Goal: Information Seeking & Learning: Learn about a topic

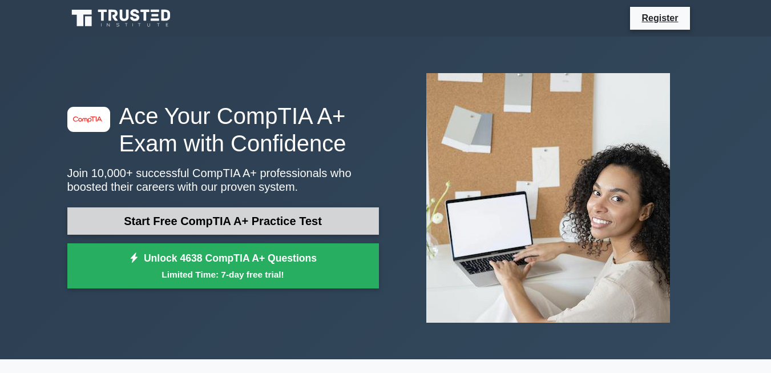
click at [251, 222] on link "Start Free CompTIA A+ Practice Test" at bounding box center [222, 220] width 311 height 27
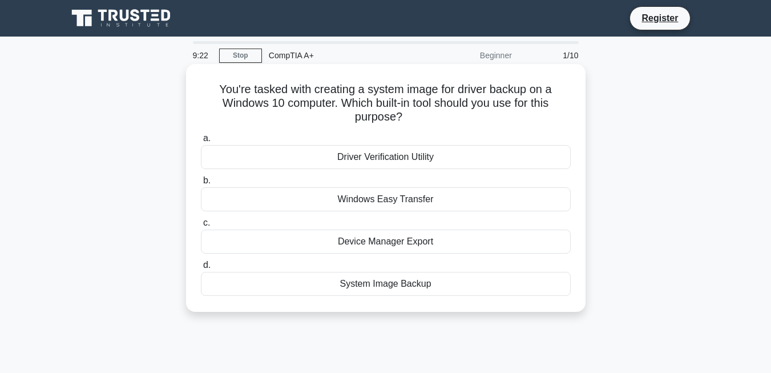
click at [404, 282] on div "System Image Backup" at bounding box center [386, 284] width 370 height 24
click at [201, 269] on input "d. System Image Backup" at bounding box center [201, 264] width 0 height 7
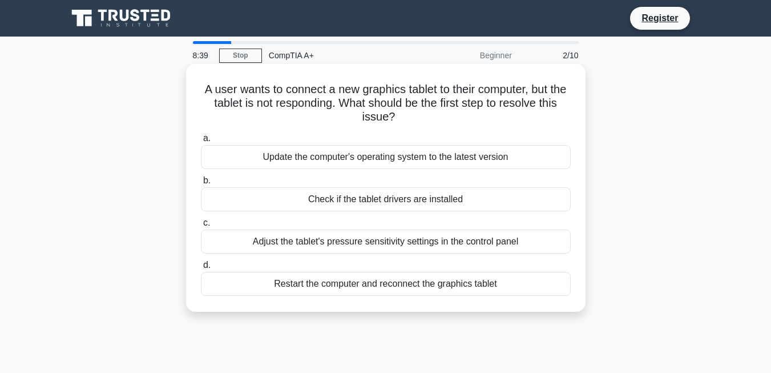
copy div "A user wants to connect a new graphics tablet to their computer, but the tablet…"
drag, startPoint x: 496, startPoint y: 291, endPoint x: 203, endPoint y: 90, distance: 355.7
click at [203, 90] on div "A user wants to connect a new graphics tablet to their computer, but the tablet…" at bounding box center [386, 187] width 390 height 238
click at [414, 201] on div "Check if the tablet drivers are installed" at bounding box center [386, 199] width 370 height 24
click at [201, 184] on input "b. Check if the tablet drivers are installed" at bounding box center [201, 180] width 0 height 7
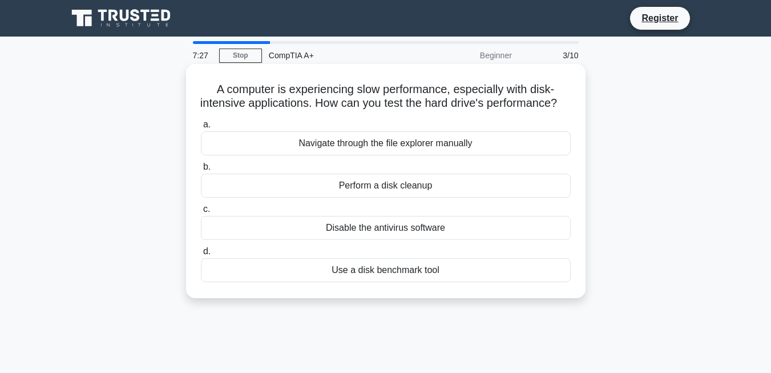
copy div "A computer is experiencing slow performance, especially with disk-intensive app…"
drag, startPoint x: 209, startPoint y: 85, endPoint x: 440, endPoint y: 281, distance: 303.1
click at [440, 281] on div "A computer is experiencing slow performance, especially with disk-intensive app…" at bounding box center [386, 180] width 390 height 225
click at [407, 282] on div "Use a disk benchmark tool" at bounding box center [386, 270] width 370 height 24
click at [201, 255] on input "d. Use a disk benchmark tool" at bounding box center [201, 251] width 0 height 7
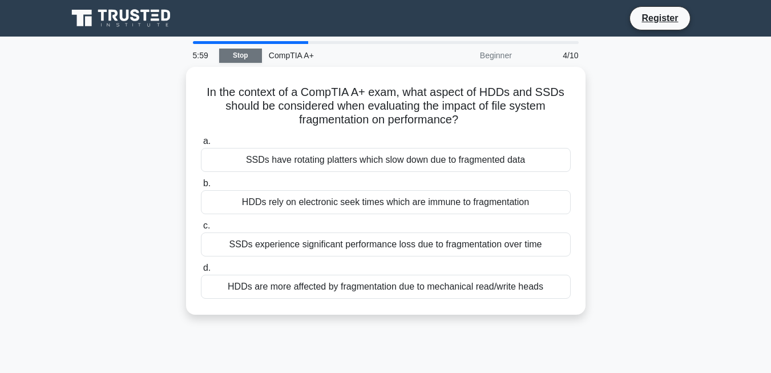
click at [237, 58] on link "Stop" at bounding box center [240, 55] width 43 height 14
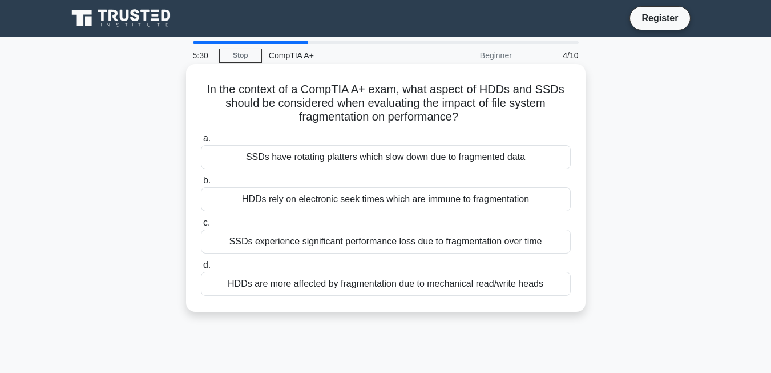
copy div "In the context of a CompTIA A+ exam, what aspect of HDDs and SSDs should be con…"
drag, startPoint x: 205, startPoint y: 95, endPoint x: 562, endPoint y: 278, distance: 400.8
click at [562, 278] on div "In the context of a CompTIA A+ exam, what aspect of HDDs and SSDs should be con…" at bounding box center [386, 187] width 390 height 238
click at [387, 284] on div "HDDs are more affected by fragmentation due to mechanical read/write heads" at bounding box center [386, 284] width 370 height 24
click at [201, 269] on input "d. HDDs are more affected by fragmentation due to mechanical read/write heads" at bounding box center [201, 264] width 0 height 7
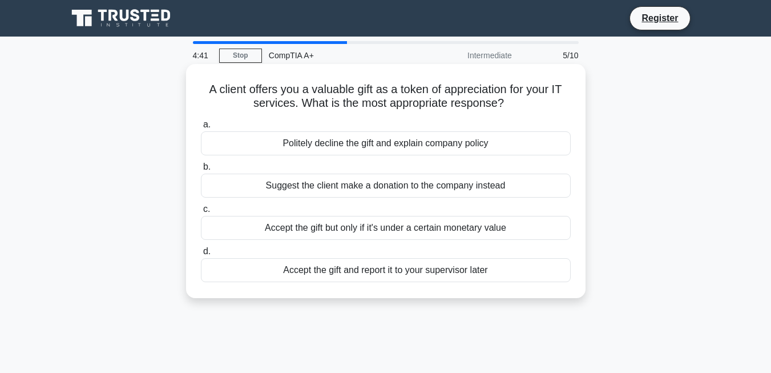
click at [456, 233] on div "Accept the gift but only if it's under a certain monetary value" at bounding box center [386, 228] width 370 height 24
click at [201, 213] on input "c. Accept the gift but only if it's under a certain monetary value" at bounding box center [201, 208] width 0 height 7
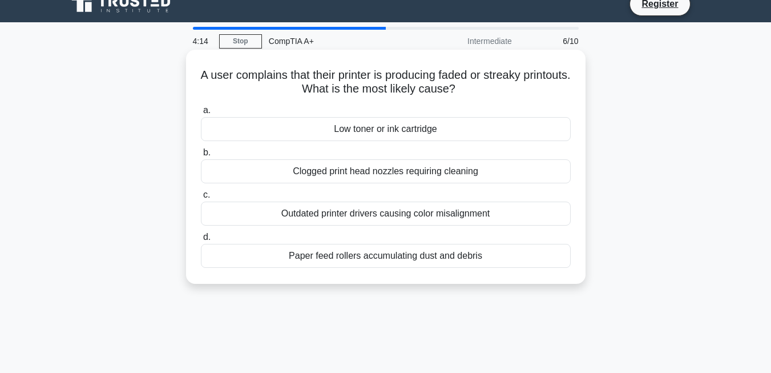
scroll to position [18, 0]
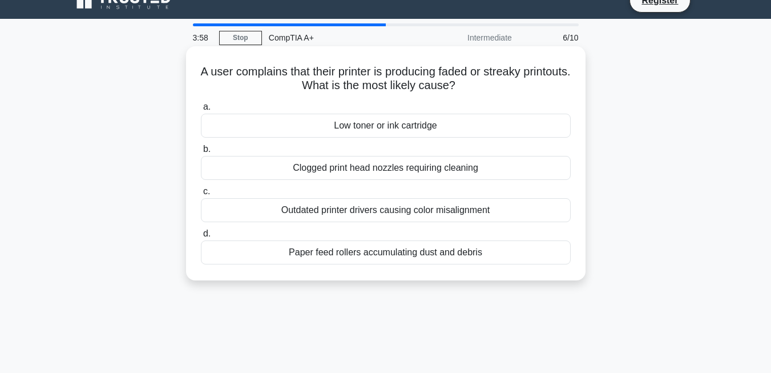
click at [445, 173] on div "Clogged print head nozzles requiring cleaning" at bounding box center [386, 168] width 370 height 24
click at [201, 153] on input "b. Clogged print head nozzles requiring cleaning" at bounding box center [201, 148] width 0 height 7
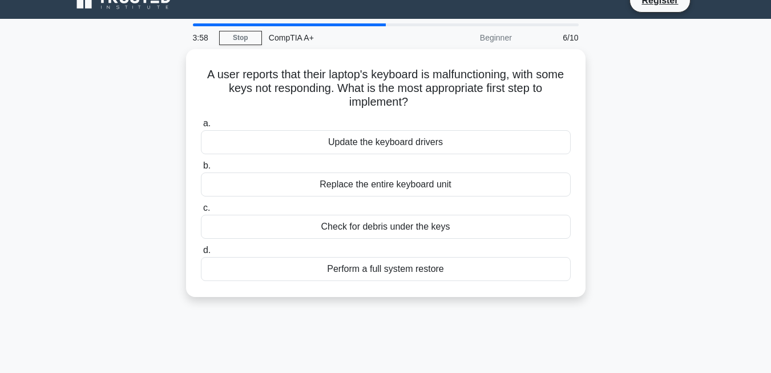
scroll to position [0, 0]
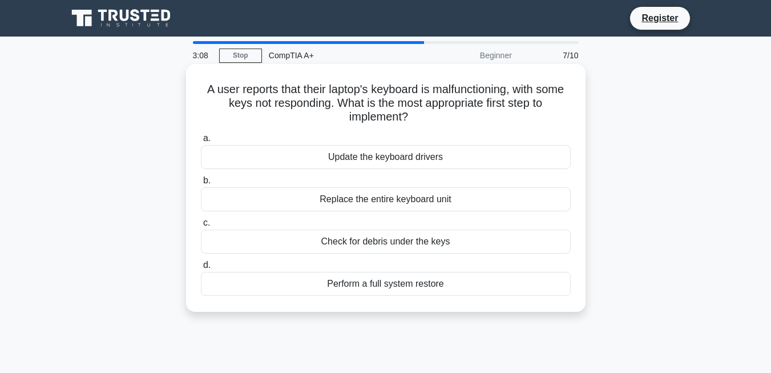
click at [445, 245] on div "Check for debris under the keys" at bounding box center [386, 241] width 370 height 24
click at [201, 226] on input "c. Check for debris under the keys" at bounding box center [201, 222] width 0 height 7
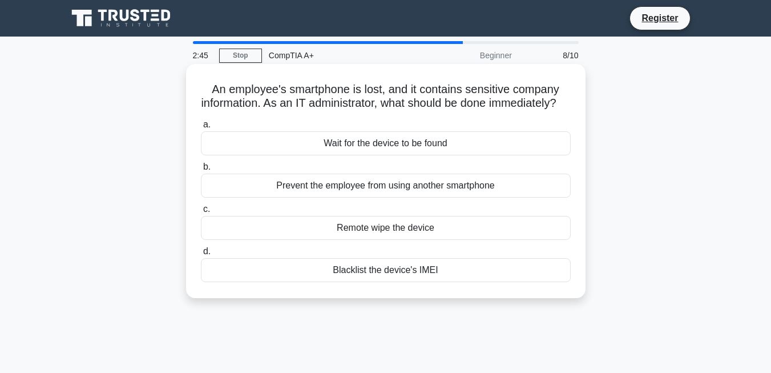
click at [421, 282] on div "Blacklist the device's IMEI" at bounding box center [386, 270] width 370 height 24
click at [201, 255] on input "d. Blacklist the device's IMEI" at bounding box center [201, 251] width 0 height 7
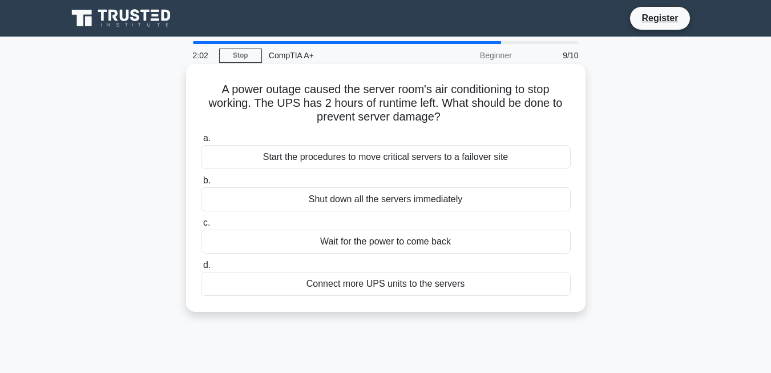
click at [424, 161] on div "Start the procedures to move critical servers to a failover site" at bounding box center [386, 157] width 370 height 24
click at [201, 142] on input "a. Start the procedures to move critical servers to a failover site" at bounding box center [201, 138] width 0 height 7
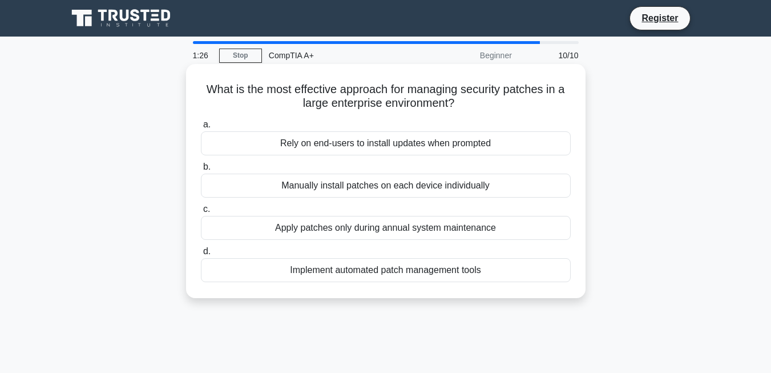
click at [436, 270] on div "Implement automated patch management tools" at bounding box center [386, 270] width 370 height 24
click at [201, 255] on input "d. Implement automated patch management tools" at bounding box center [201, 251] width 0 height 7
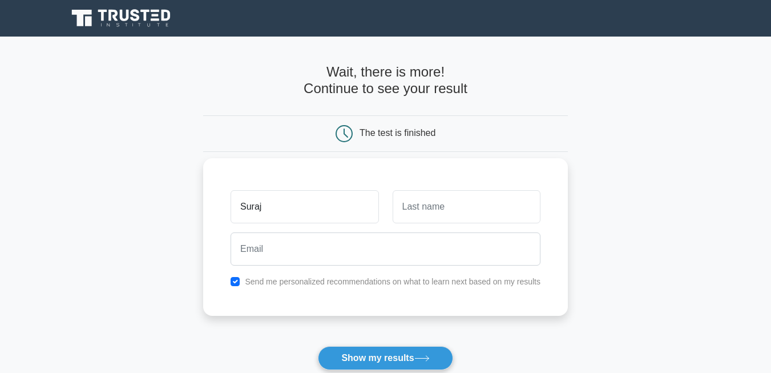
type input "Suraj"
click at [407, 221] on input "text" at bounding box center [466, 206] width 148 height 33
type input "[PERSON_NAME]"
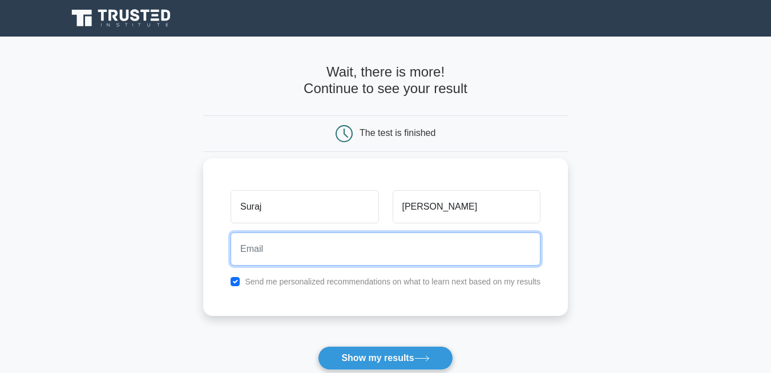
click at [398, 263] on input "email" at bounding box center [385, 248] width 310 height 33
type input "Suraj.sharma@pibythree.com"
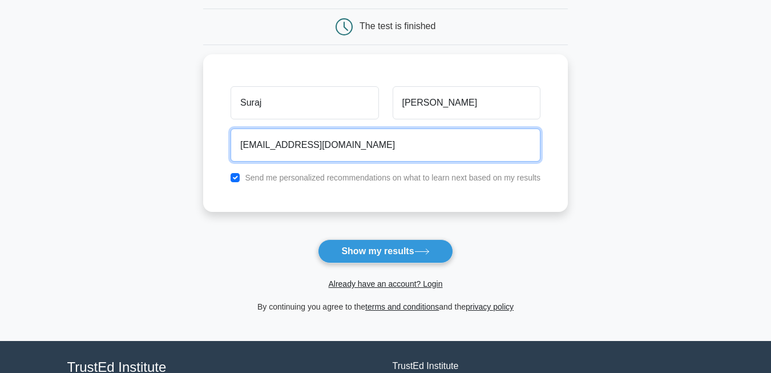
scroll to position [107, 0]
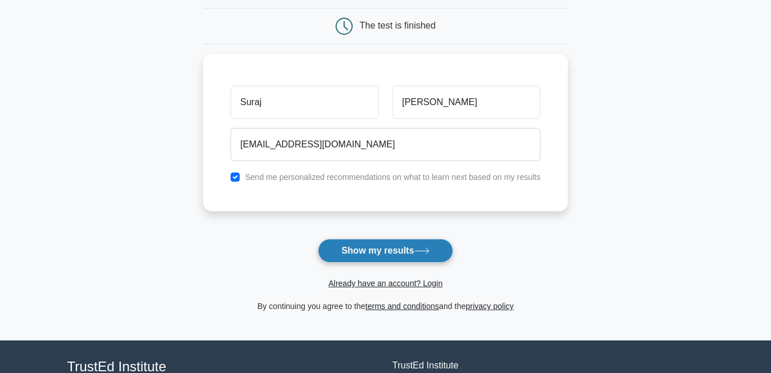
click at [395, 248] on button "Show my results" at bounding box center [385, 250] width 135 height 24
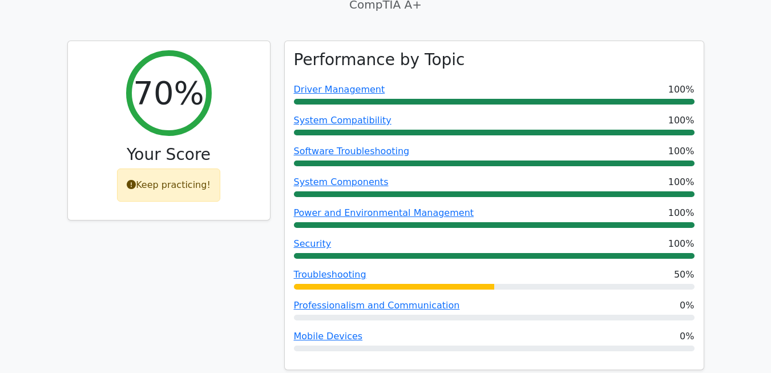
scroll to position [415, 0]
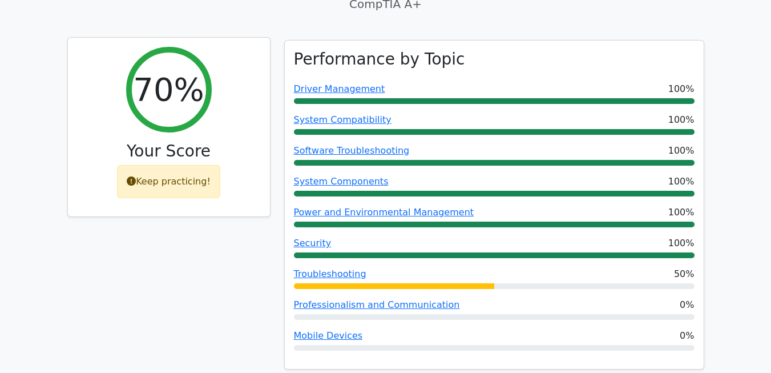
click at [189, 165] on div "Keep practicing!" at bounding box center [168, 181] width 103 height 33
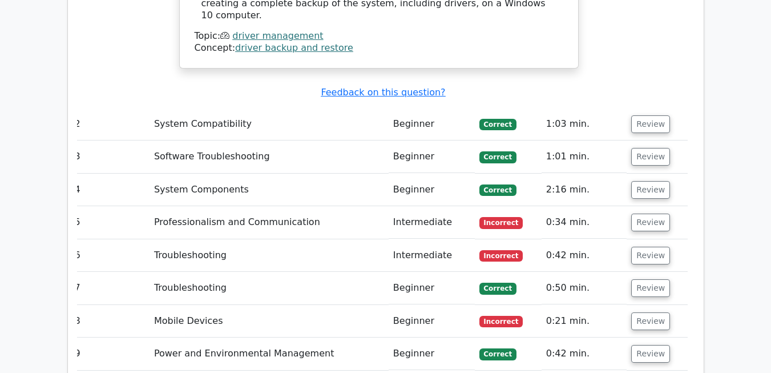
scroll to position [1583, 0]
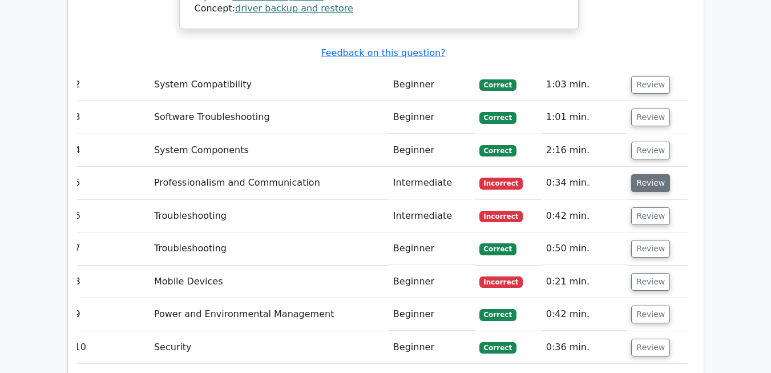
click at [653, 174] on button "Review" at bounding box center [650, 183] width 39 height 18
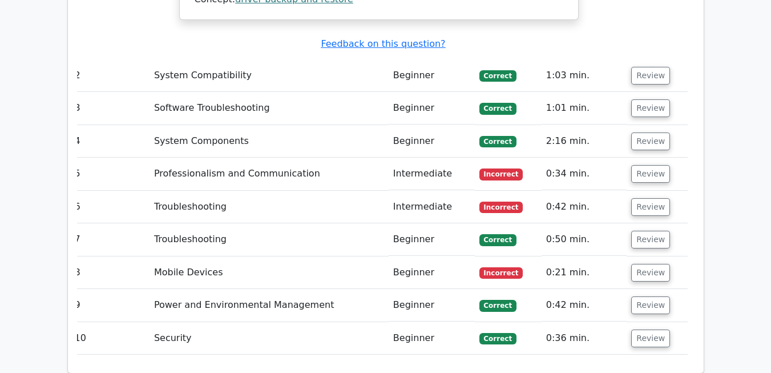
scroll to position [0, 0]
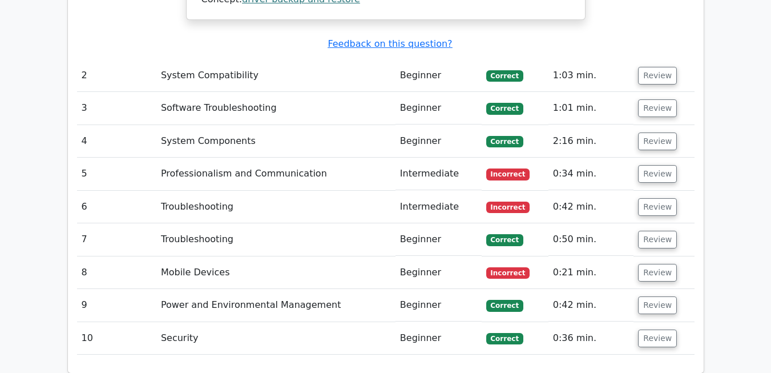
click at [361, 289] on td "Power and Environmental Management" at bounding box center [275, 305] width 239 height 33
click at [508, 267] on span "Incorrect" at bounding box center [508, 272] width 44 height 11
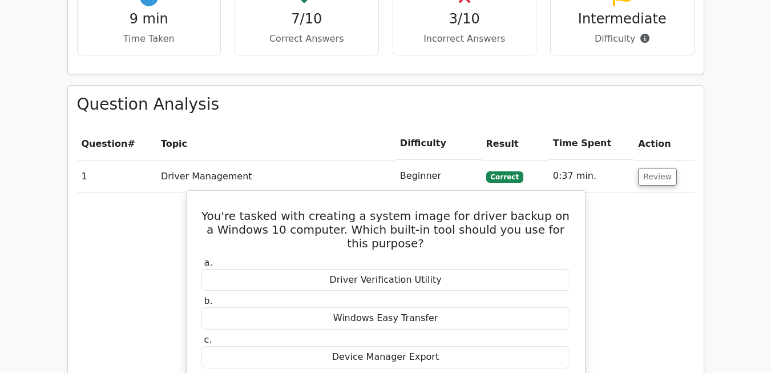
scroll to position [863, 0]
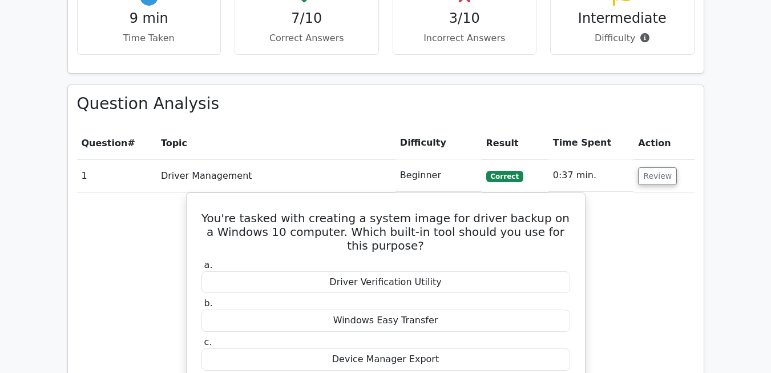
click at [135, 159] on td "1" at bounding box center [116, 175] width 79 height 33
click at [250, 159] on td "Driver Management" at bounding box center [275, 175] width 239 height 33
drag, startPoint x: 441, startPoint y: 138, endPoint x: 513, endPoint y: 137, distance: 71.9
click at [513, 159] on tr "1 Driver Management Beginner Correct 0:37 min. Review" at bounding box center [385, 175] width 617 height 33
click at [513, 171] on span "Correct" at bounding box center [504, 176] width 37 height 11
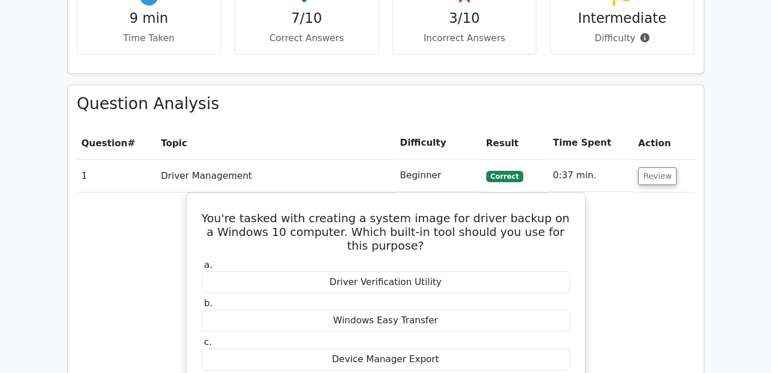
click at [577, 159] on td "0:37 min." at bounding box center [591, 175] width 86 height 33
click at [658, 167] on button "Review" at bounding box center [657, 176] width 39 height 18
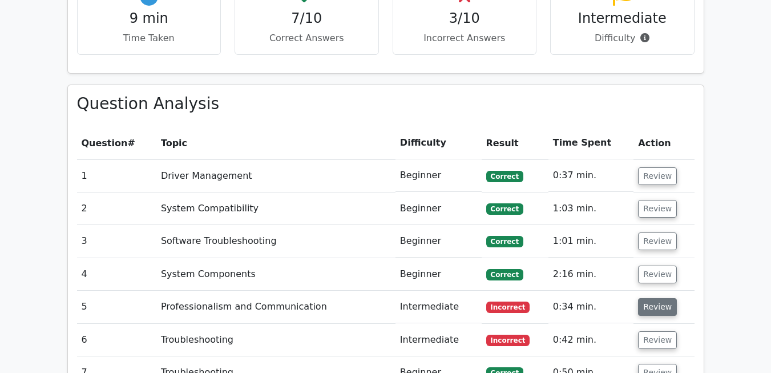
click at [657, 298] on button "Review" at bounding box center [657, 307] width 39 height 18
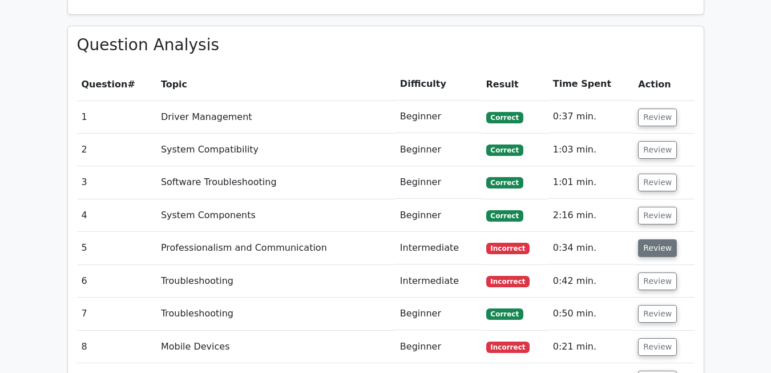
scroll to position [925, 0]
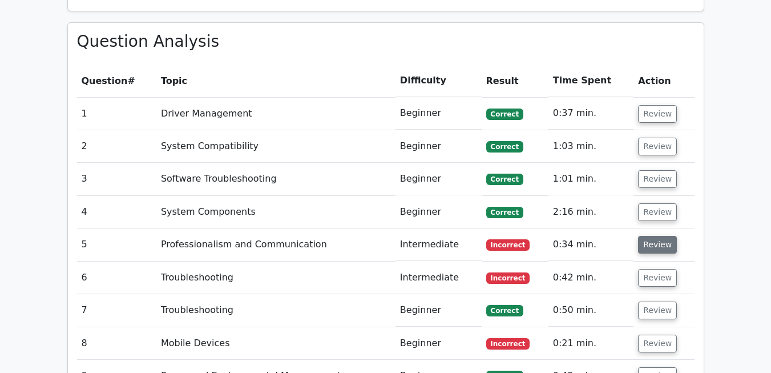
click at [649, 236] on button "Review" at bounding box center [657, 245] width 39 height 18
click at [613, 228] on td "0:34 min." at bounding box center [591, 244] width 86 height 33
click at [667, 236] on button "Review" at bounding box center [657, 245] width 39 height 18
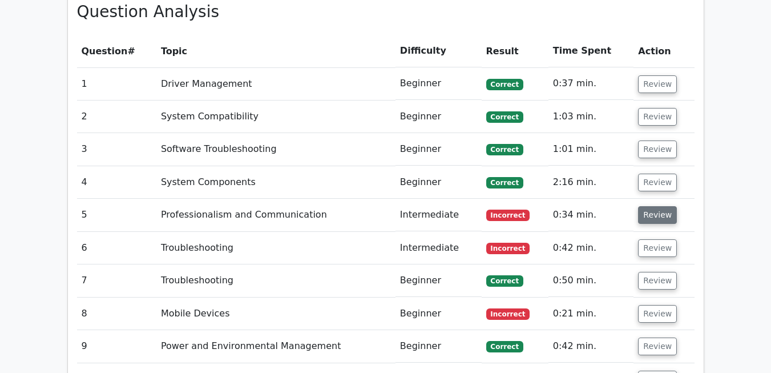
scroll to position [956, 0]
click at [653, 205] on button "Review" at bounding box center [657, 214] width 39 height 18
click at [321, 198] on td "Professionalism and Communication" at bounding box center [275, 214] width 239 height 33
click at [652, 205] on button "Review" at bounding box center [657, 214] width 39 height 18
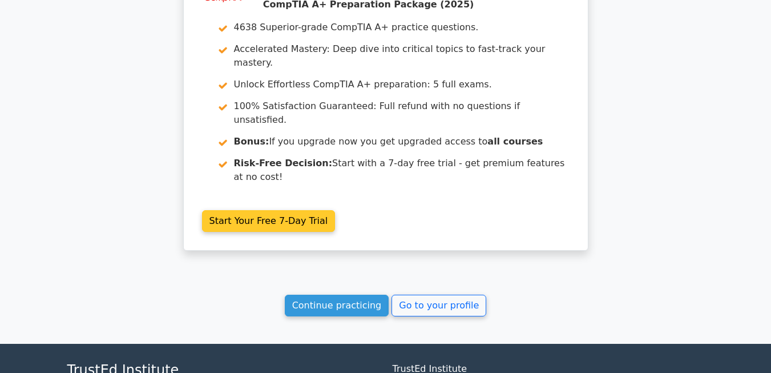
scroll to position [1436, 0]
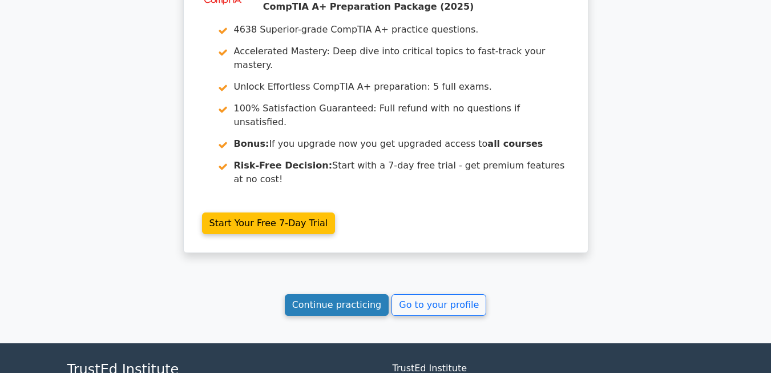
click at [335, 294] on link "Continue practicing" at bounding box center [337, 305] width 104 height 22
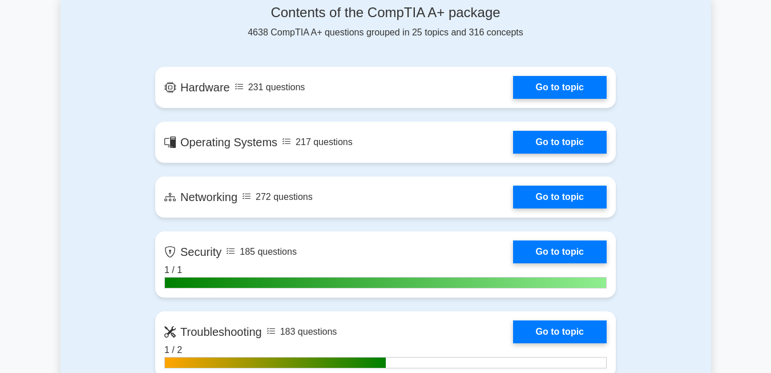
scroll to position [740, 0]
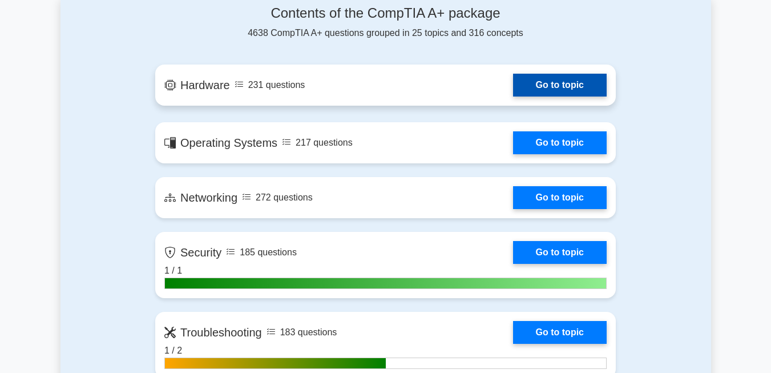
click at [550, 83] on link "Go to topic" at bounding box center [560, 85] width 94 height 23
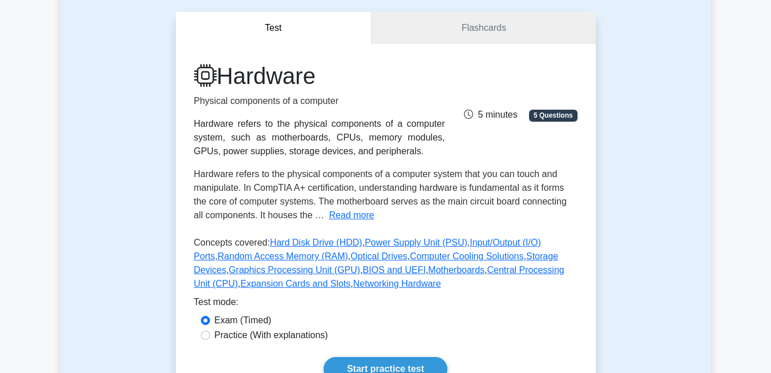
scroll to position [100, 0]
copy div "peripherals."
drag, startPoint x: 335, startPoint y: 153, endPoint x: 384, endPoint y: 154, distance: 49.1
click at [384, 154] on div "Hardware refers to the physical components of a computer system, such as mother…" at bounding box center [319, 136] width 251 height 41
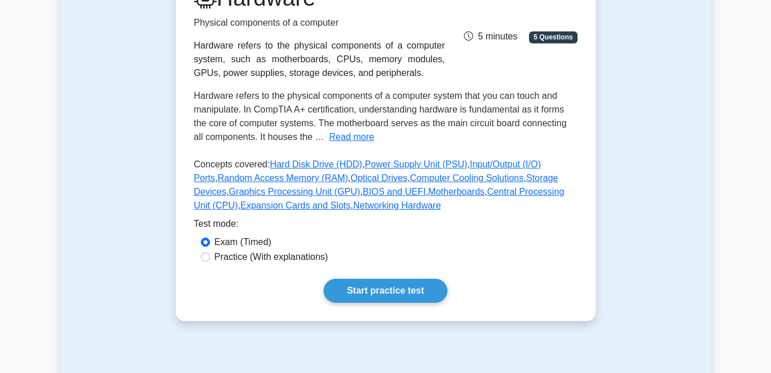
scroll to position [179, 0]
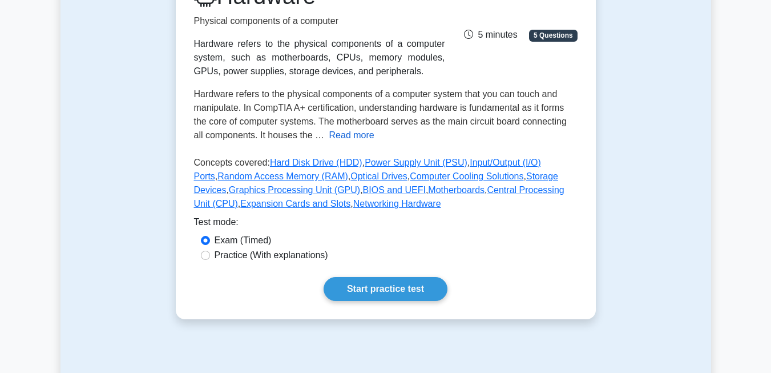
click at [338, 140] on button "Read more" at bounding box center [351, 135] width 45 height 14
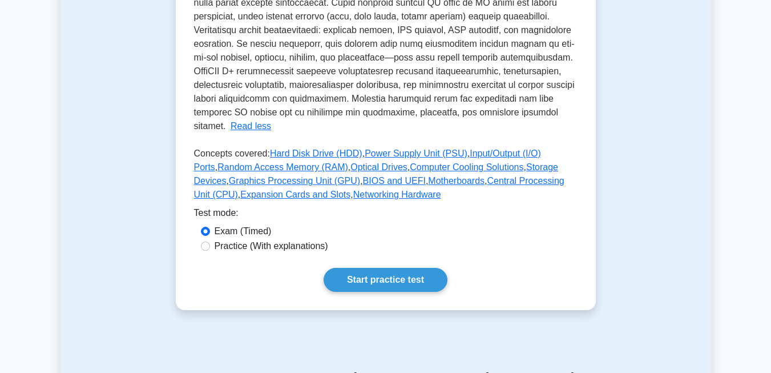
scroll to position [450, 0]
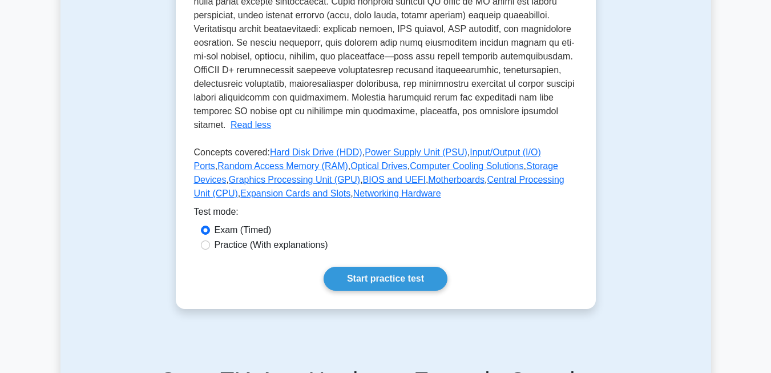
click at [297, 238] on label "Practice (With explanations)" at bounding box center [271, 245] width 114 height 14
click at [210, 240] on input "Practice (With explanations)" at bounding box center [205, 244] width 9 height 9
radio input "true"
click at [248, 223] on label "Exam (Timed)" at bounding box center [242, 230] width 57 height 14
click at [210, 225] on input "Exam (Timed)" at bounding box center [205, 229] width 9 height 9
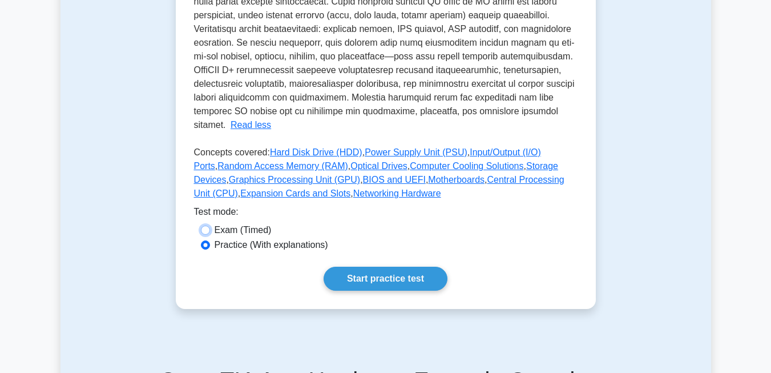
radio input "true"
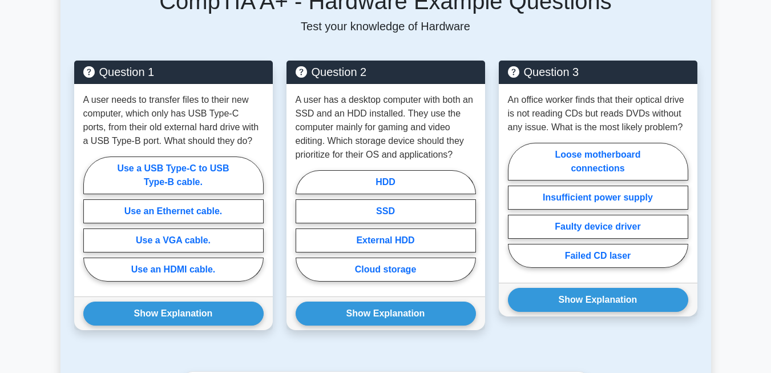
scroll to position [829, 0]
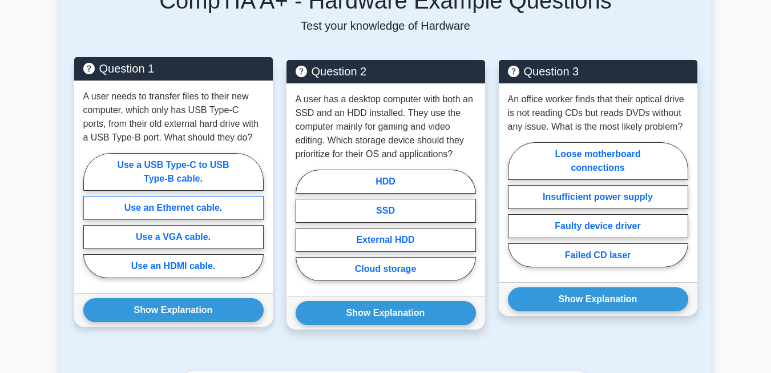
click at [195, 200] on label "Use an Ethernet cable." at bounding box center [173, 208] width 180 height 24
click at [91, 215] on input "Use an Ethernet cable." at bounding box center [86, 218] width 7 height 7
radio input "true"
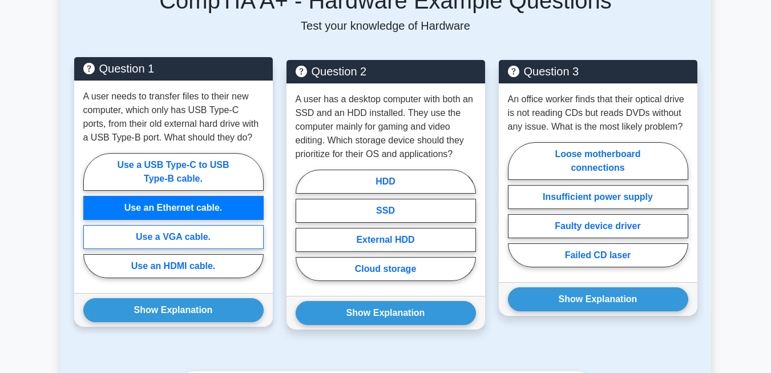
click at [199, 225] on label "Use a VGA cable." at bounding box center [173, 237] width 180 height 24
click at [91, 222] on input "Use a VGA cable." at bounding box center [86, 218] width 7 height 7
radio input "true"
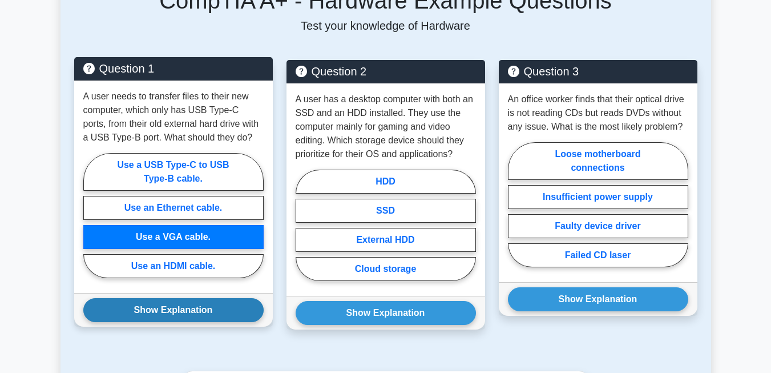
click at [199, 300] on button "Show Explanation" at bounding box center [173, 310] width 180 height 24
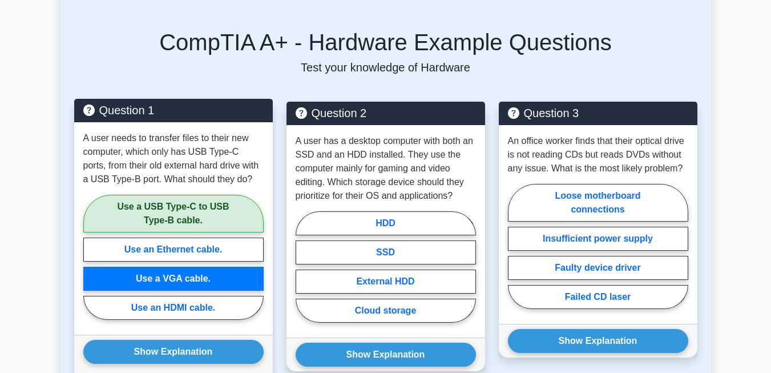
scroll to position [788, 0]
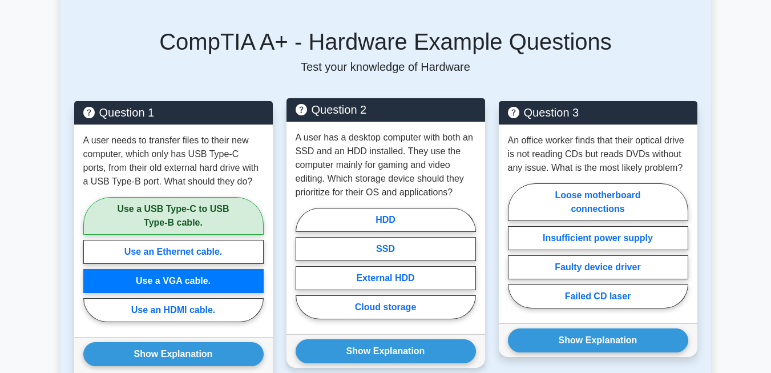
click at [334, 186] on div "A user has a desktop computer with both an SSD and an HDD installed. They use t…" at bounding box center [385, 228] width 199 height 212
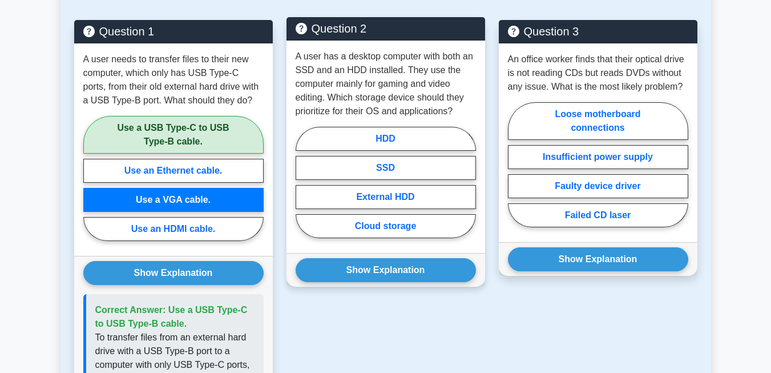
scroll to position [869, 0]
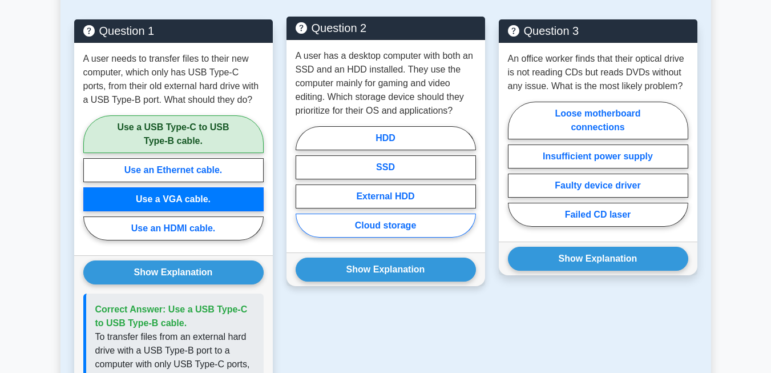
click at [425, 213] on label "Cloud storage" at bounding box center [385, 225] width 180 height 24
click at [303, 189] on input "Cloud storage" at bounding box center [298, 184] width 7 height 7
radio input "true"
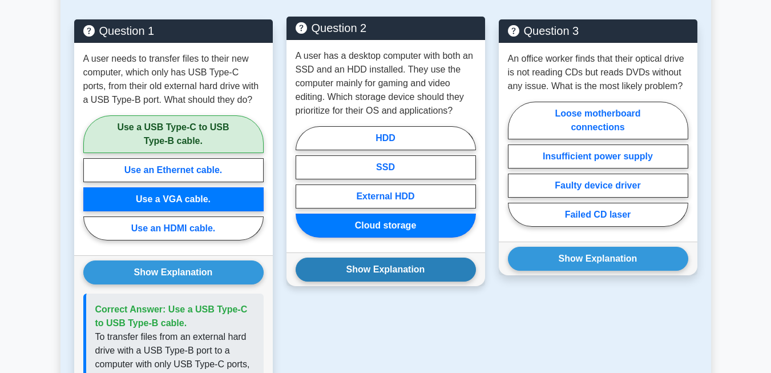
click at [399, 257] on button "Show Explanation" at bounding box center [385, 269] width 180 height 24
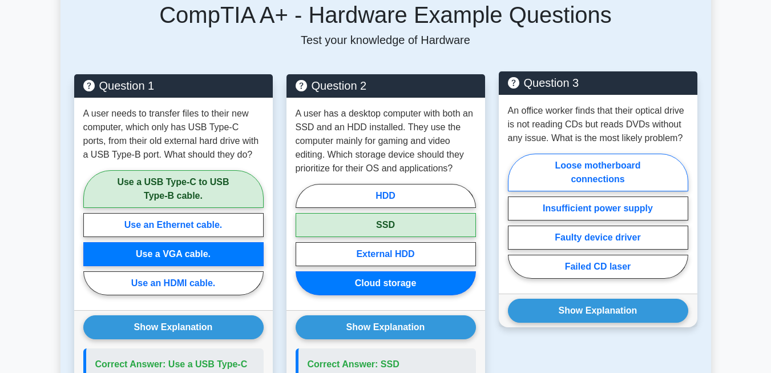
scroll to position [815, 0]
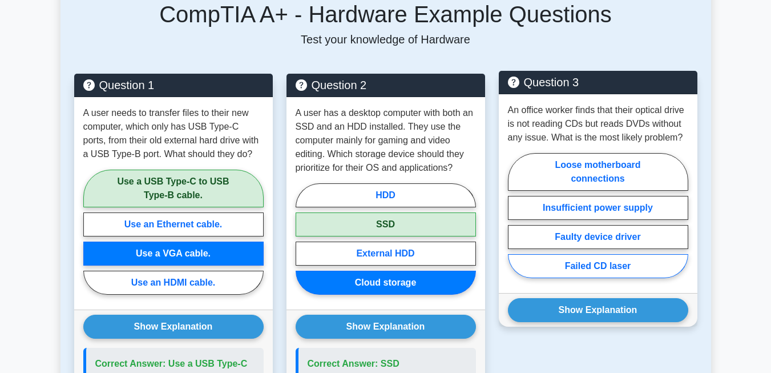
click at [597, 257] on label "Failed CD laser" at bounding box center [598, 266] width 180 height 24
click at [515, 222] on input "Failed CD laser" at bounding box center [511, 218] width 7 height 7
radio input "true"
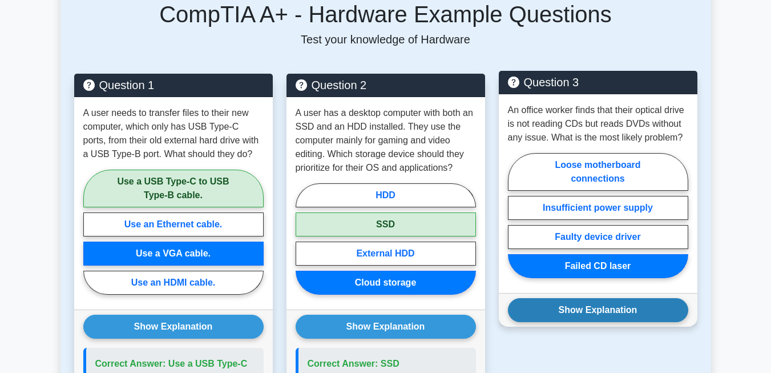
click at [593, 298] on button "Show Explanation" at bounding box center [598, 310] width 180 height 24
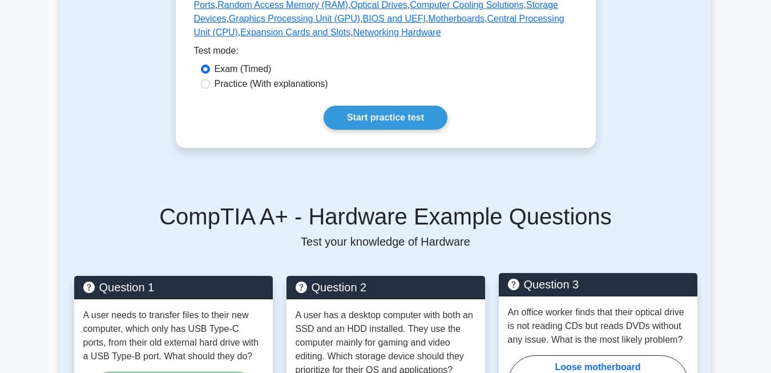
scroll to position [613, 0]
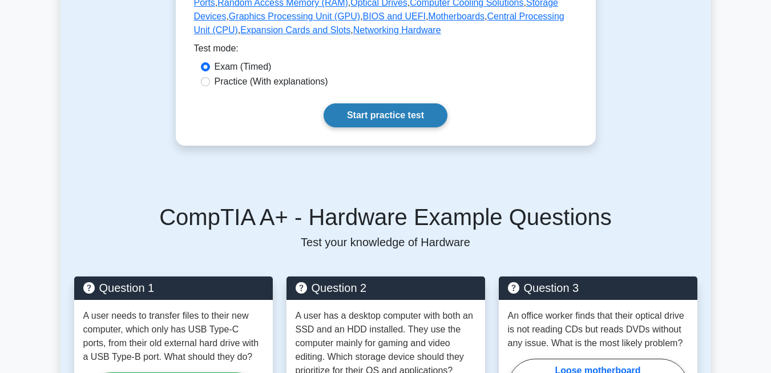
click at [384, 104] on link "Start practice test" at bounding box center [385, 115] width 124 height 24
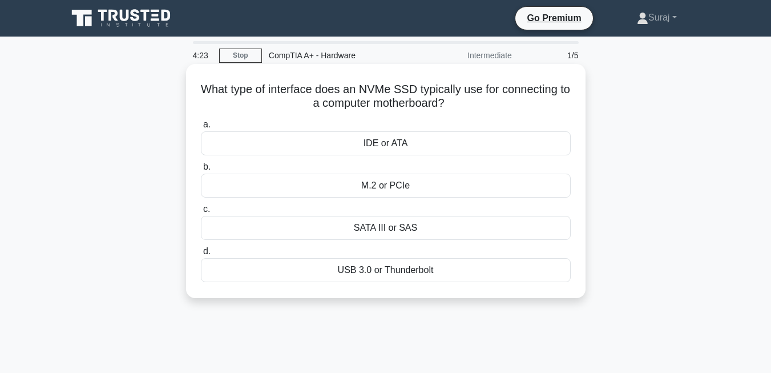
drag, startPoint x: 480, startPoint y: 290, endPoint x: 203, endPoint y: 95, distance: 339.5
click at [203, 95] on div "What type of interface does an NVMe SSD typically use for connecting to a compu…" at bounding box center [386, 180] width 390 height 225
click at [538, 138] on div "IDE or ATA" at bounding box center [386, 143] width 370 height 24
click at [201, 128] on input "a. IDE or ATA" at bounding box center [201, 124] width 0 height 7
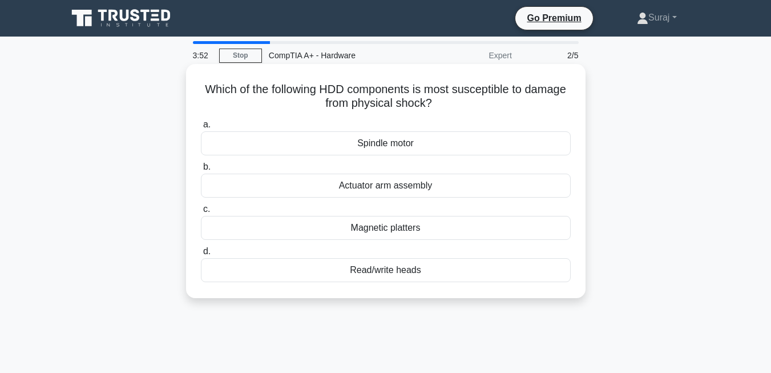
click at [436, 233] on div "Magnetic platters" at bounding box center [386, 228] width 370 height 24
click at [201, 213] on input "c. Magnetic platters" at bounding box center [201, 208] width 0 height 7
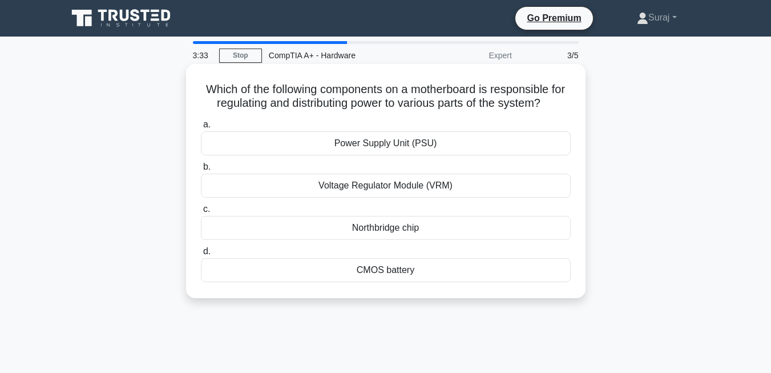
click at [424, 270] on div "CMOS battery" at bounding box center [386, 270] width 370 height 24
click at [201, 255] on input "d. CMOS battery" at bounding box center [201, 251] width 0 height 7
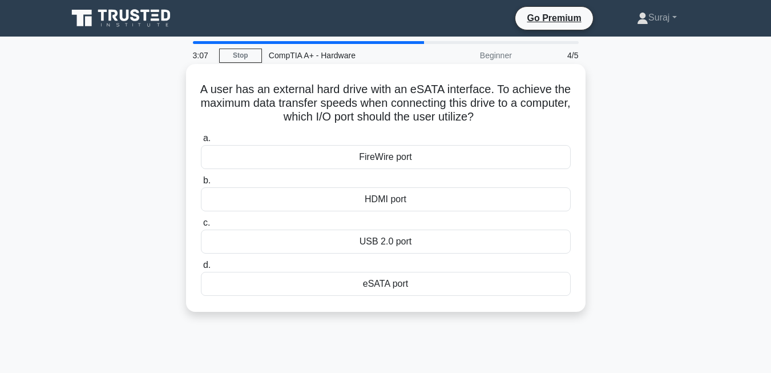
click at [395, 291] on div "eSATA port" at bounding box center [386, 284] width 370 height 24
click at [201, 269] on input "d. eSATA port" at bounding box center [201, 264] width 0 height 7
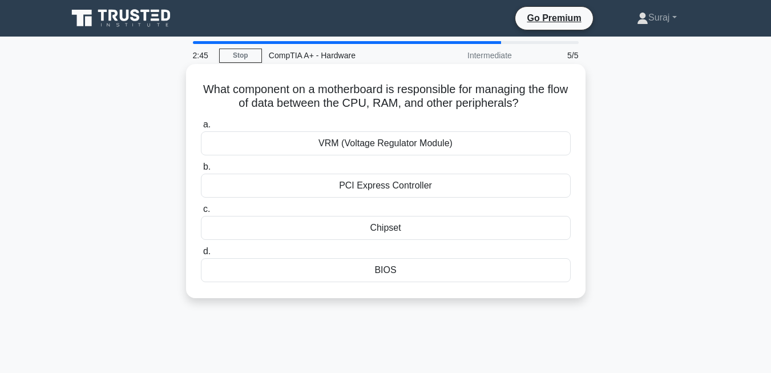
click at [424, 147] on div "VRM (Voltage Regulator Module)" at bounding box center [386, 143] width 370 height 24
click at [201, 128] on input "a. VRM (Voltage Regulator Module)" at bounding box center [201, 124] width 0 height 7
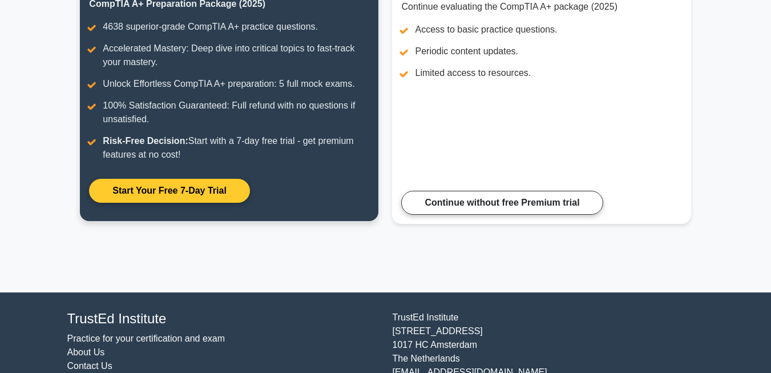
scroll to position [177, 0]
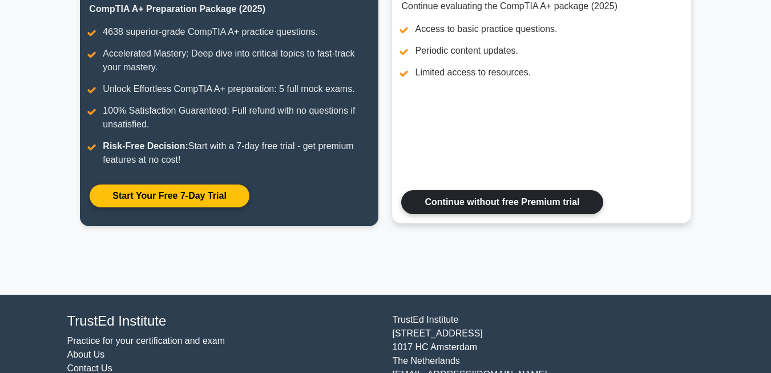
click at [448, 192] on link "Continue without free Premium trial" at bounding box center [501, 202] width 201 height 24
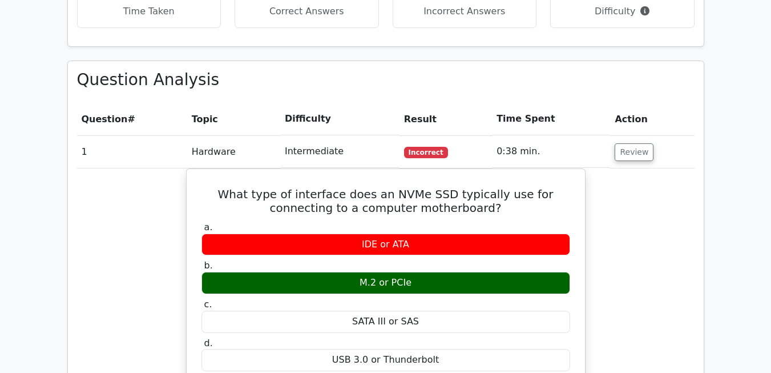
scroll to position [770, 0]
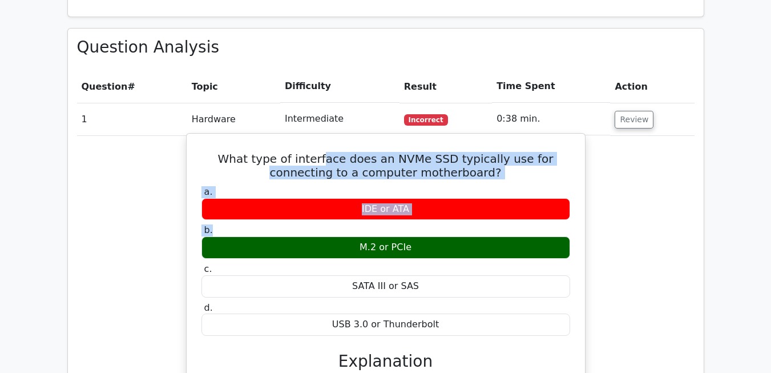
drag, startPoint x: 0, startPoint y: 0, endPoint x: 302, endPoint y: 118, distance: 324.1
click at [302, 152] on h5 "What type of interface does an NVMe SSD typically use for connecting to a compu…" at bounding box center [385, 165] width 371 height 27
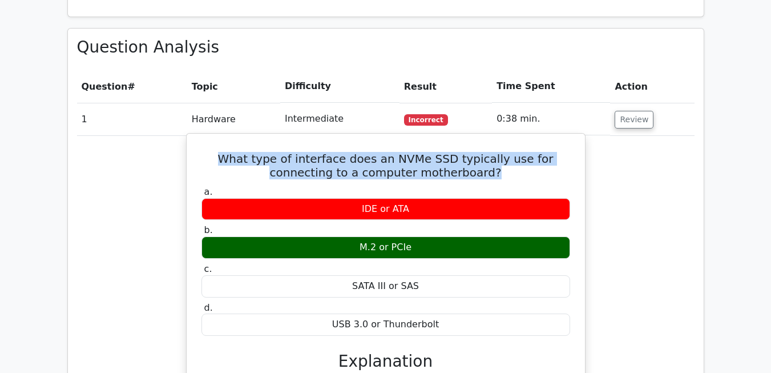
copy h5 "What type of interface does an NVMe SSD typically use for connecting to a compu…"
drag, startPoint x: 471, startPoint y: 133, endPoint x: 206, endPoint y: 108, distance: 265.9
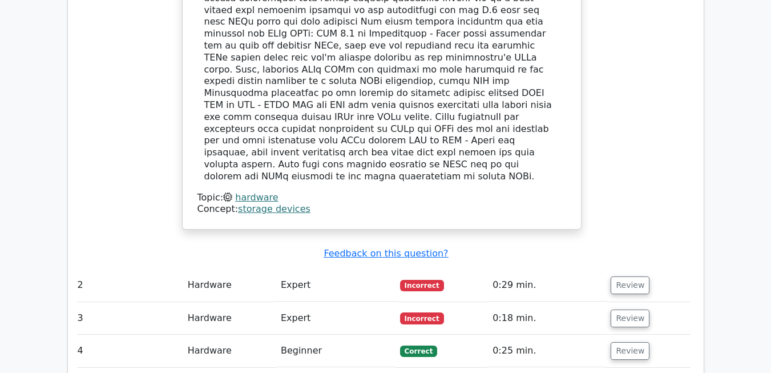
scroll to position [1208, 0]
click at [390, 268] on td "Expert" at bounding box center [335, 284] width 119 height 33
click at [627, 276] on button "Review" at bounding box center [629, 285] width 39 height 18
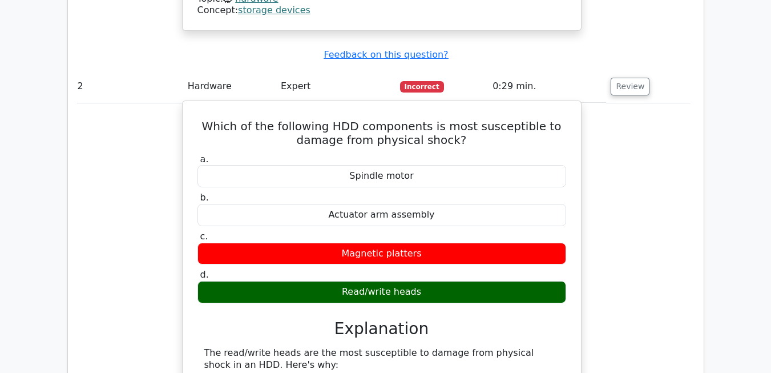
scroll to position [1407, 0]
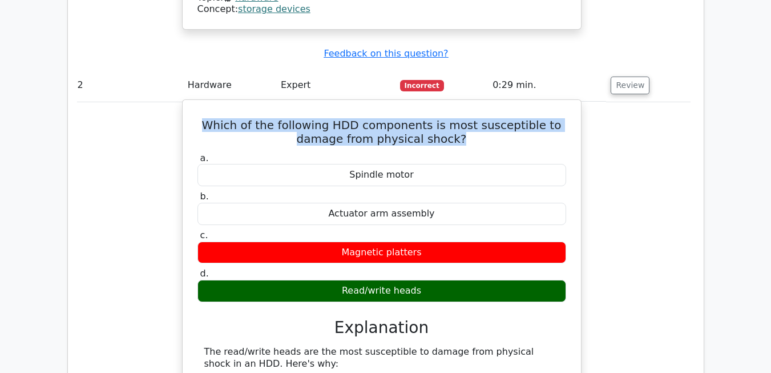
copy h5 "Which of the following HDD components is most susceptible to damage from physic…"
drag, startPoint x: 220, startPoint y: 47, endPoint x: 475, endPoint y: 62, distance: 254.9
click at [475, 118] on h5 "Which of the following HDD components is most susceptible to damage from physic…" at bounding box center [381, 131] width 371 height 27
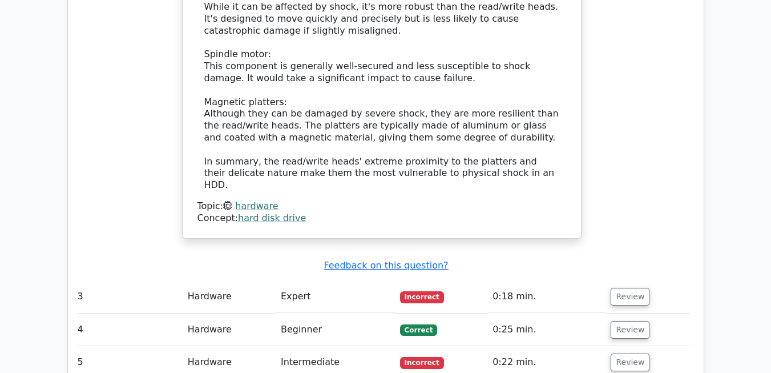
scroll to position [1884, 0]
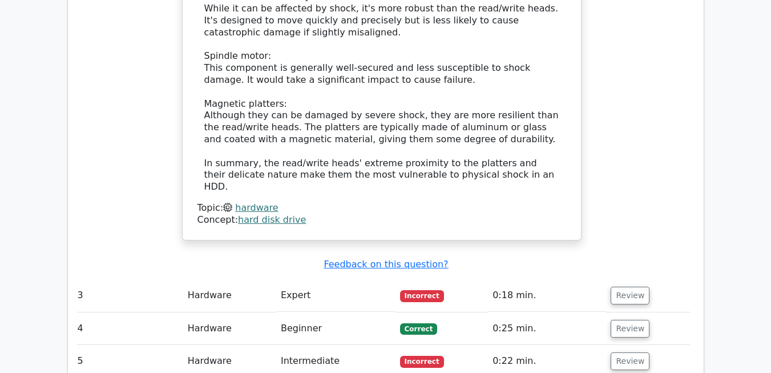
click at [593, 279] on td "0:18 min." at bounding box center [547, 295] width 118 height 33
click at [639, 286] on button "Review" at bounding box center [629, 295] width 39 height 18
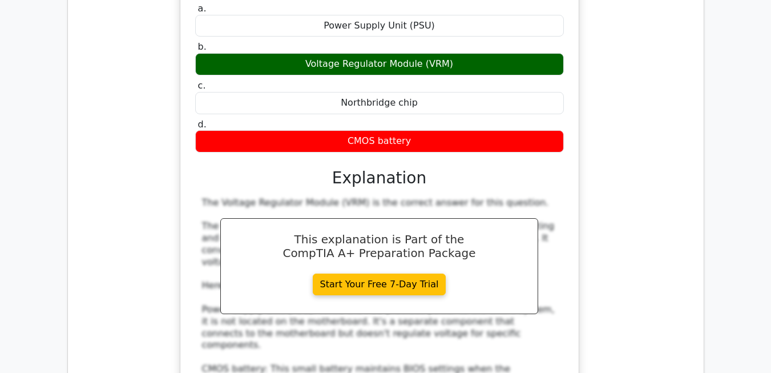
scroll to position [2258, 0]
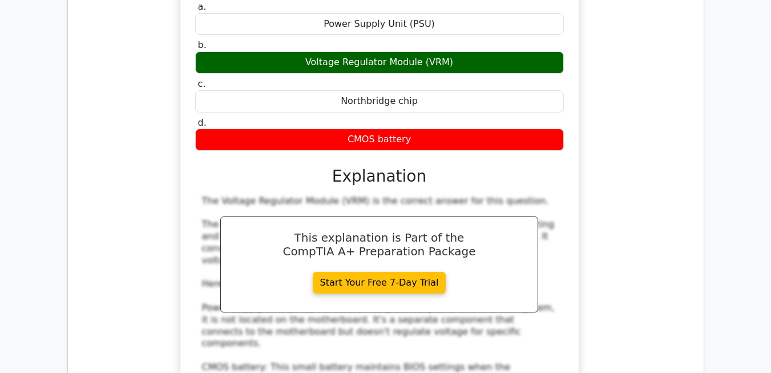
click at [469, 195] on div "The Voltage Regulator Module (VRM) is the correct answer for this question. The…" at bounding box center [379, 319] width 355 height 249
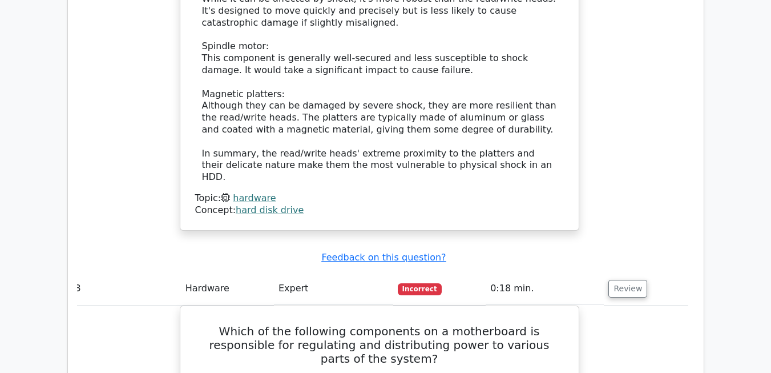
scroll to position [1889, 0]
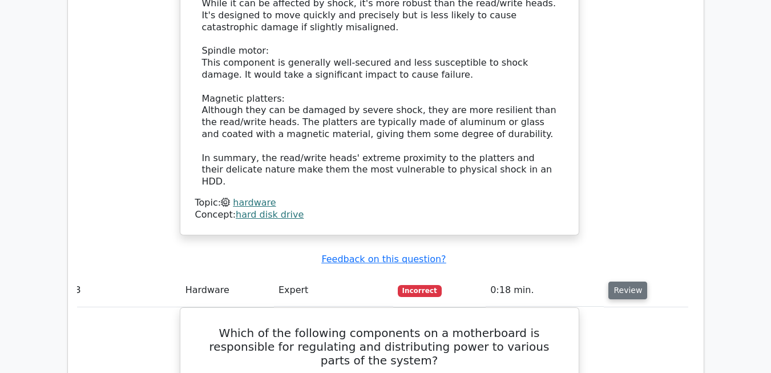
click at [629, 281] on button "Review" at bounding box center [627, 290] width 39 height 18
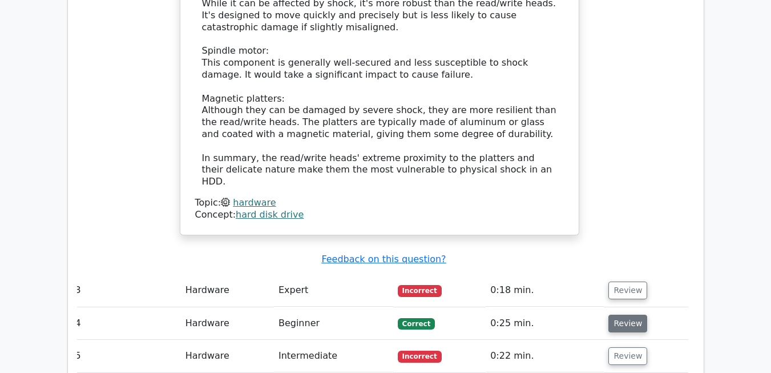
click at [625, 314] on button "Review" at bounding box center [627, 323] width 39 height 18
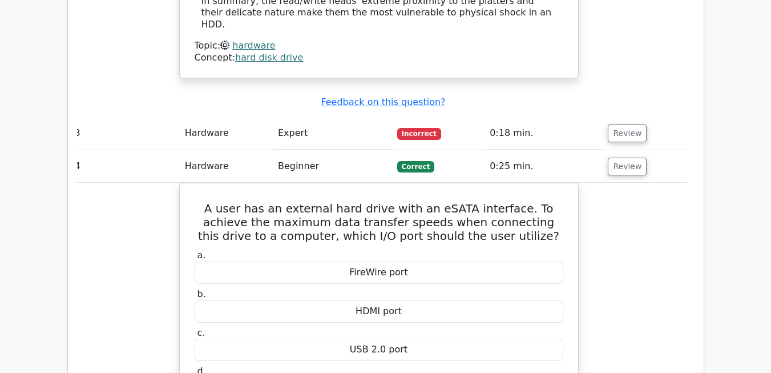
scroll to position [2045, 0]
click at [638, 158] on button "Review" at bounding box center [627, 167] width 39 height 18
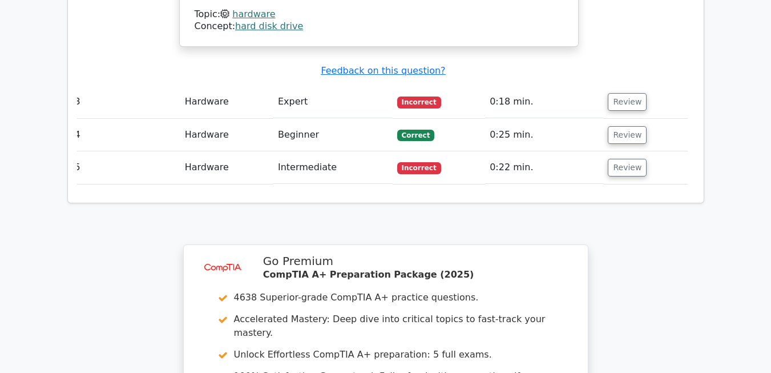
scroll to position [2081, 0]
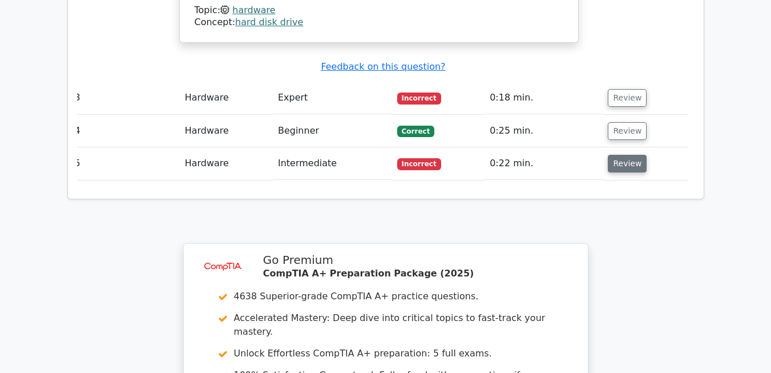
click at [634, 155] on button "Review" at bounding box center [627, 164] width 39 height 18
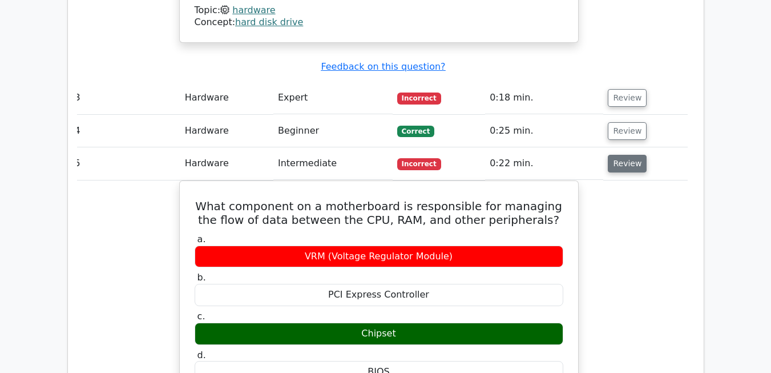
click at [620, 155] on button "Review" at bounding box center [627, 164] width 39 height 18
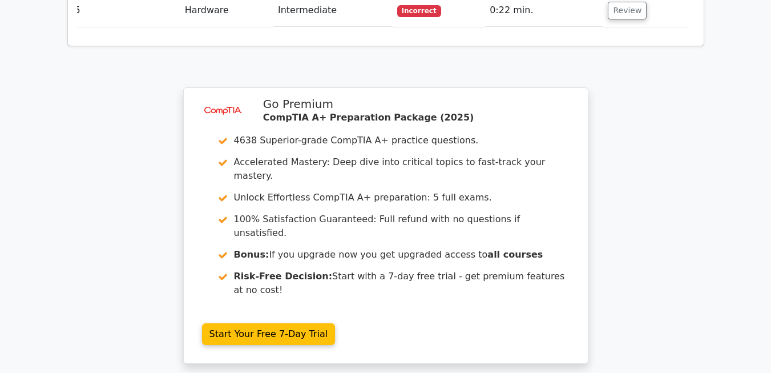
scroll to position [2238, 0]
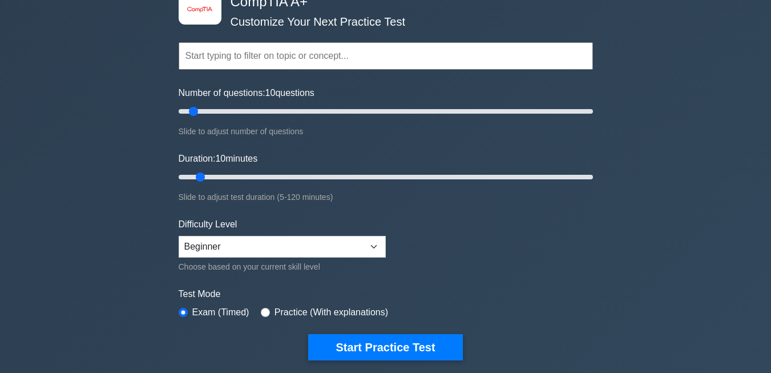
scroll to position [72, 0]
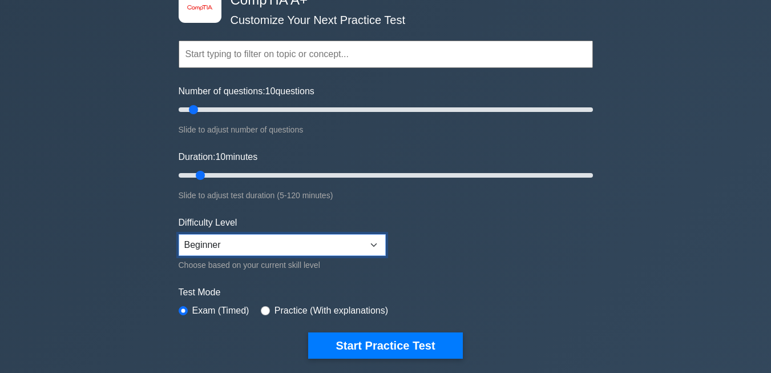
click at [345, 250] on select "Beginner Intermediate Expert" at bounding box center [282, 245] width 207 height 22
click at [179, 234] on select "Beginner Intermediate Expert" at bounding box center [282, 245] width 207 height 22
click at [261, 306] on input "radio" at bounding box center [265, 310] width 9 height 9
radio input "true"
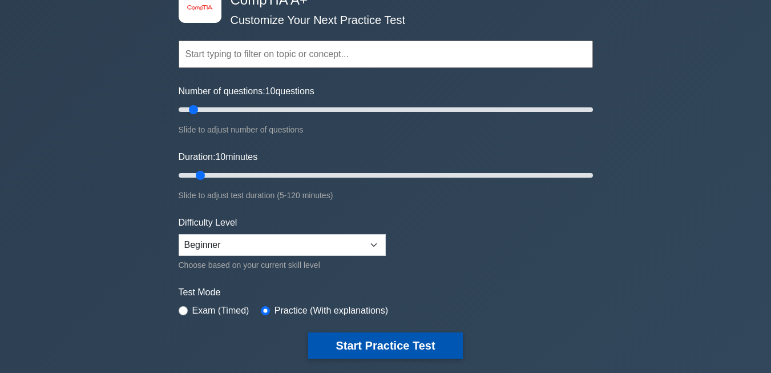
click at [344, 342] on button "Start Practice Test" at bounding box center [385, 345] width 154 height 26
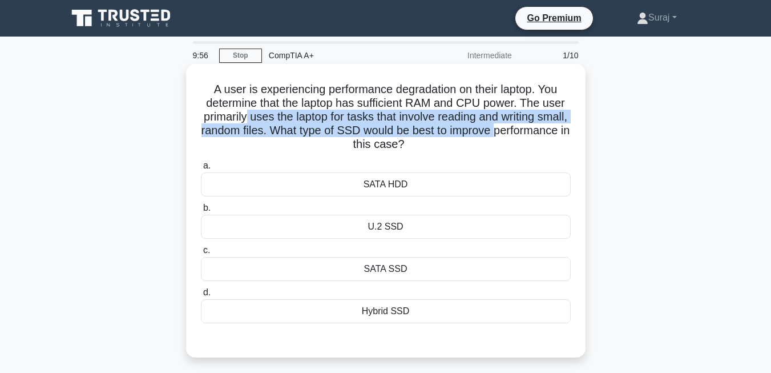
drag, startPoint x: 270, startPoint y: 139, endPoint x: 260, endPoint y: 116, distance: 24.7
click at [260, 116] on h5 "A user is experiencing performance degradation on their laptop. You determine t…" at bounding box center [386, 117] width 372 height 70
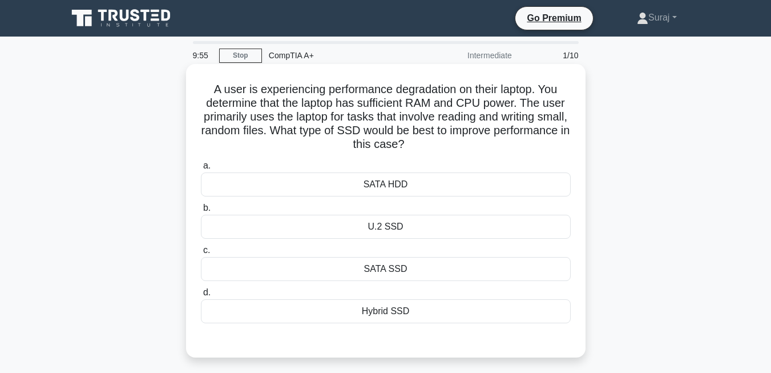
drag, startPoint x: 260, startPoint y: 116, endPoint x: 230, endPoint y: 98, distance: 34.3
click at [230, 98] on h5 "A user is experiencing performance degradation on their laptop. You determine t…" at bounding box center [386, 117] width 372 height 70
click at [420, 269] on div "SATA SSD" at bounding box center [386, 269] width 370 height 24
click at [201, 254] on input "c. SATA SSD" at bounding box center [201, 249] width 0 height 7
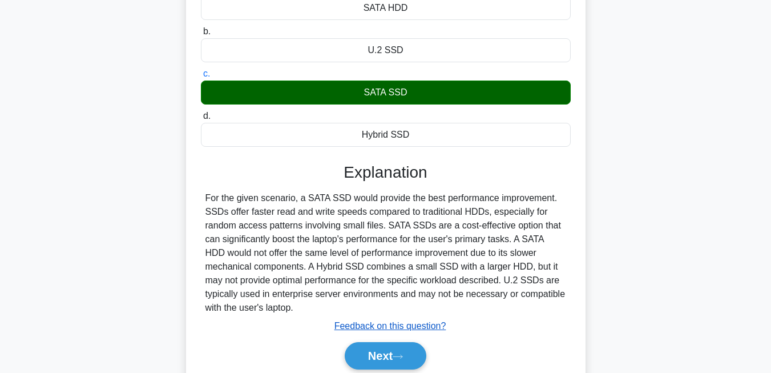
scroll to position [244, 0]
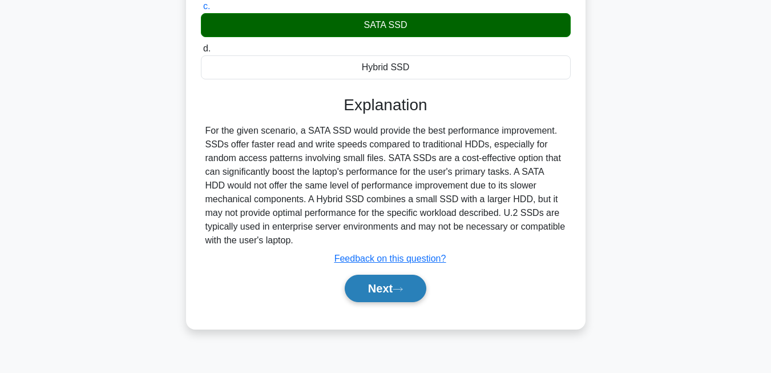
click at [390, 294] on button "Next" at bounding box center [386, 287] width 82 height 27
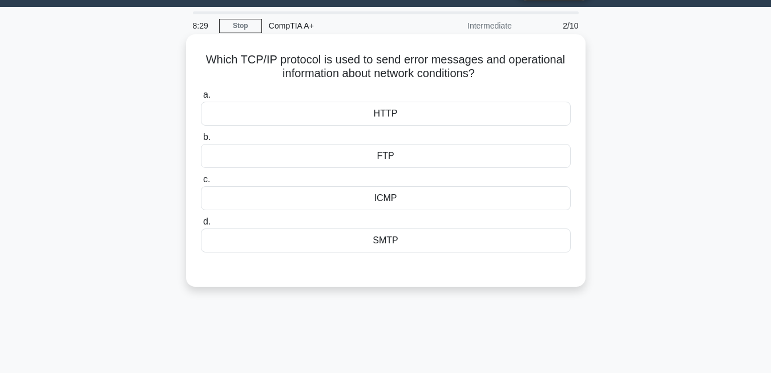
scroll to position [30, 0]
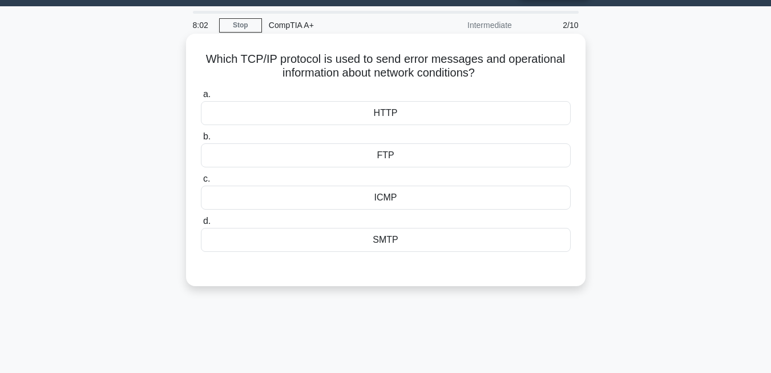
click at [402, 117] on div "HTTP" at bounding box center [386, 113] width 370 height 24
click at [201, 98] on input "a. HTTP" at bounding box center [201, 94] width 0 height 7
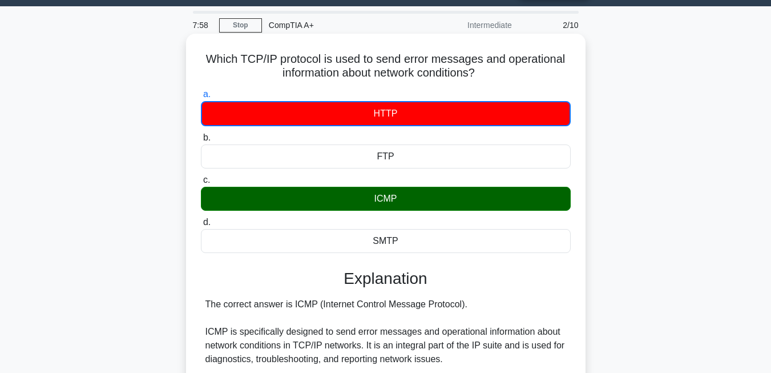
click at [415, 204] on div "ICMP" at bounding box center [386, 199] width 370 height 24
click at [201, 184] on input "c. ICMP" at bounding box center [201, 179] width 0 height 7
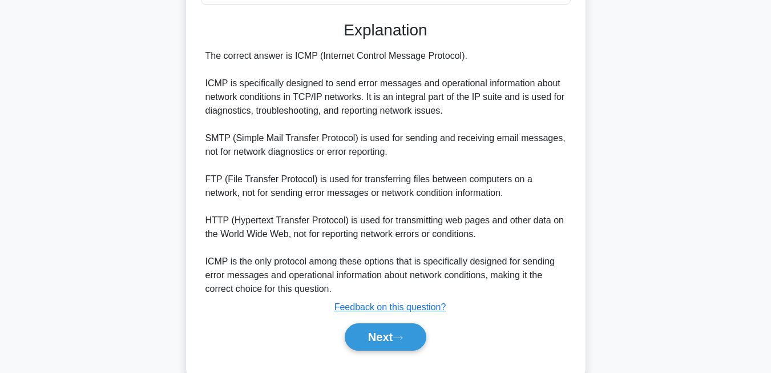
scroll to position [278, 0]
click at [422, 341] on button "Next" at bounding box center [386, 335] width 82 height 27
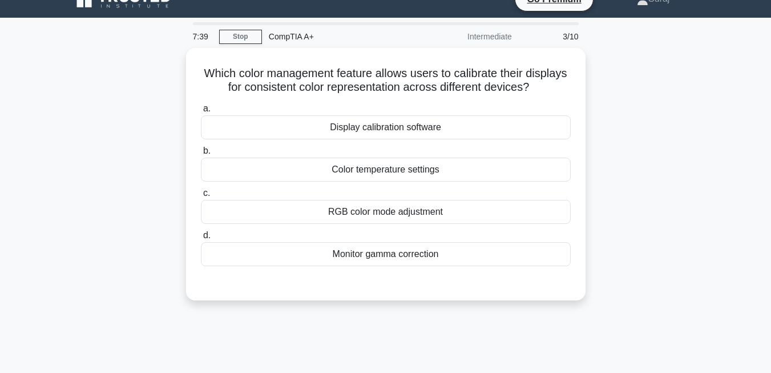
scroll to position [0, 0]
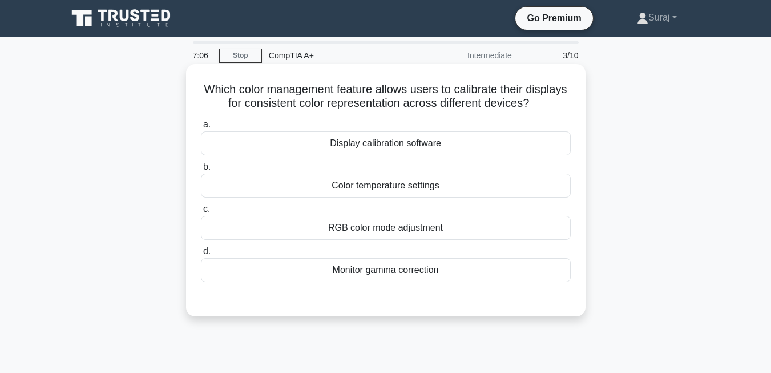
click at [398, 226] on div "RGB color mode adjustment" at bounding box center [386, 228] width 370 height 24
click at [201, 213] on input "c. RGB color mode adjustment" at bounding box center [201, 208] width 0 height 7
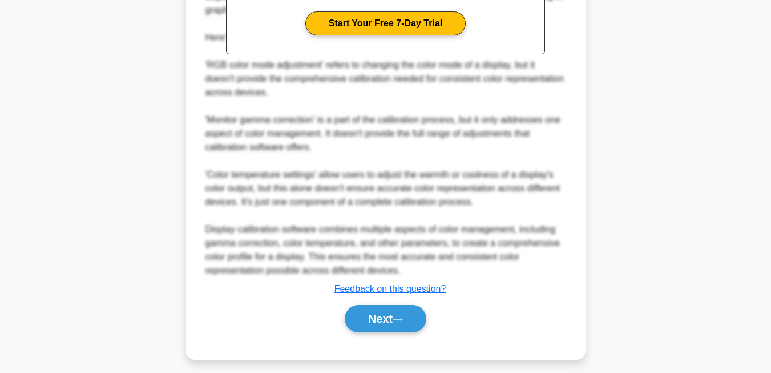
scroll to position [401, 0]
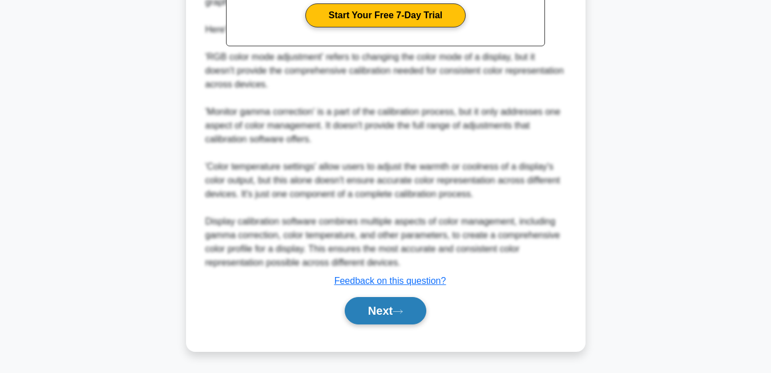
click at [411, 305] on button "Next" at bounding box center [386, 310] width 82 height 27
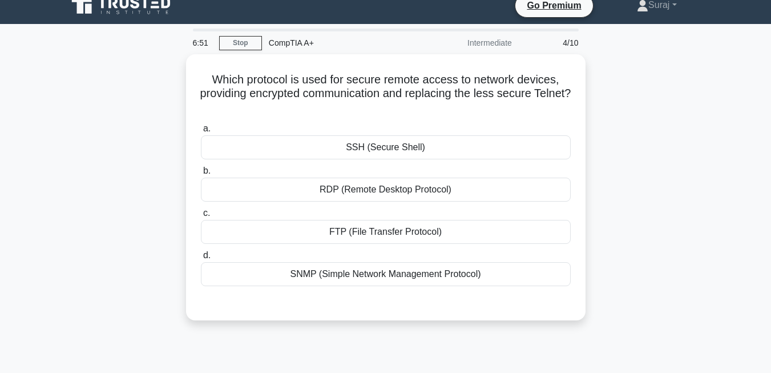
scroll to position [0, 0]
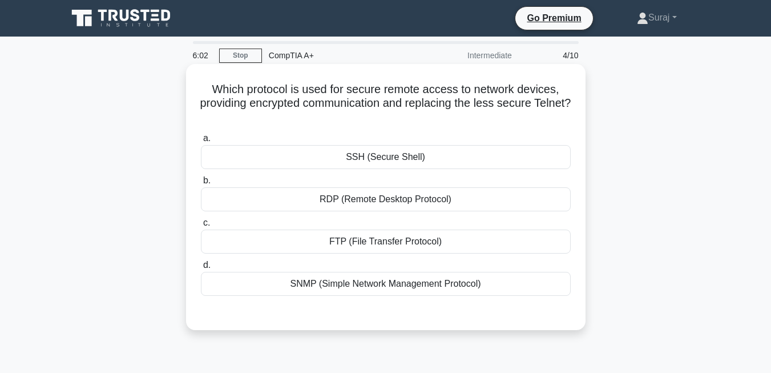
click at [403, 159] on div "SSH (Secure Shell)" at bounding box center [386, 157] width 370 height 24
click at [201, 142] on input "a. SSH (Secure Shell)" at bounding box center [201, 138] width 0 height 7
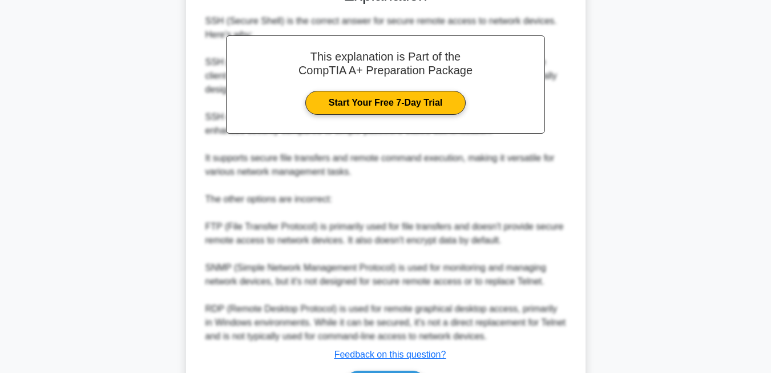
scroll to position [400, 0]
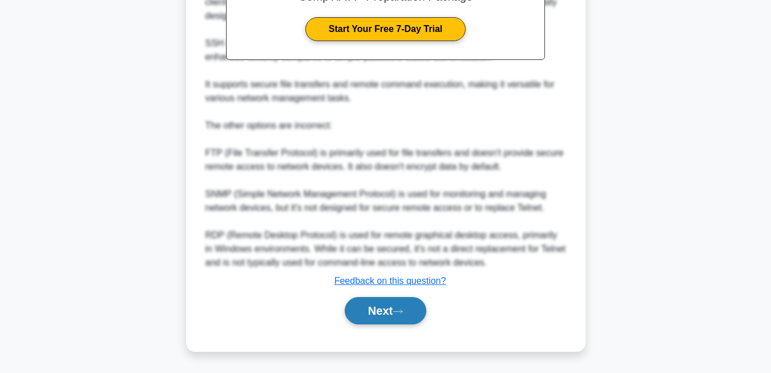
click at [394, 313] on button "Next" at bounding box center [386, 310] width 82 height 27
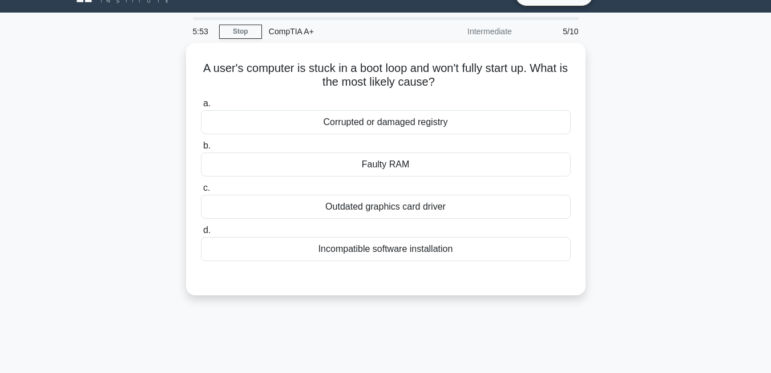
scroll to position [0, 0]
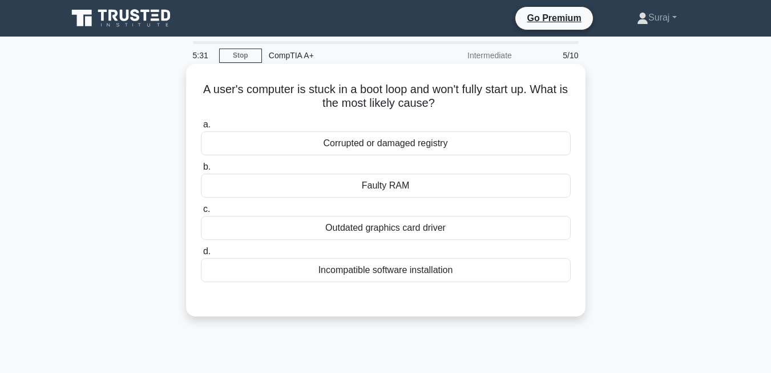
click at [398, 185] on div "Faulty RAM" at bounding box center [386, 185] width 370 height 24
click at [201, 171] on input "b. Faulty RAM" at bounding box center [201, 166] width 0 height 7
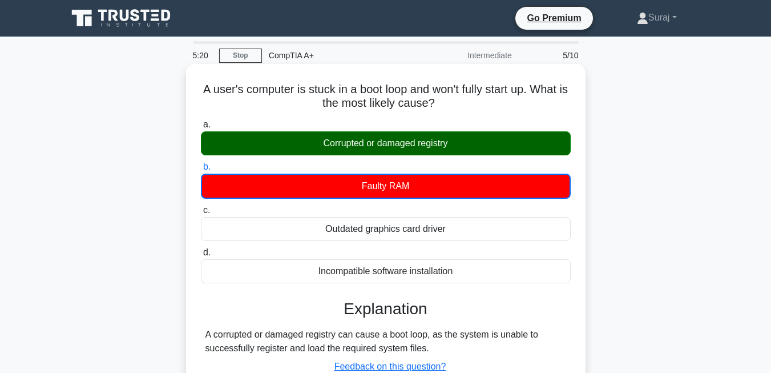
drag, startPoint x: 461, startPoint y: 136, endPoint x: 383, endPoint y: 131, distance: 78.9
click at [383, 131] on label "a. Corrupted or damaged registry" at bounding box center [386, 137] width 370 height 38
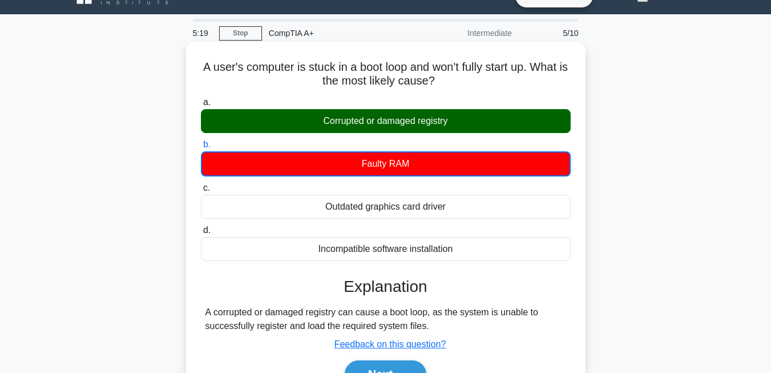
scroll to position [44, 0]
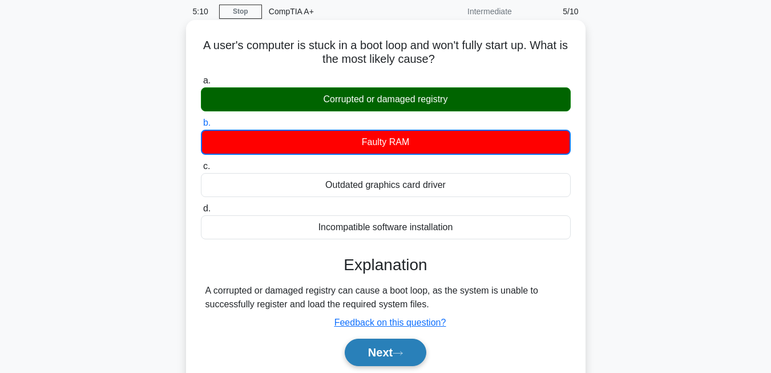
click at [367, 355] on button "Next" at bounding box center [386, 351] width 82 height 27
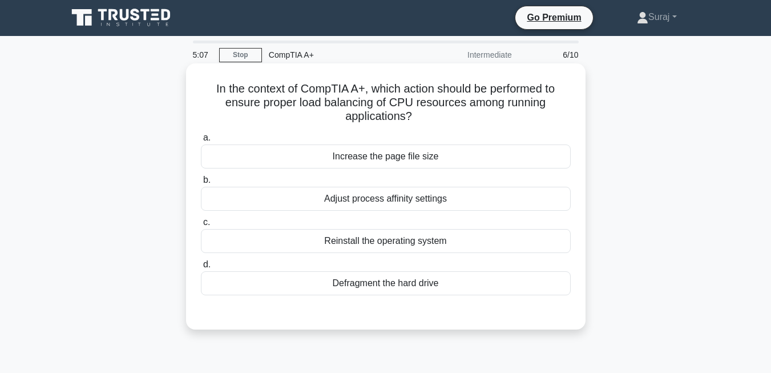
scroll to position [0, 0]
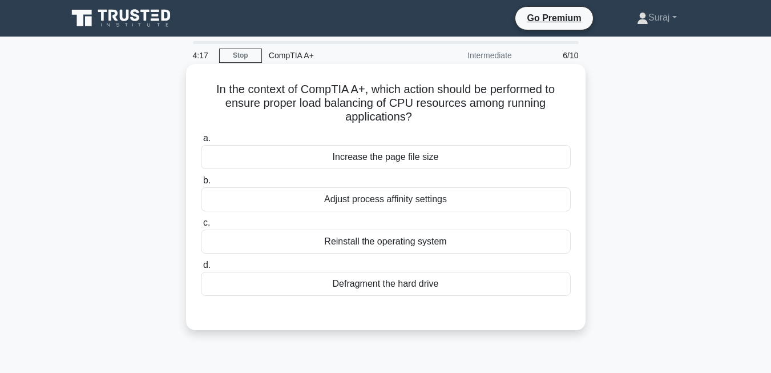
click at [372, 199] on div "Adjust process affinity settings" at bounding box center [386, 199] width 370 height 24
click at [201, 184] on input "b. Adjust process affinity settings" at bounding box center [201, 180] width 0 height 7
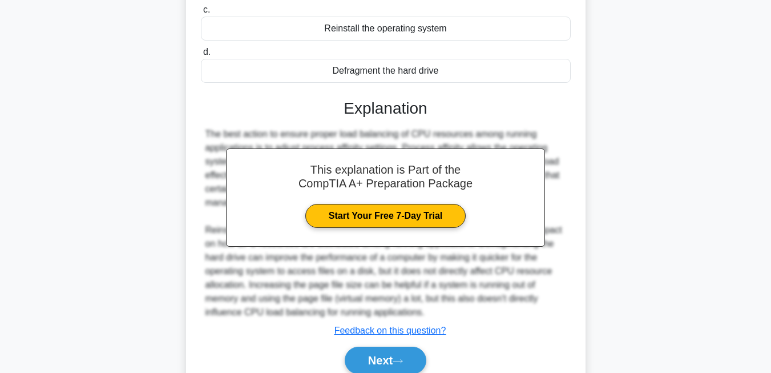
scroll to position [263, 0]
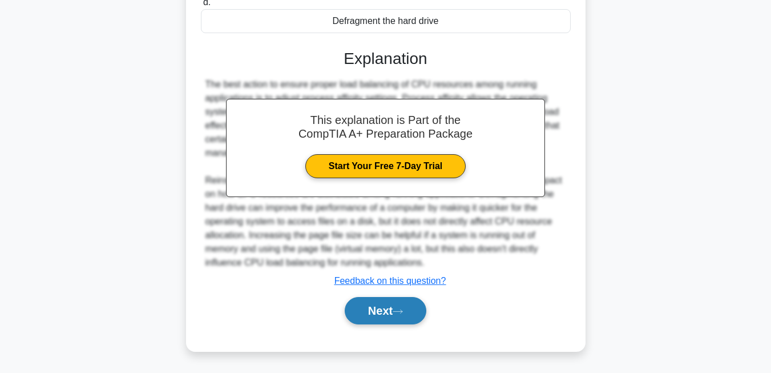
click at [398, 310] on icon at bounding box center [397, 311] width 10 height 6
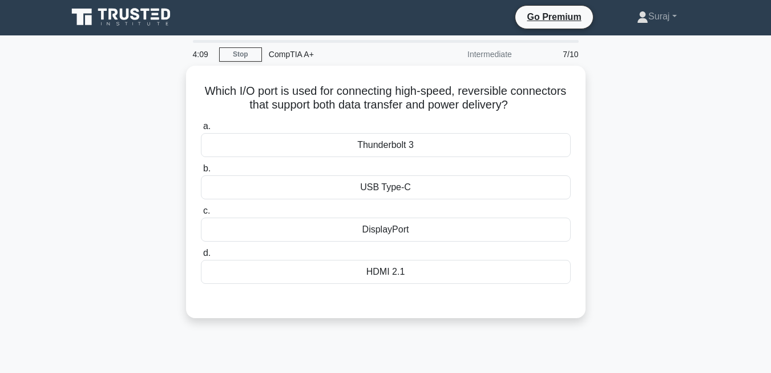
scroll to position [0, 0]
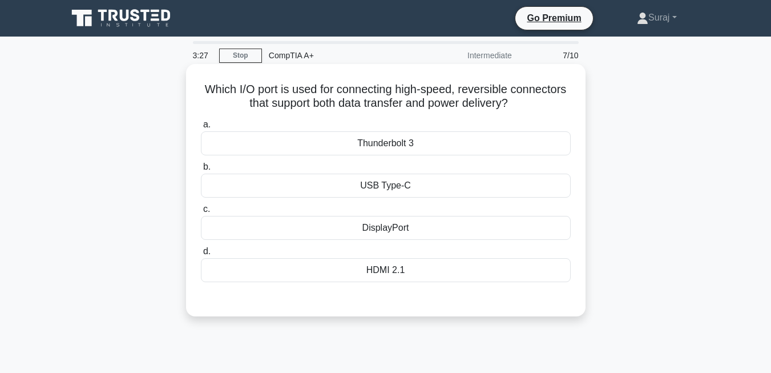
click at [394, 183] on div "USB Type-C" at bounding box center [386, 185] width 370 height 24
click at [201, 171] on input "b. USB Type-C" at bounding box center [201, 166] width 0 height 7
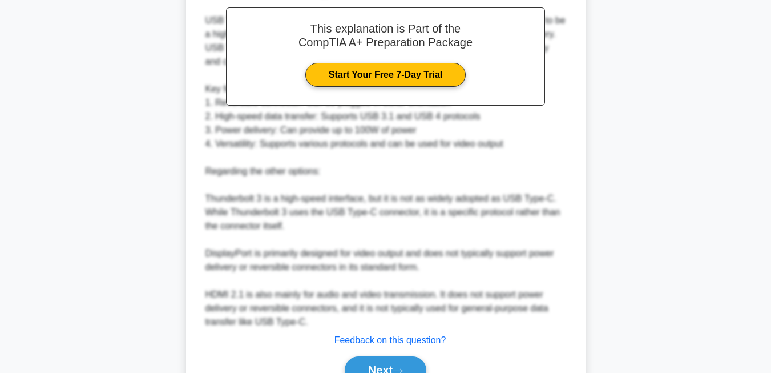
scroll to position [400, 0]
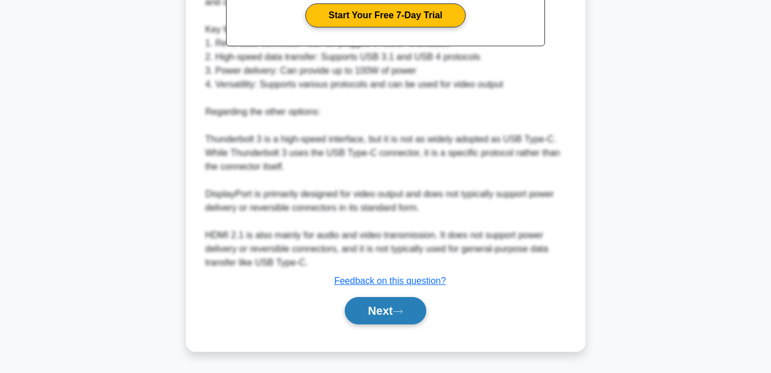
click at [404, 306] on button "Next" at bounding box center [386, 310] width 82 height 27
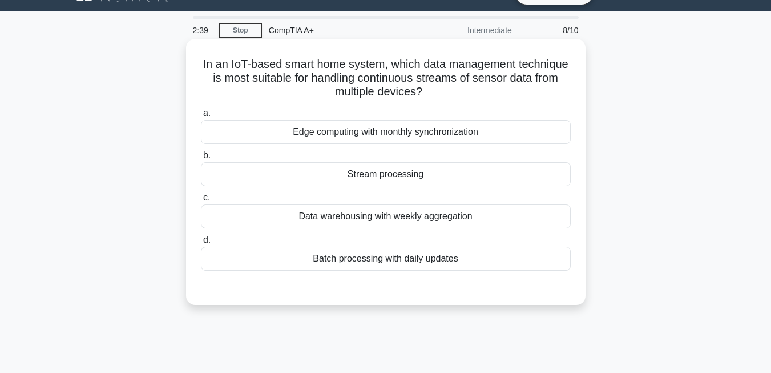
scroll to position [22, 0]
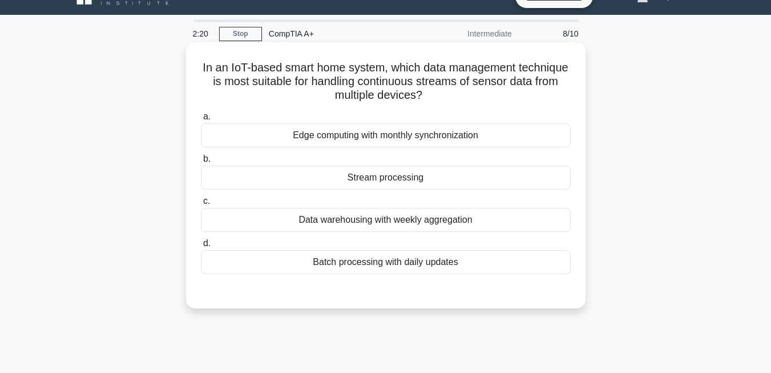
click at [427, 178] on div "Stream processing" at bounding box center [386, 177] width 370 height 24
click at [201, 163] on input "b. Stream processing" at bounding box center [201, 158] width 0 height 7
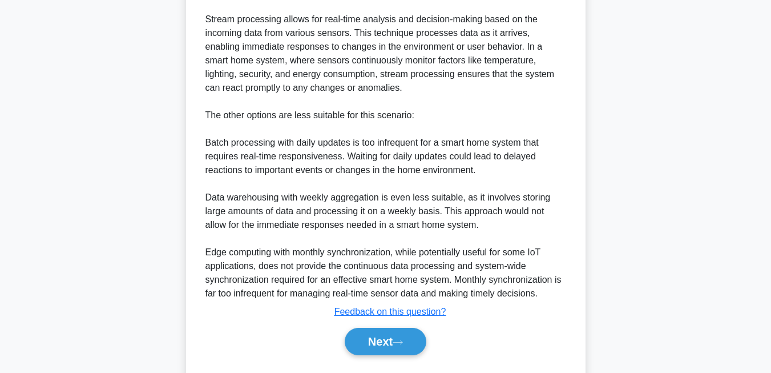
scroll to position [383, 0]
click at [397, 342] on icon at bounding box center [397, 341] width 10 height 6
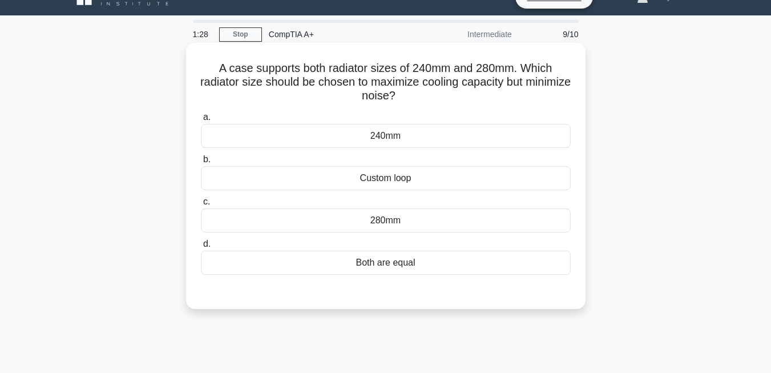
scroll to position [35, 0]
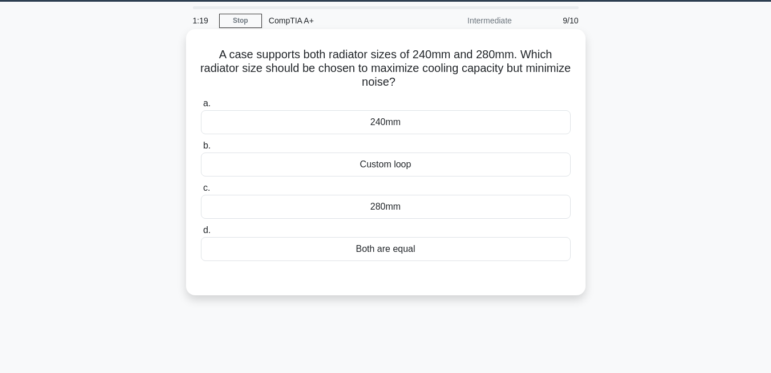
click at [404, 203] on div "280mm" at bounding box center [386, 207] width 370 height 24
click at [201, 192] on input "c. 280mm" at bounding box center [201, 187] width 0 height 7
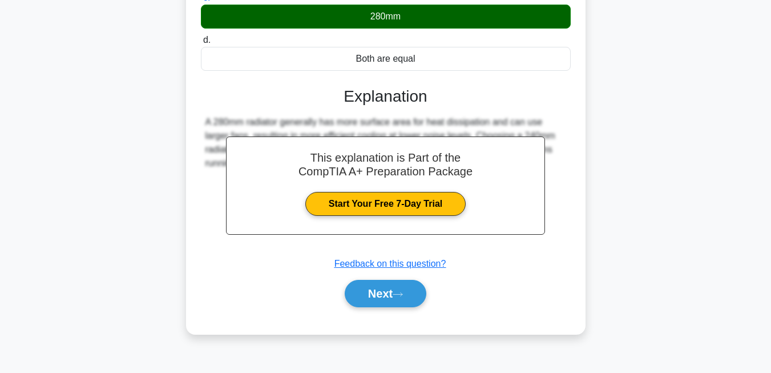
scroll to position [244, 0]
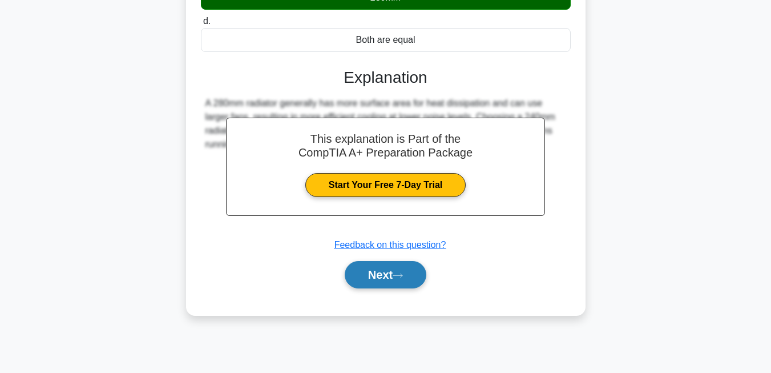
click at [394, 278] on button "Next" at bounding box center [386, 274] width 82 height 27
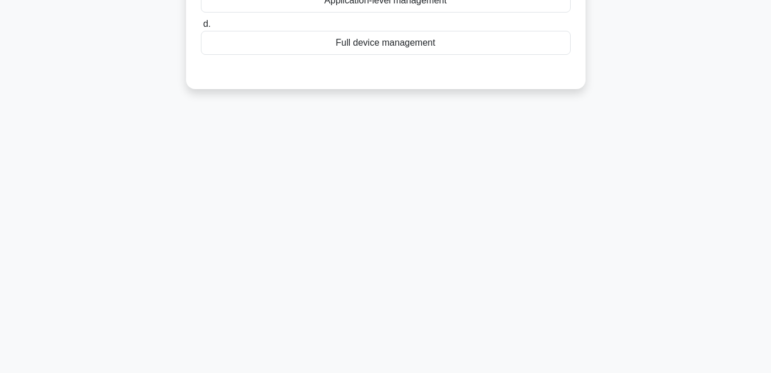
scroll to position [0, 0]
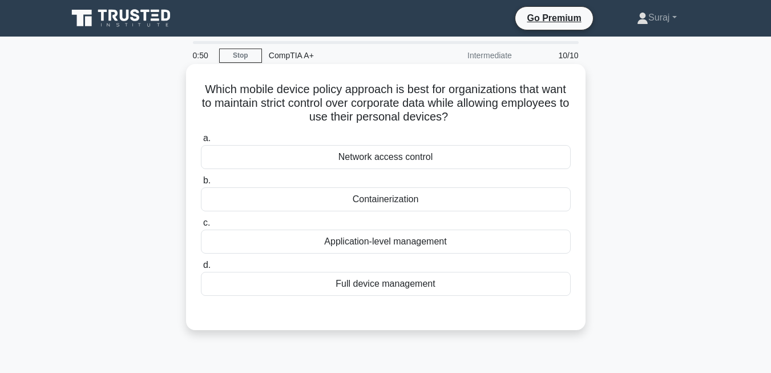
click at [388, 159] on div "Network access control" at bounding box center [386, 157] width 370 height 24
click at [201, 142] on input "a. Network access control" at bounding box center [201, 138] width 0 height 7
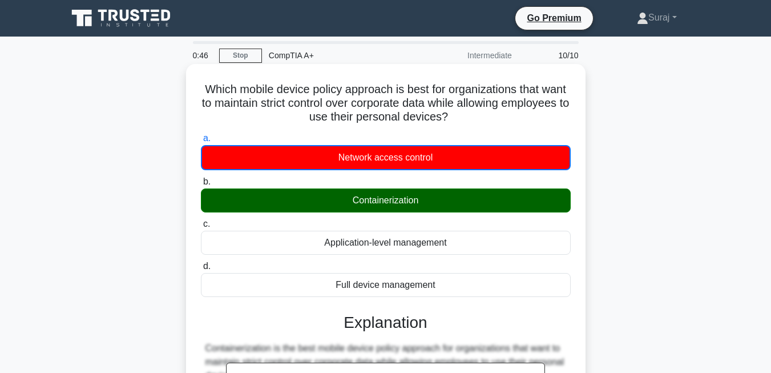
click at [420, 200] on div "Containerization" at bounding box center [386, 200] width 370 height 24
click at [201, 185] on input "b. Containerization" at bounding box center [201, 181] width 0 height 7
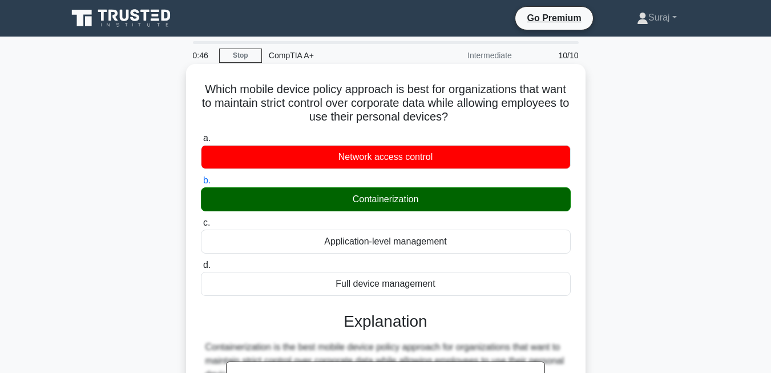
click at [420, 200] on div "Containerization" at bounding box center [386, 199] width 370 height 24
click at [201, 184] on input "b. Containerization" at bounding box center [201, 180] width 0 height 7
click at [420, 200] on div "Containerization" at bounding box center [386, 199] width 370 height 24
click at [201, 184] on input "b. Containerization" at bounding box center [201, 180] width 0 height 7
copy div "Containerization"
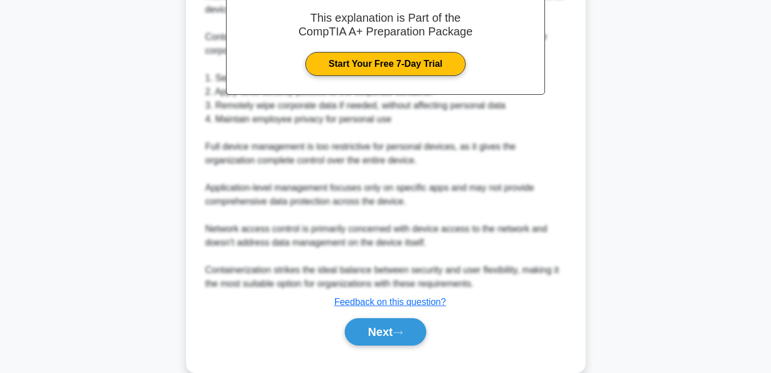
scroll to position [386, 0]
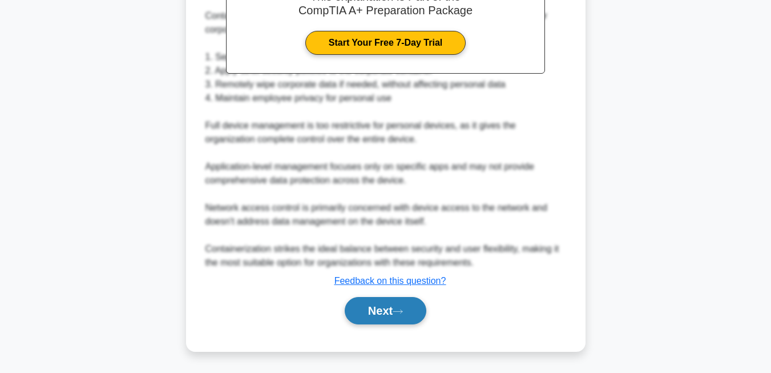
click at [387, 311] on button "Next" at bounding box center [386, 310] width 82 height 27
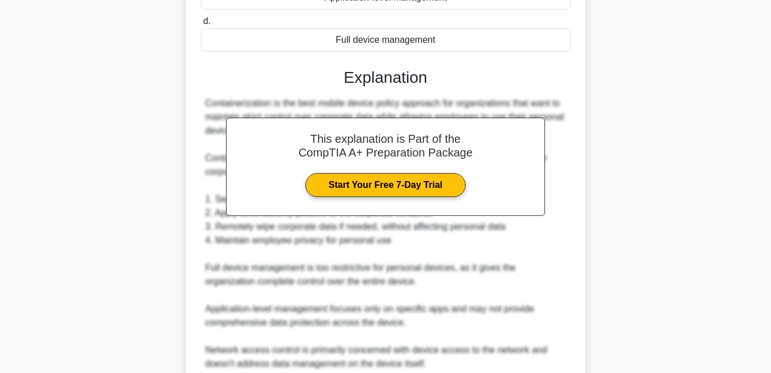
scroll to position [200, 0]
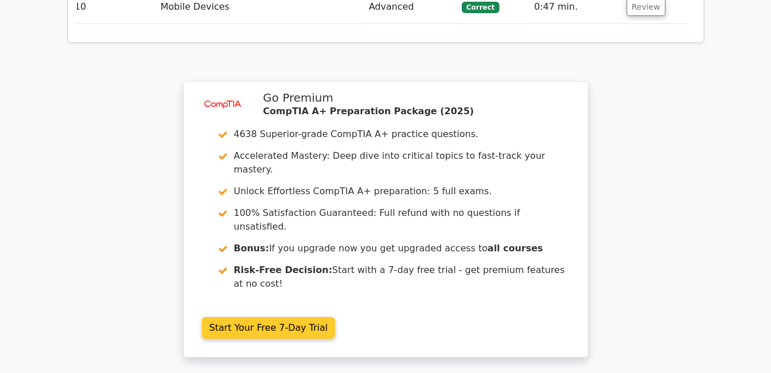
scroll to position [1853, 0]
click at [283, 317] on link "Start Your Free 7-Day Trial" at bounding box center [268, 328] width 133 height 22
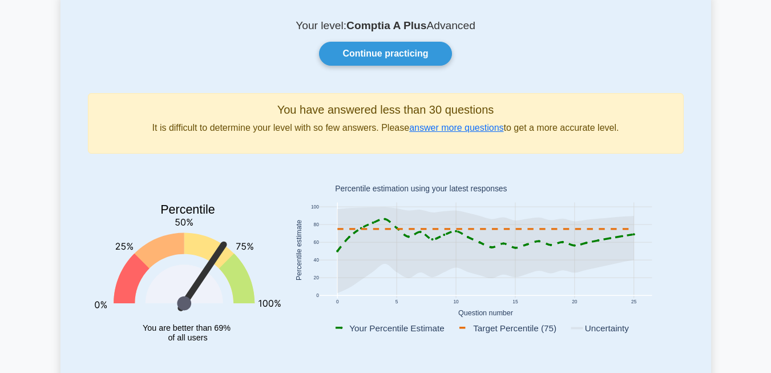
scroll to position [71, 0]
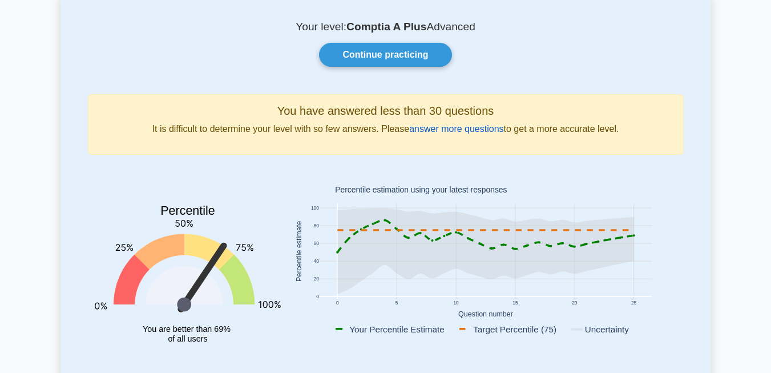
click at [440, 129] on link "answer more questions" at bounding box center [456, 129] width 94 height 10
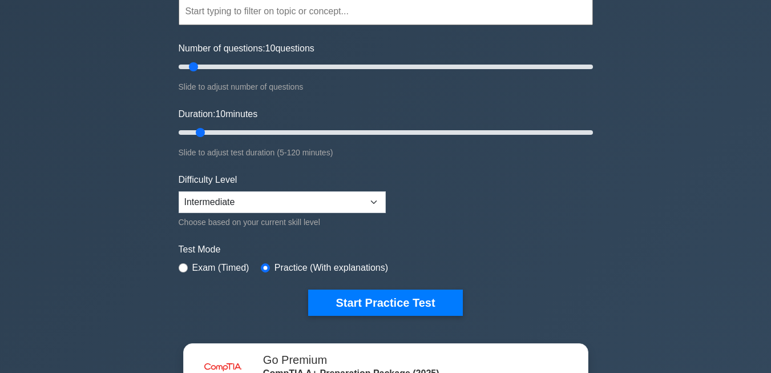
scroll to position [117, 0]
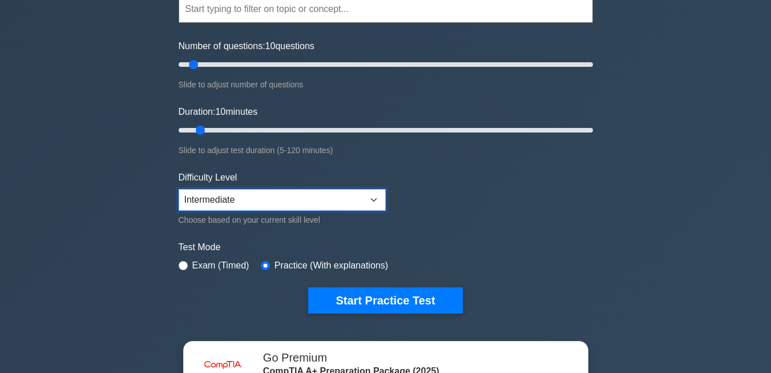
click at [296, 195] on select "Beginner Intermediate Expert" at bounding box center [282, 200] width 207 height 22
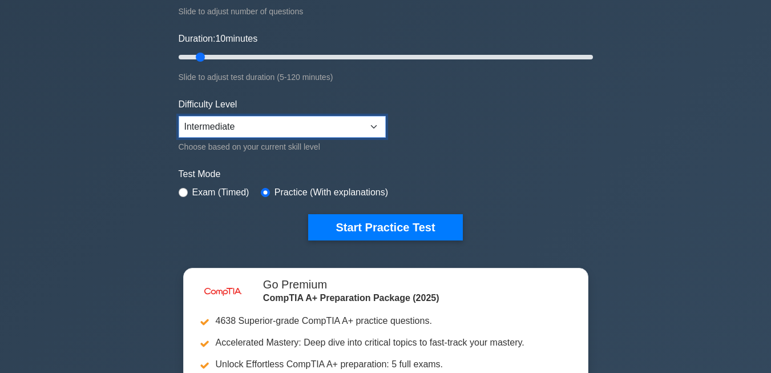
scroll to position [192, 0]
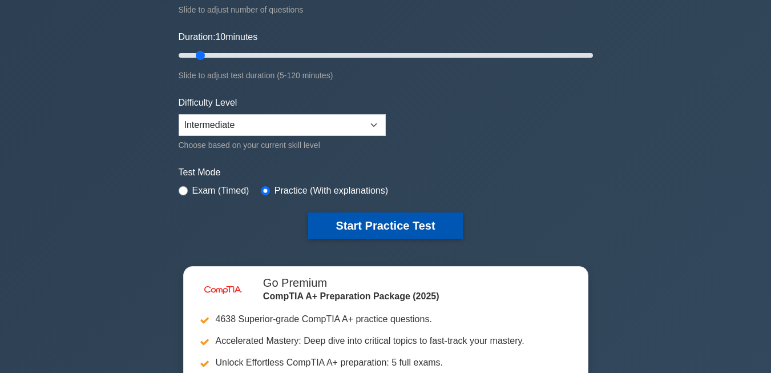
click at [366, 225] on button "Start Practice Test" at bounding box center [385, 225] width 154 height 26
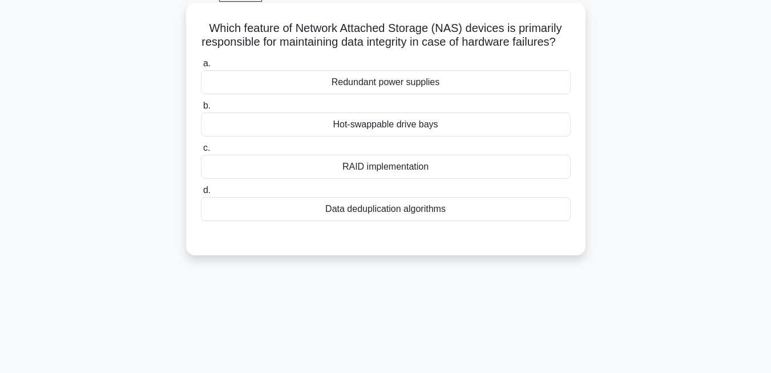
scroll to position [62, 0]
click at [394, 220] on div "Data deduplication algorithms" at bounding box center [386, 208] width 370 height 24
click at [201, 193] on input "d. Data deduplication algorithms" at bounding box center [201, 188] width 0 height 7
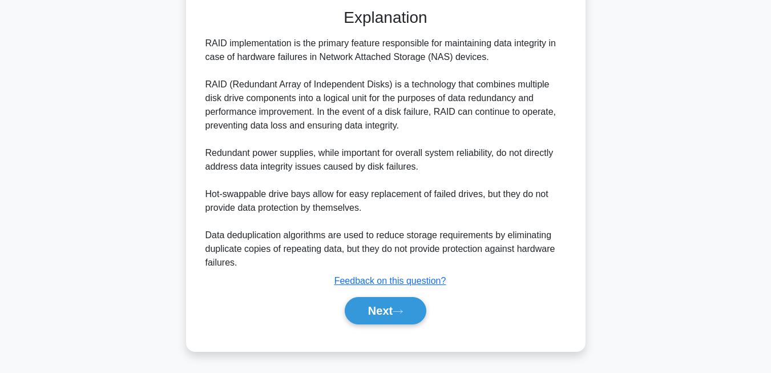
scroll to position [305, 0]
click at [383, 319] on button "Next" at bounding box center [386, 310] width 82 height 27
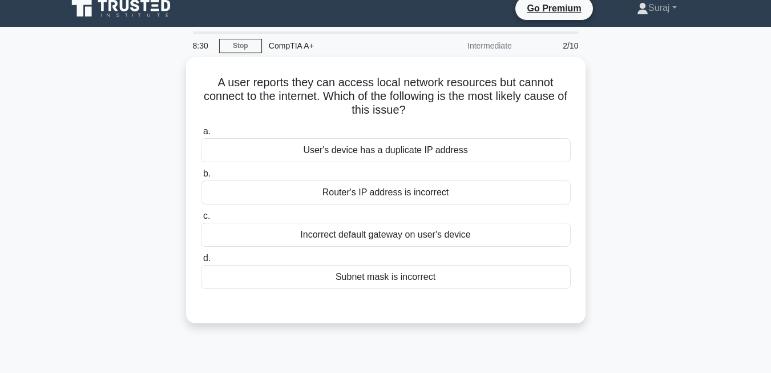
scroll to position [0, 0]
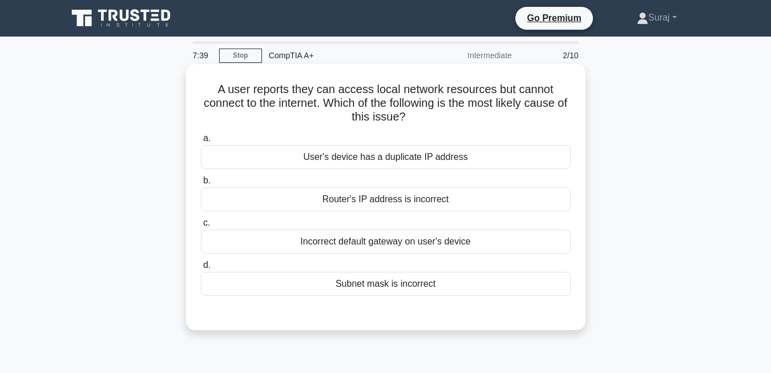
click at [388, 201] on div "Router's IP address is incorrect" at bounding box center [386, 199] width 370 height 24
click at [201, 184] on input "b. Router's IP address is incorrect" at bounding box center [201, 180] width 0 height 7
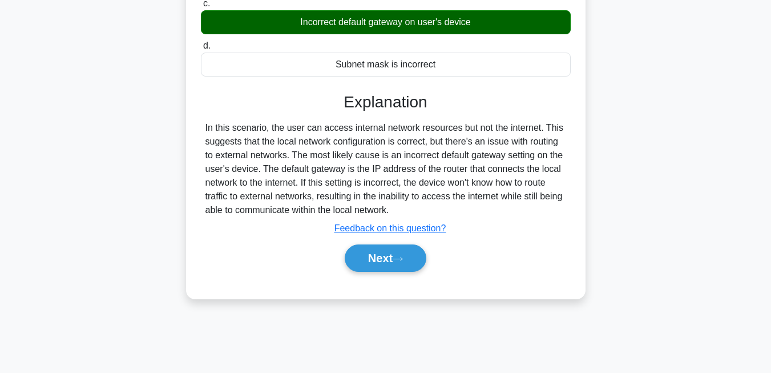
scroll to position [244, 0]
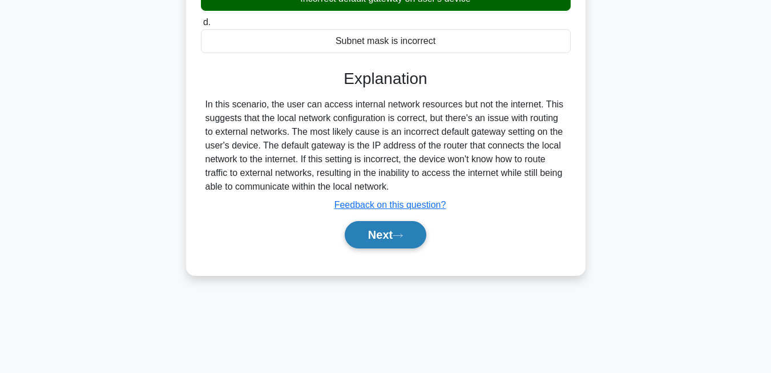
click at [395, 244] on button "Next" at bounding box center [386, 234] width 82 height 27
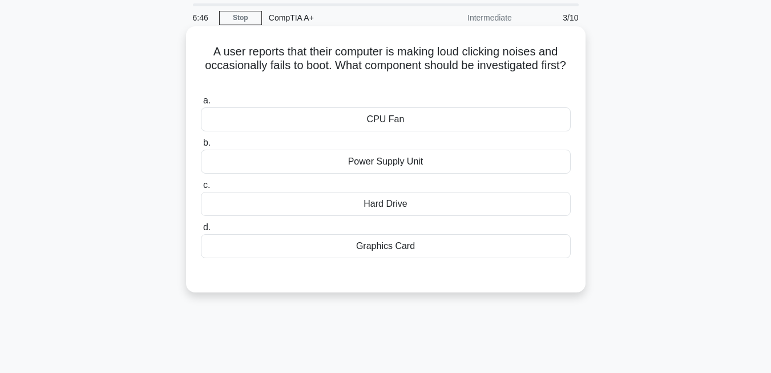
scroll to position [40, 0]
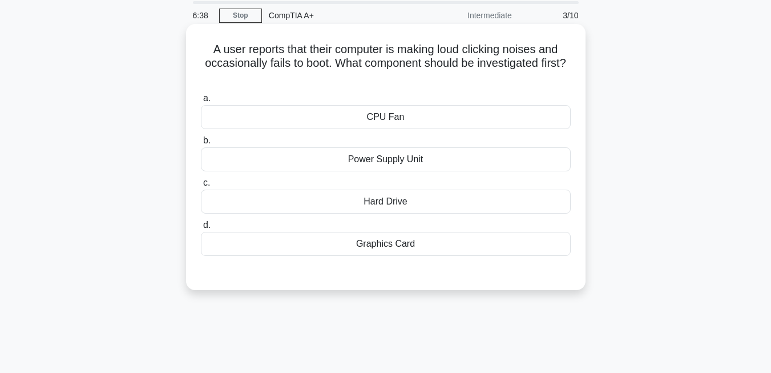
click at [419, 237] on div "Graphics Card" at bounding box center [386, 244] width 370 height 24
click at [201, 229] on input "d. Graphics Card" at bounding box center [201, 224] width 0 height 7
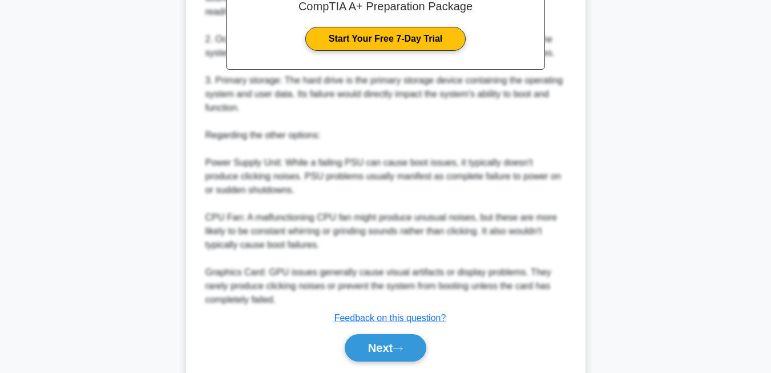
scroll to position [428, 0]
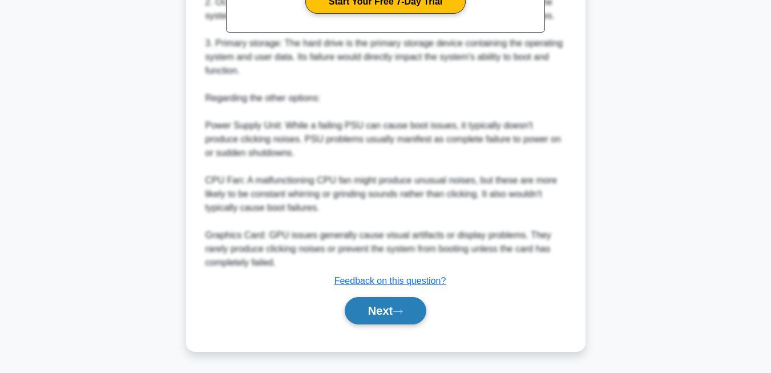
click at [384, 305] on button "Next" at bounding box center [386, 310] width 82 height 27
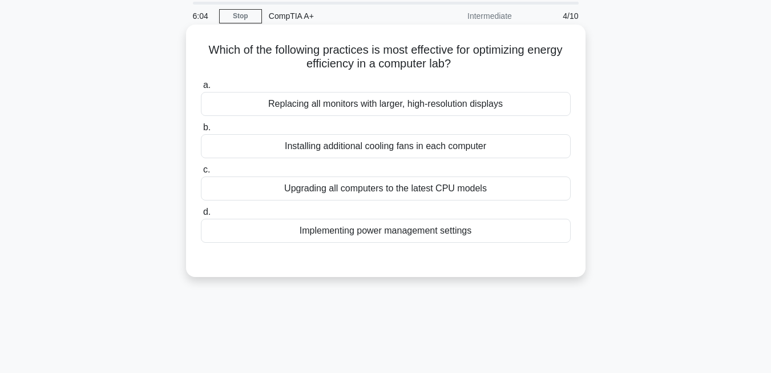
scroll to position [40, 0]
click at [392, 191] on div "Upgrading all computers to the latest CPU models" at bounding box center [386, 188] width 370 height 24
click at [201, 173] on input "c. Upgrading all computers to the latest CPU models" at bounding box center [201, 168] width 0 height 7
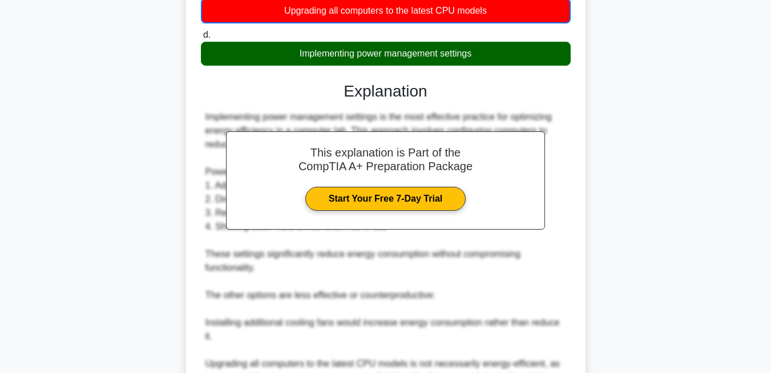
scroll to position [387, 0]
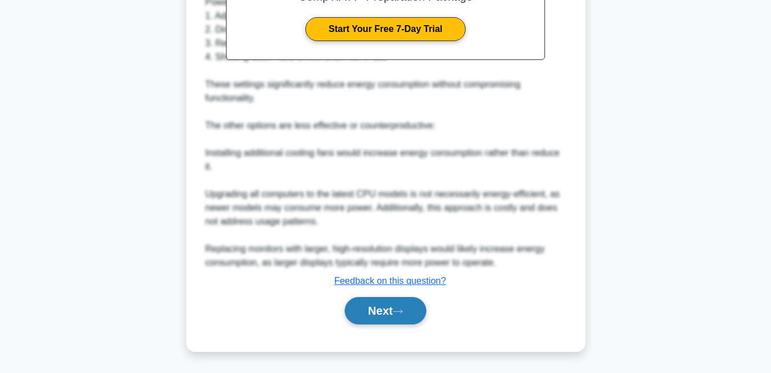
click at [411, 313] on button "Next" at bounding box center [386, 310] width 82 height 27
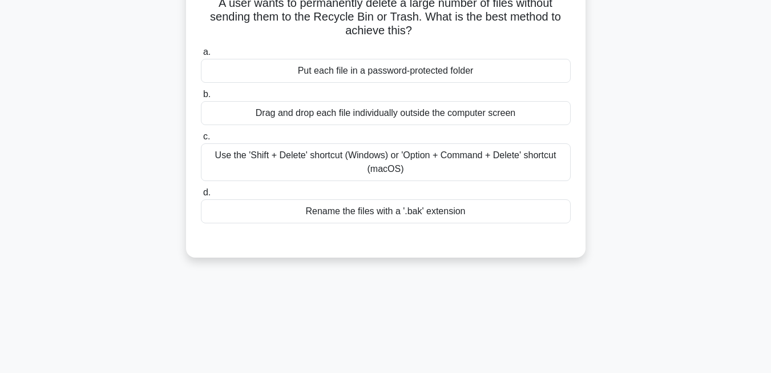
scroll to position [87, 0]
click at [419, 167] on div "Use the 'Shift + Delete' shortcut (Windows) or 'Option + Command + Delete' shor…" at bounding box center [386, 161] width 370 height 38
click at [201, 139] on input "c. Use the 'Shift + Delete' shortcut (Windows) or 'Option + Command + Delete' s…" at bounding box center [201, 135] width 0 height 7
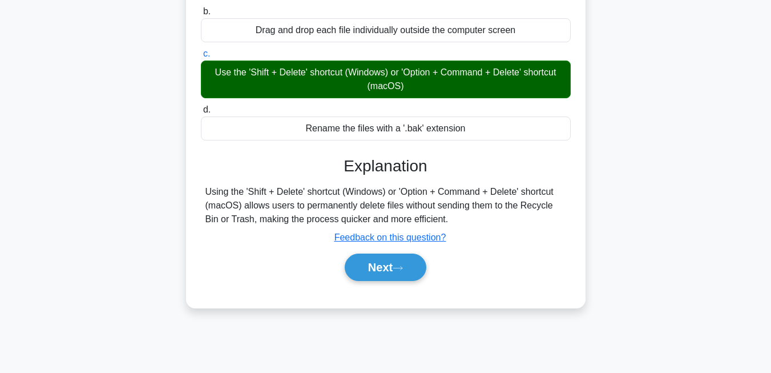
scroll to position [170, 0]
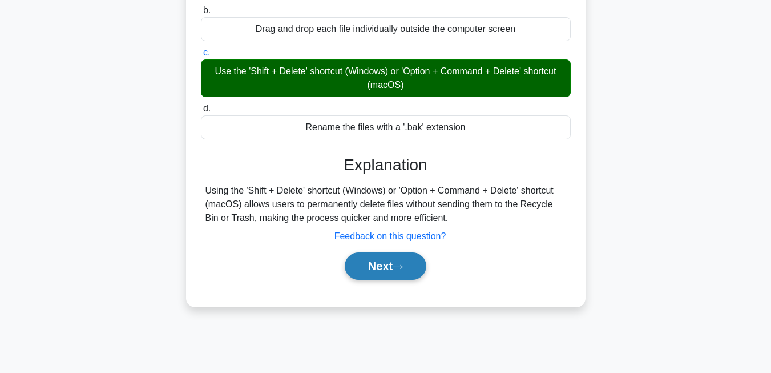
click at [395, 266] on button "Next" at bounding box center [386, 265] width 82 height 27
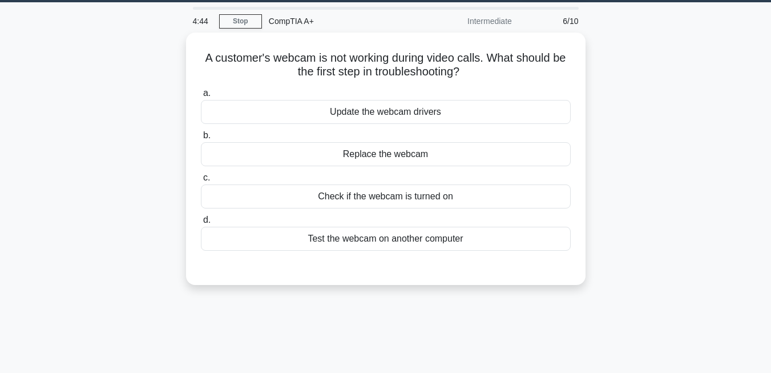
scroll to position [31, 0]
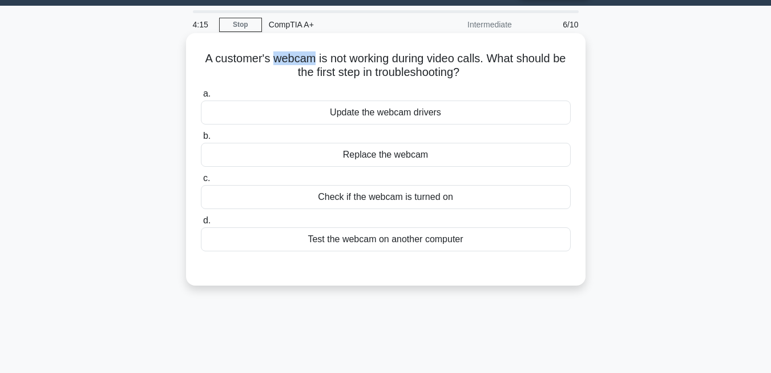
copy h5 "webcam"
drag, startPoint x: 310, startPoint y: 60, endPoint x: 273, endPoint y: 60, distance: 37.7
click at [273, 60] on h5 "A customer's webcam is not working during video calls. What should be the first…" at bounding box center [386, 65] width 372 height 29
click at [420, 202] on div "Check if the webcam is turned on" at bounding box center [386, 197] width 370 height 24
click at [201, 182] on input "c. Check if the webcam is turned on" at bounding box center [201, 178] width 0 height 7
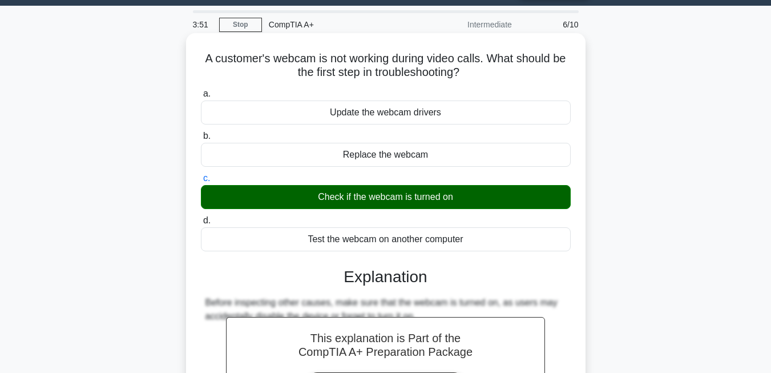
scroll to position [244, 0]
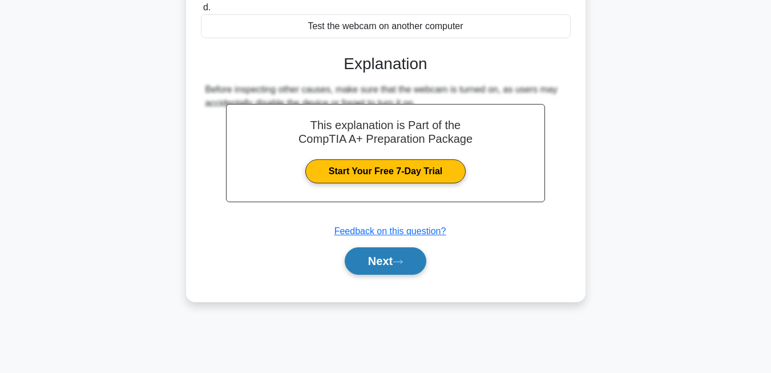
click at [390, 261] on button "Next" at bounding box center [386, 260] width 82 height 27
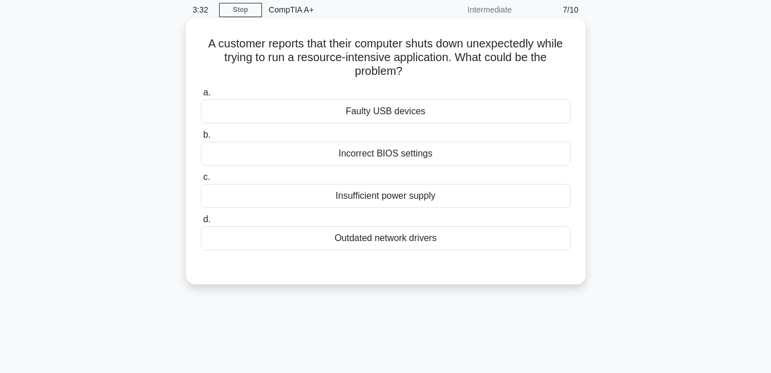
scroll to position [47, 0]
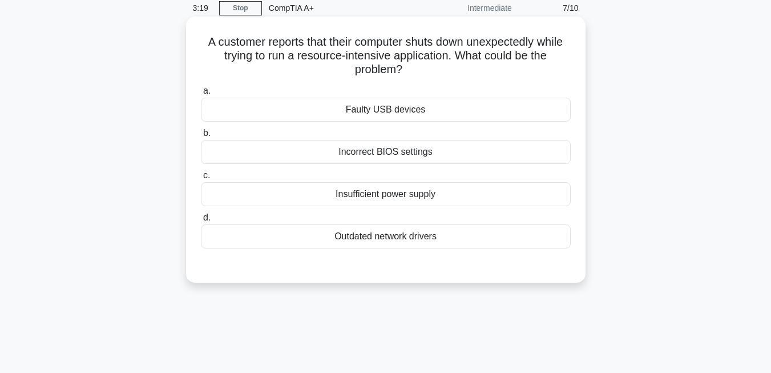
click at [408, 196] on div "Insufficient power supply" at bounding box center [386, 194] width 370 height 24
click at [201, 179] on input "c. Insufficient power supply" at bounding box center [201, 175] width 0 height 7
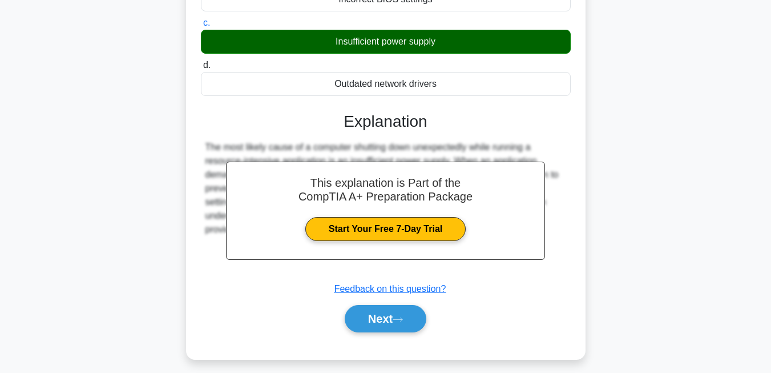
scroll to position [244, 0]
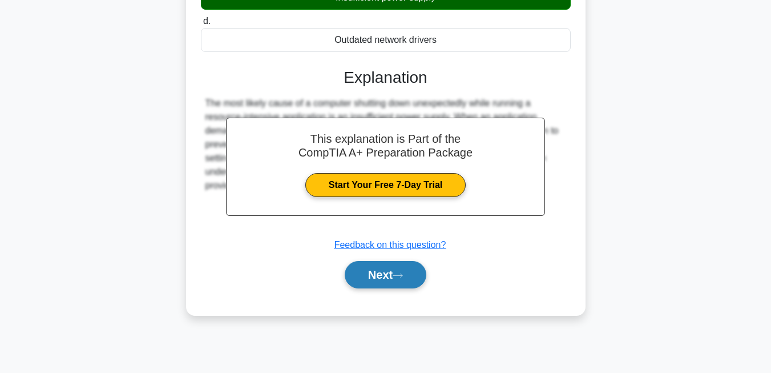
click at [391, 281] on button "Next" at bounding box center [386, 274] width 82 height 27
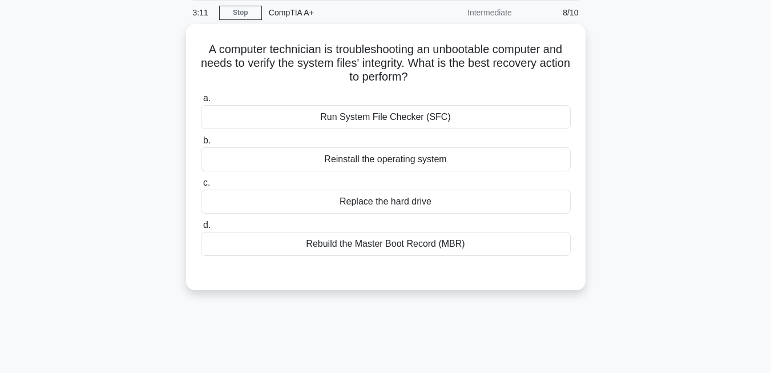
scroll to position [40, 0]
click at [380, 245] on div "Rebuild the Master Boot Record (MBR)" at bounding box center [386, 244] width 370 height 24
click at [201, 229] on input "d. Rebuild the Master Boot Record (MBR)" at bounding box center [201, 224] width 0 height 7
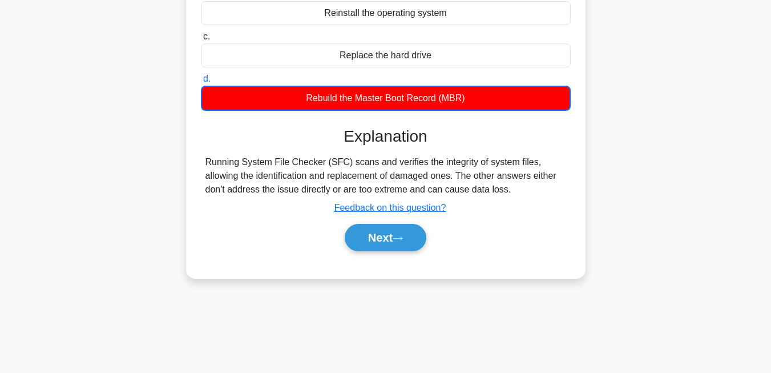
scroll to position [187, 0]
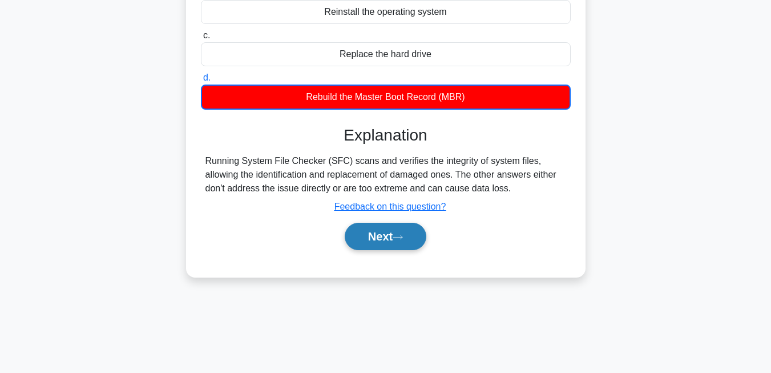
click at [390, 236] on button "Next" at bounding box center [386, 235] width 82 height 27
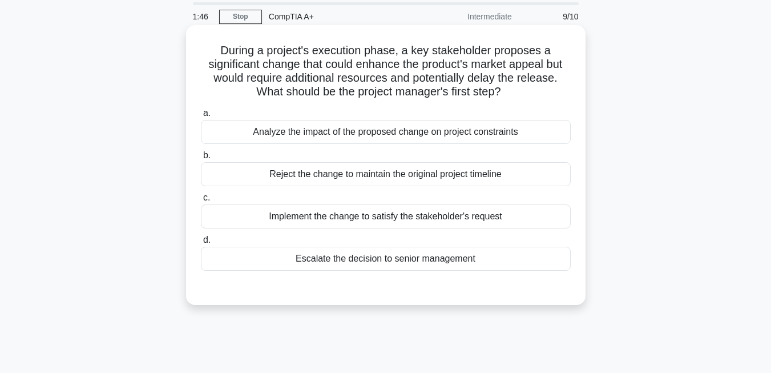
scroll to position [39, 0]
click at [376, 217] on div "Implement the change to satisfy the stakeholder's request" at bounding box center [386, 216] width 370 height 24
click at [201, 201] on input "c. Implement the change to satisfy the stakeholder's request" at bounding box center [201, 196] width 0 height 7
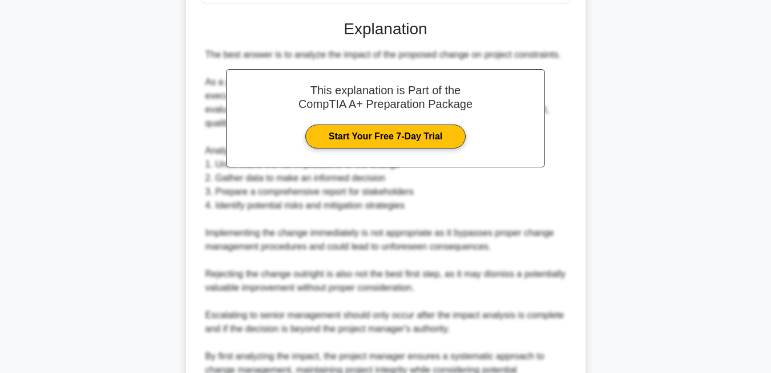
scroll to position [428, 0]
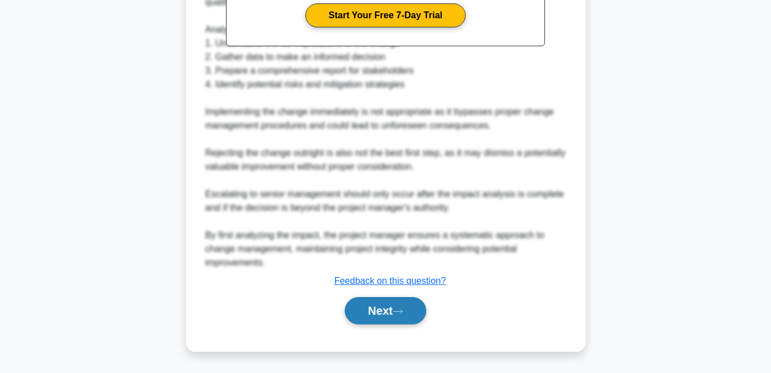
click at [396, 310] on button "Next" at bounding box center [386, 310] width 82 height 27
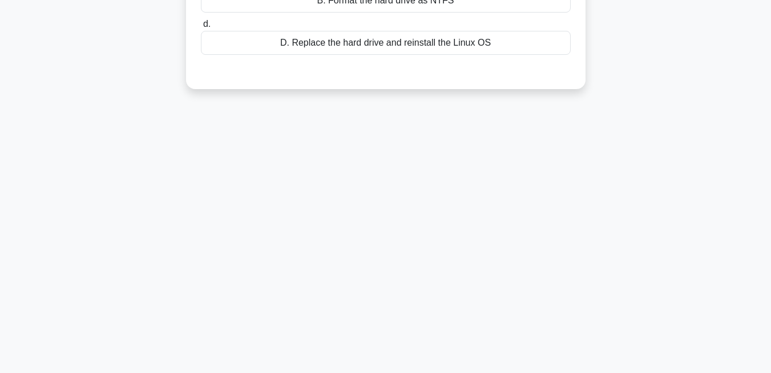
scroll to position [0, 0]
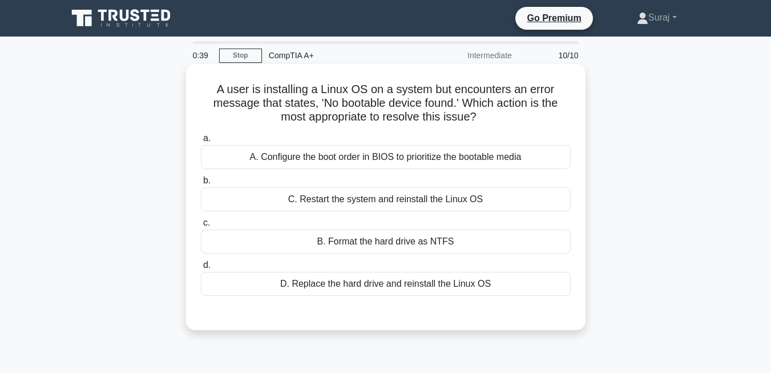
click at [373, 151] on div "A. Configure the boot order in BIOS to prioritize the bootable media" at bounding box center [386, 157] width 370 height 24
click at [201, 142] on input "a. A. Configure the boot order in BIOS to prioritize the bootable media" at bounding box center [201, 138] width 0 height 7
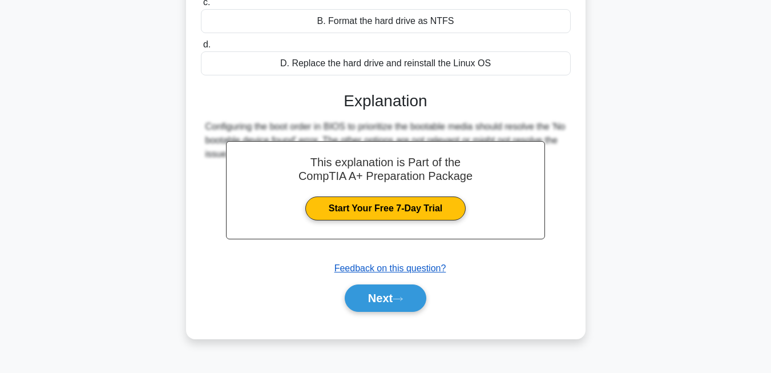
scroll to position [222, 0]
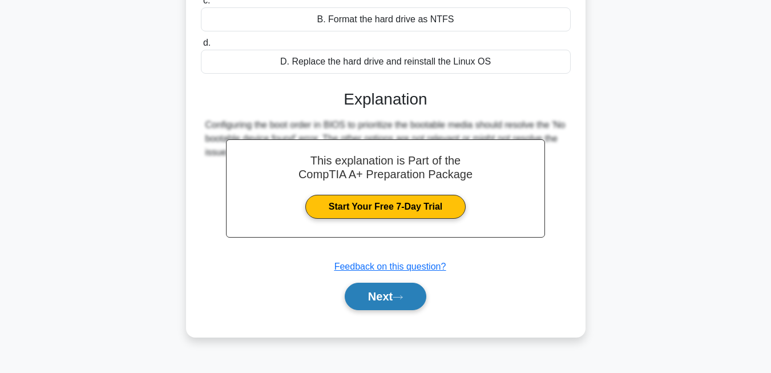
click at [379, 294] on button "Next" at bounding box center [386, 295] width 82 height 27
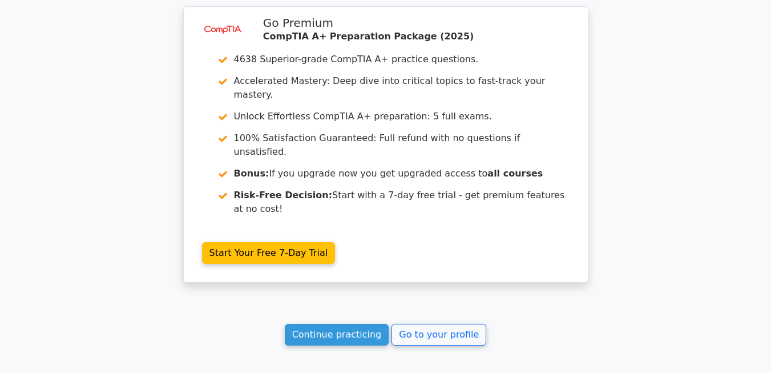
scroll to position [1981, 0]
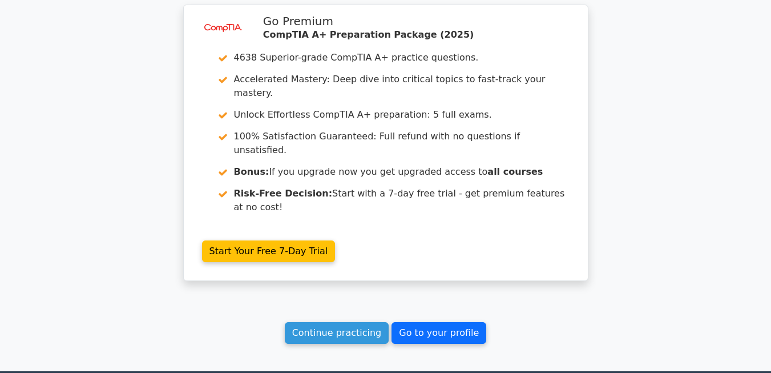
click at [423, 322] on link "Go to your profile" at bounding box center [438, 333] width 95 height 22
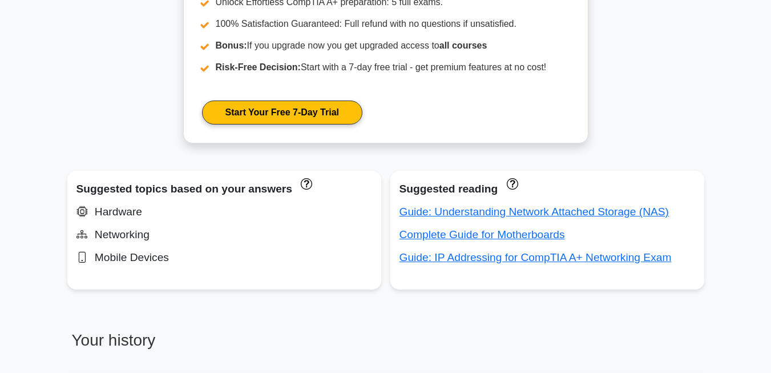
scroll to position [533, 0]
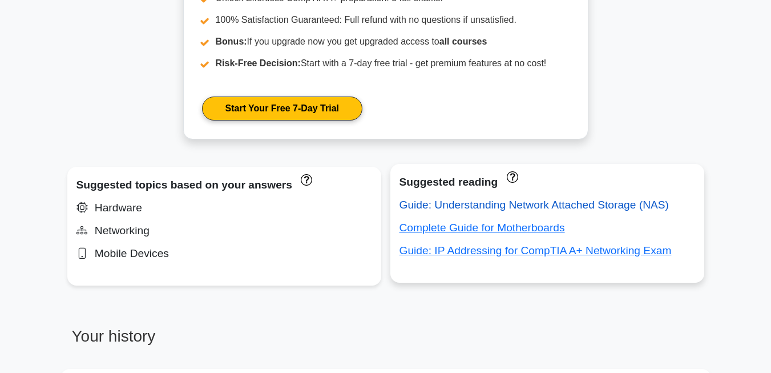
click at [481, 205] on link "Guide: Understanding Network Attached Storage (NAS)" at bounding box center [533, 205] width 269 height 12
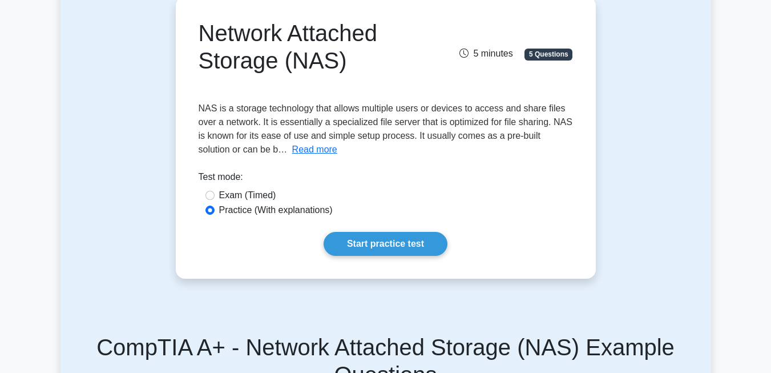
scroll to position [59, 0]
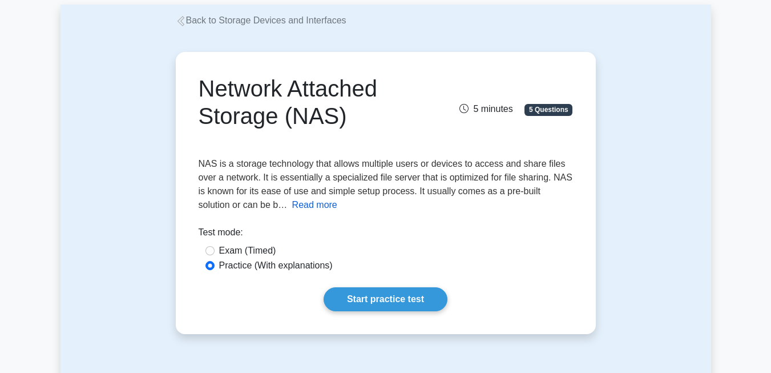
click at [294, 207] on button "Read more" at bounding box center [314, 205] width 45 height 14
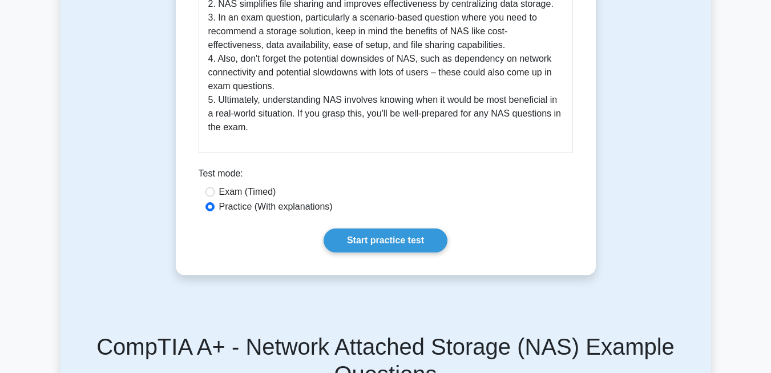
scroll to position [681, 0]
click at [383, 234] on link "Start practice test" at bounding box center [385, 240] width 124 height 24
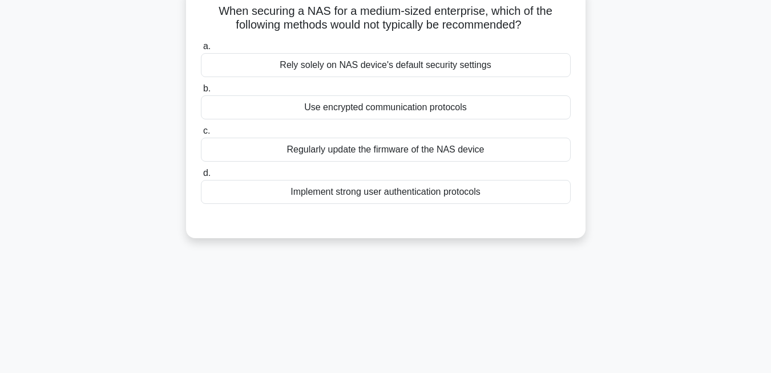
scroll to position [107, 0]
click at [416, 65] on div "Rely solely on NAS device's default security settings" at bounding box center [386, 64] width 370 height 24
click at [201, 49] on input "a. Rely solely on NAS device's default security settings" at bounding box center [201, 45] width 0 height 7
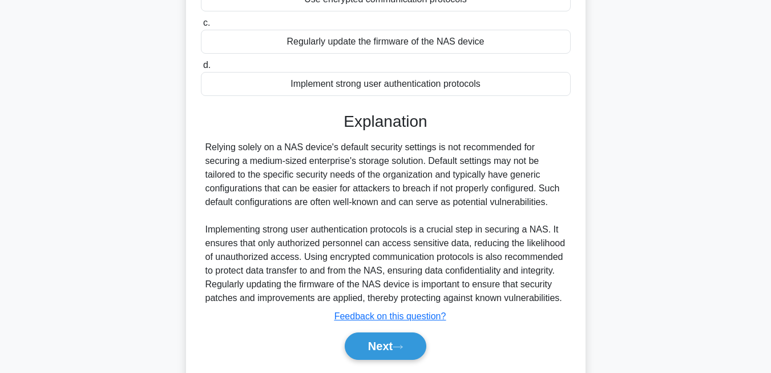
scroll to position [249, 0]
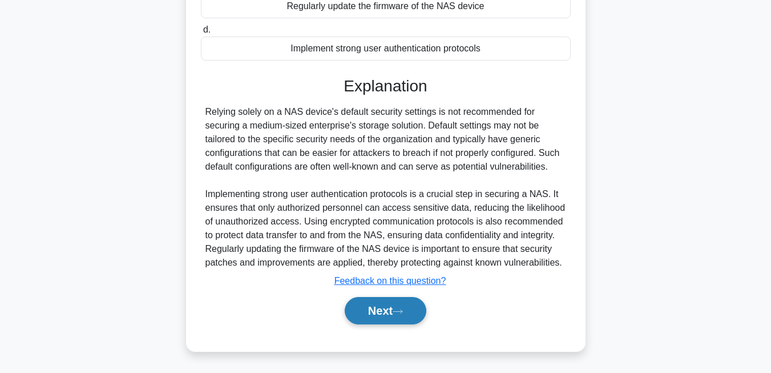
click at [390, 313] on button "Next" at bounding box center [386, 310] width 82 height 27
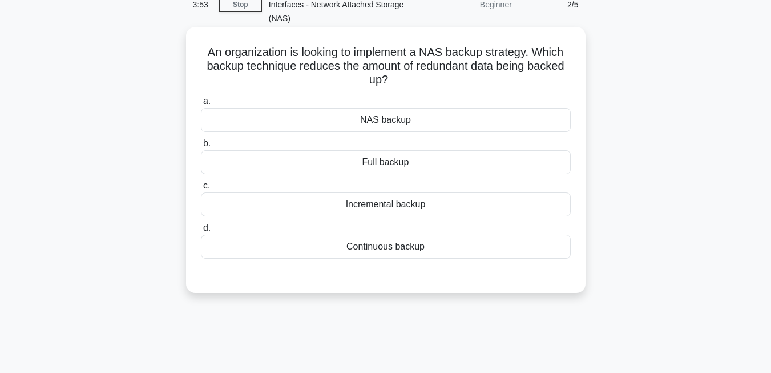
scroll to position [66, 0]
click at [401, 123] on div "NAS backup" at bounding box center [386, 119] width 370 height 24
click at [201, 104] on input "a. NAS backup" at bounding box center [201, 99] width 0 height 7
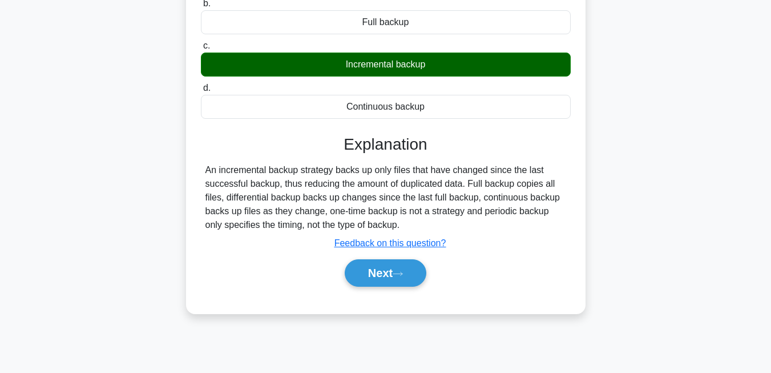
scroll to position [206, 0]
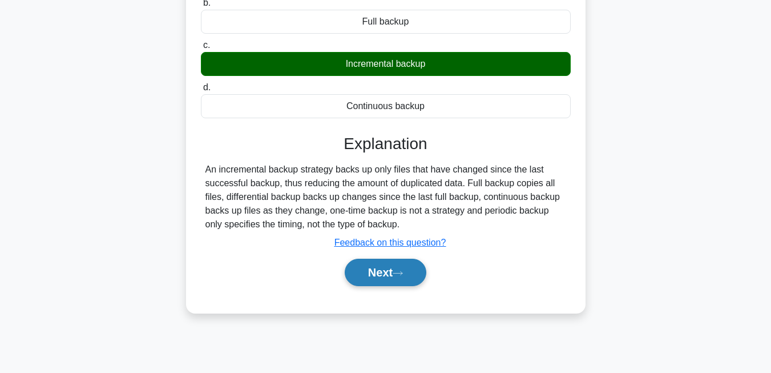
click at [391, 271] on button "Next" at bounding box center [386, 271] width 82 height 27
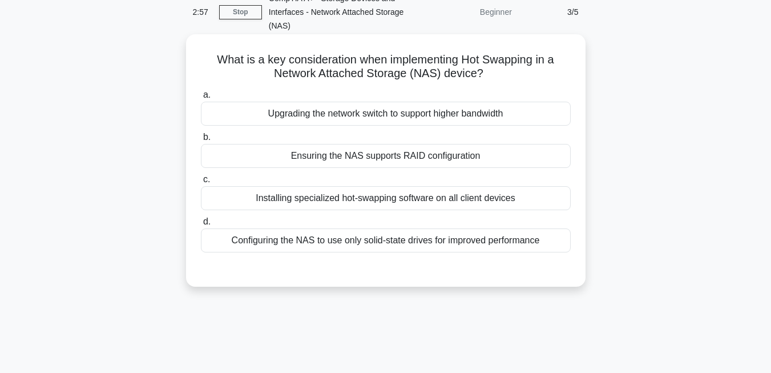
scroll to position [68, 0]
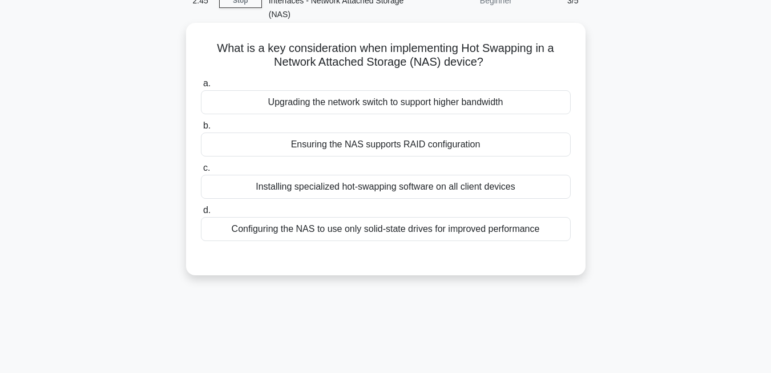
click at [398, 233] on div "Configuring the NAS to use only solid-state drives for improved performance" at bounding box center [386, 229] width 370 height 24
click at [201, 214] on input "d. Configuring the NAS to use only solid-state drives for improved performance" at bounding box center [201, 210] width 0 height 7
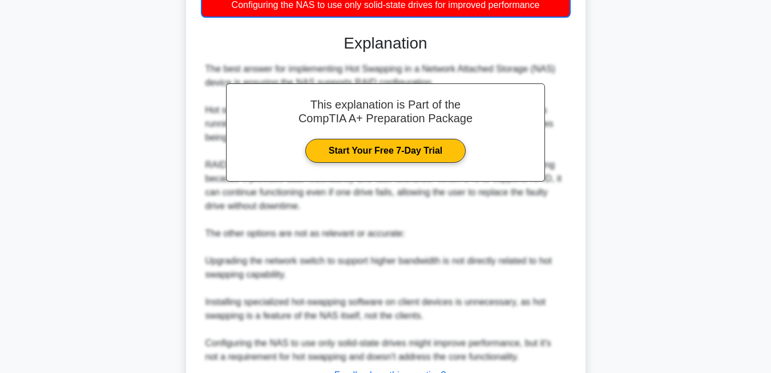
scroll to position [387, 0]
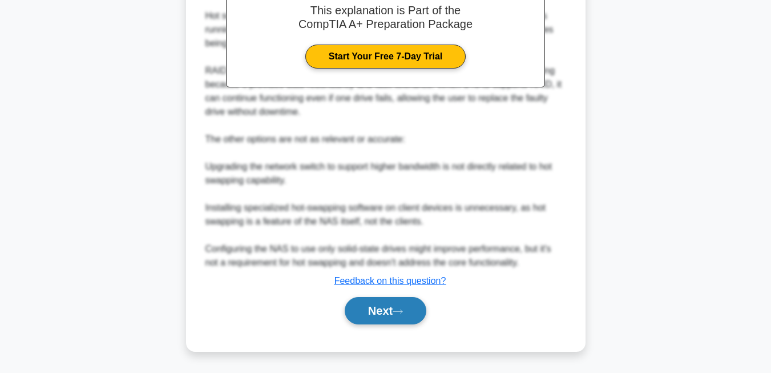
click at [375, 317] on button "Next" at bounding box center [386, 310] width 82 height 27
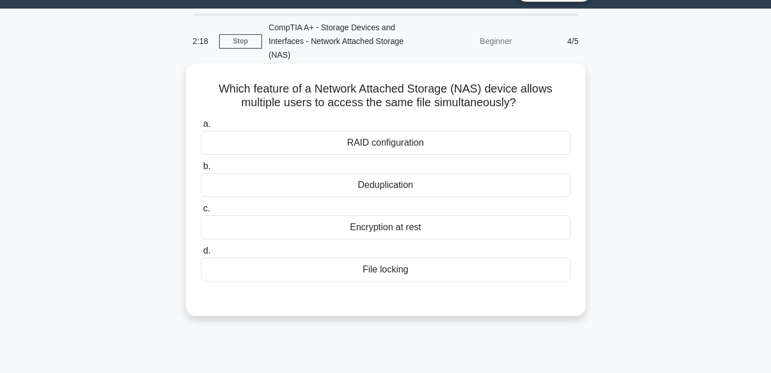
scroll to position [29, 0]
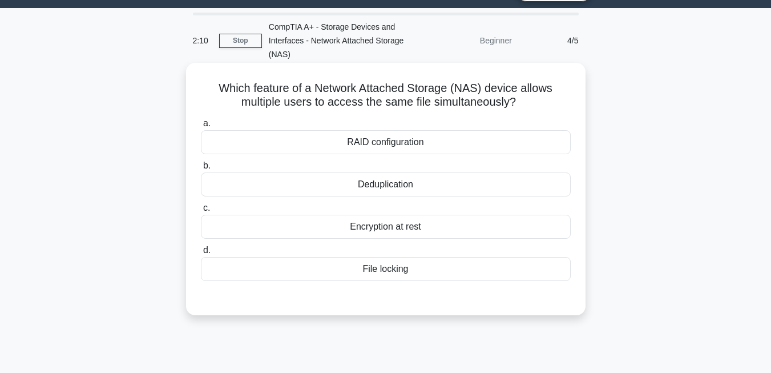
click at [391, 185] on div "Deduplication" at bounding box center [386, 184] width 370 height 24
click at [201, 169] on input "b. Deduplication" at bounding box center [201, 165] width 0 height 7
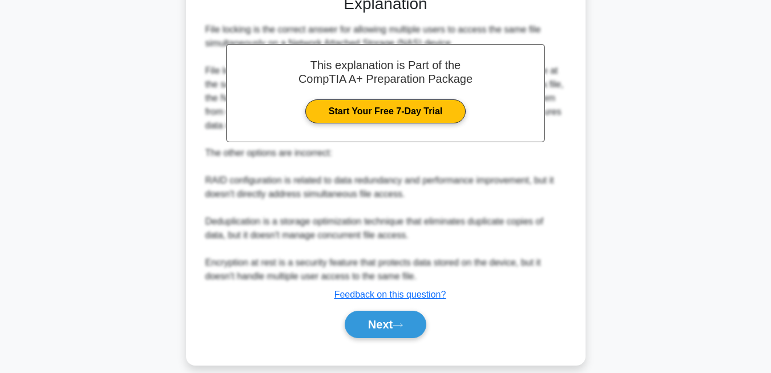
scroll to position [346, 0]
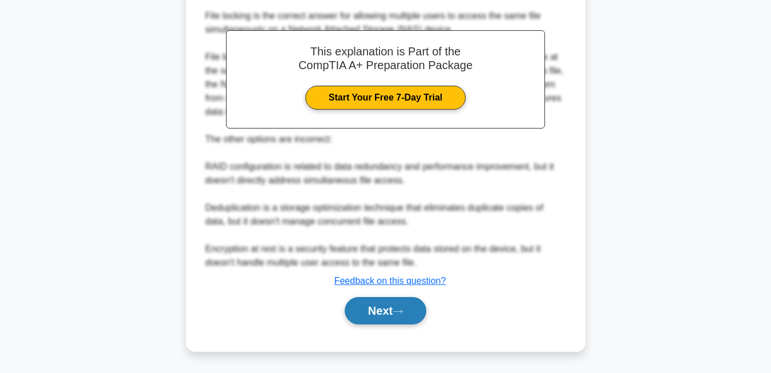
click at [406, 305] on button "Next" at bounding box center [386, 310] width 82 height 27
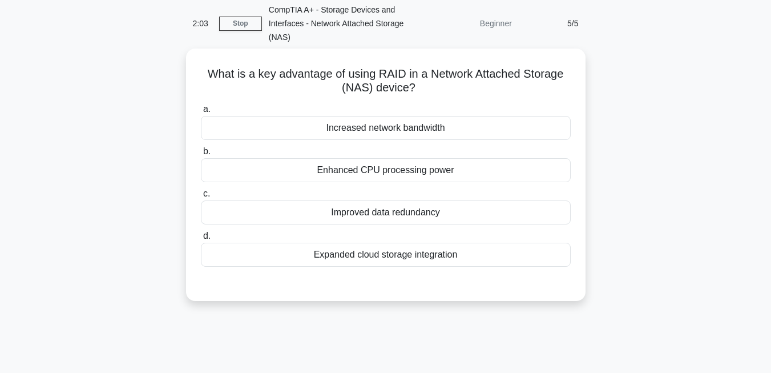
scroll to position [45, 0]
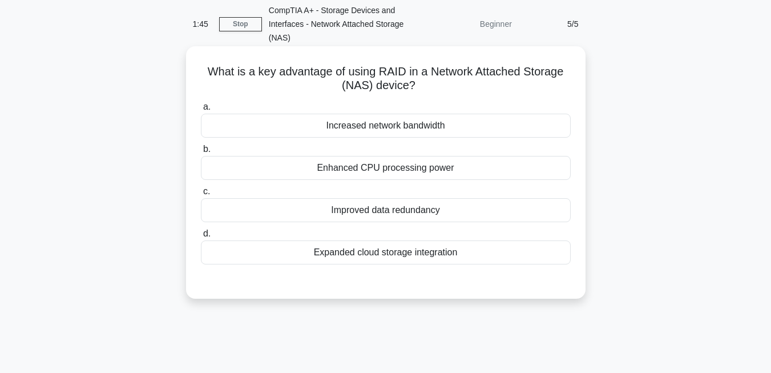
click at [403, 119] on div "Increased network bandwidth" at bounding box center [386, 126] width 370 height 24
click at [201, 111] on input "a. Increased network bandwidth" at bounding box center [201, 106] width 0 height 7
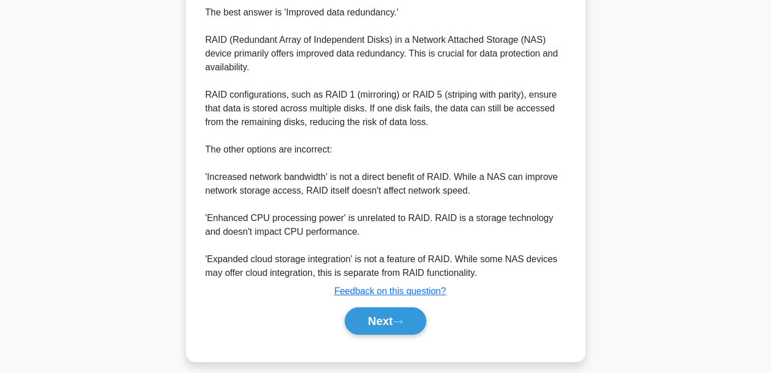
scroll to position [360, 0]
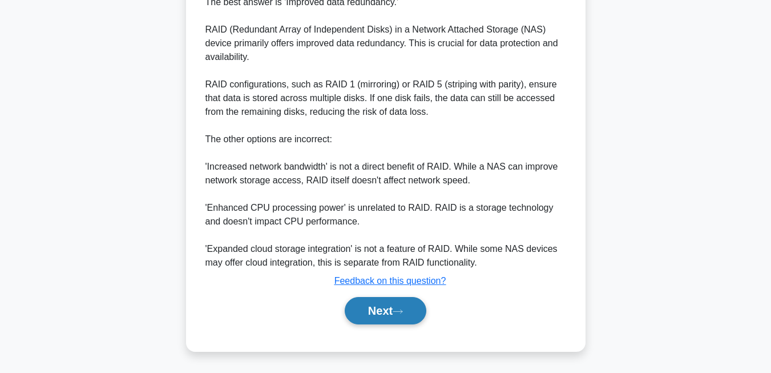
click at [401, 314] on icon at bounding box center [397, 311] width 10 height 6
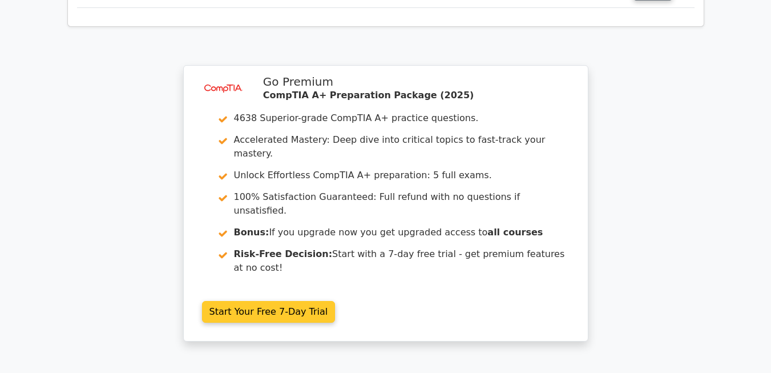
scroll to position [1549, 0]
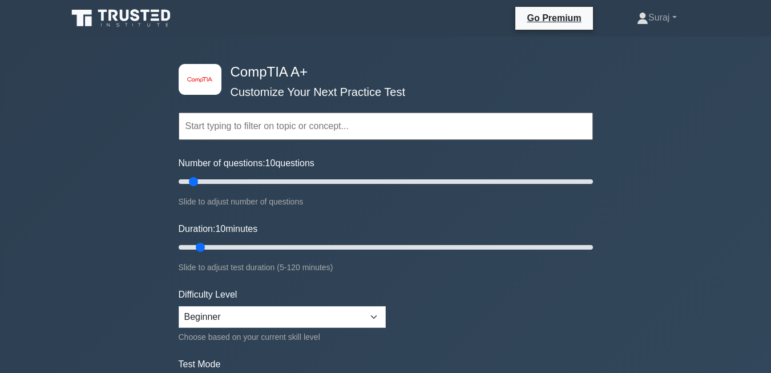
click at [365, 124] on input "text" at bounding box center [386, 125] width 414 height 27
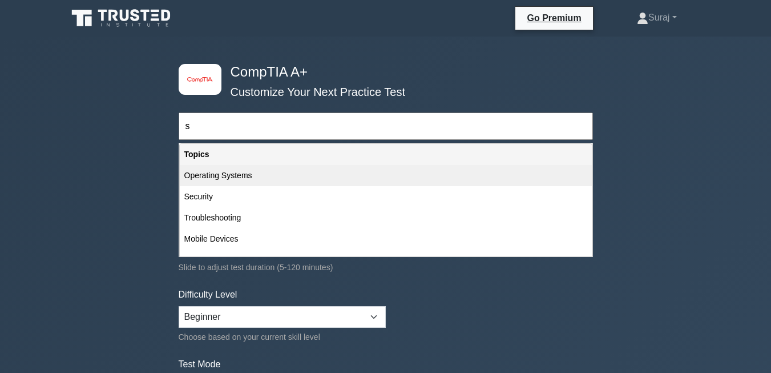
click at [246, 173] on div "Operating Systems" at bounding box center [386, 175] width 412 height 21
type input "Operating Systems"
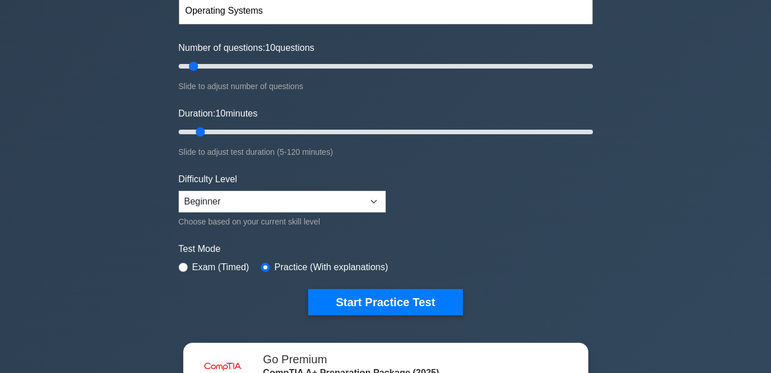
scroll to position [116, 0]
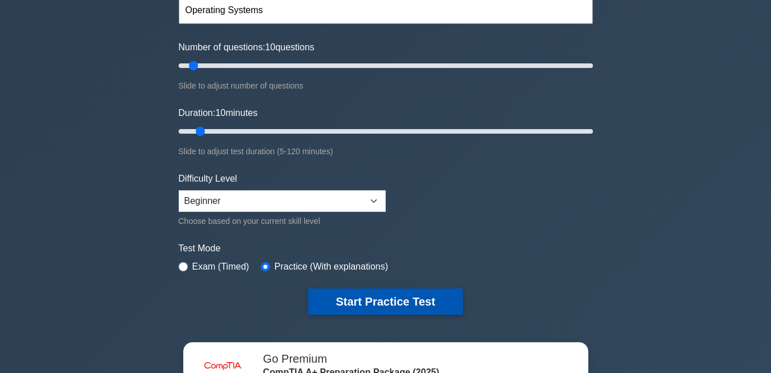
click at [351, 303] on button "Start Practice Test" at bounding box center [385, 301] width 154 height 26
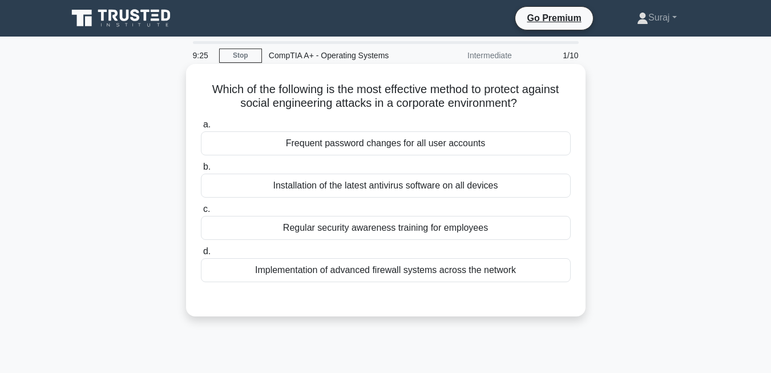
click at [411, 192] on div "Installation of the latest antivirus software on all devices" at bounding box center [386, 185] width 370 height 24
click at [201, 171] on input "b. Installation of the latest antivirus software on all devices" at bounding box center [201, 166] width 0 height 7
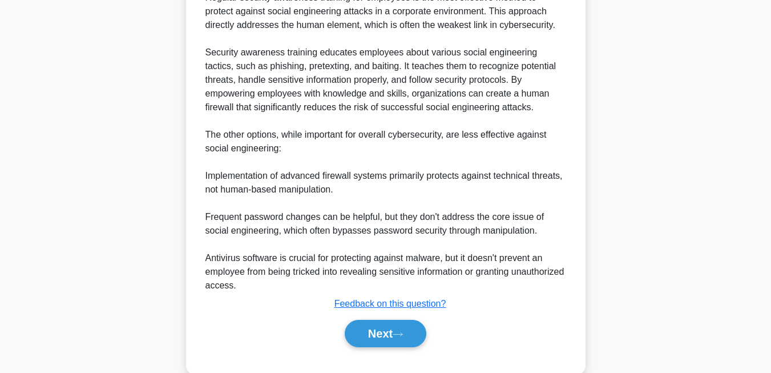
scroll to position [338, 0]
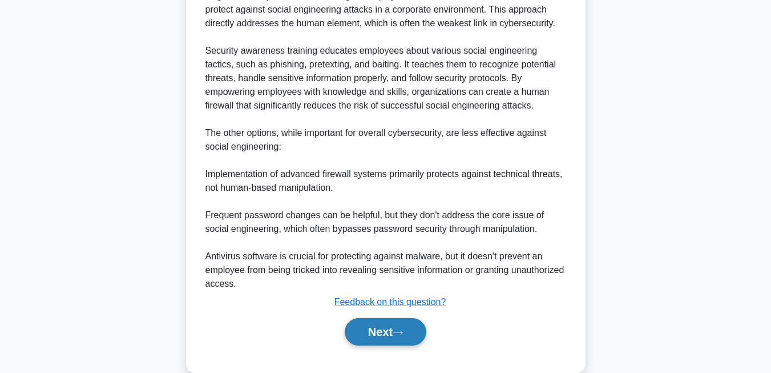
click at [380, 331] on button "Next" at bounding box center [386, 331] width 82 height 27
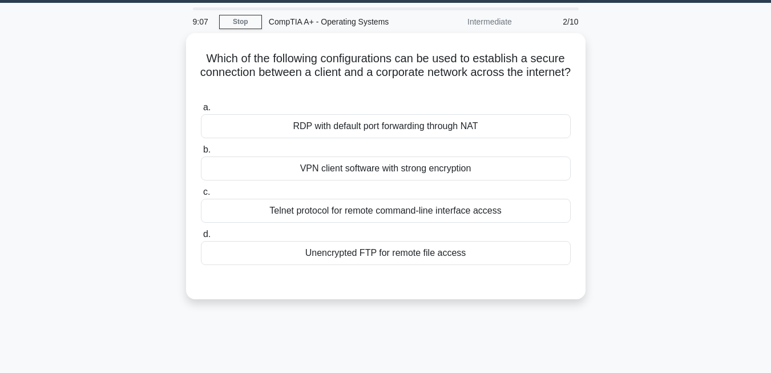
scroll to position [38, 0]
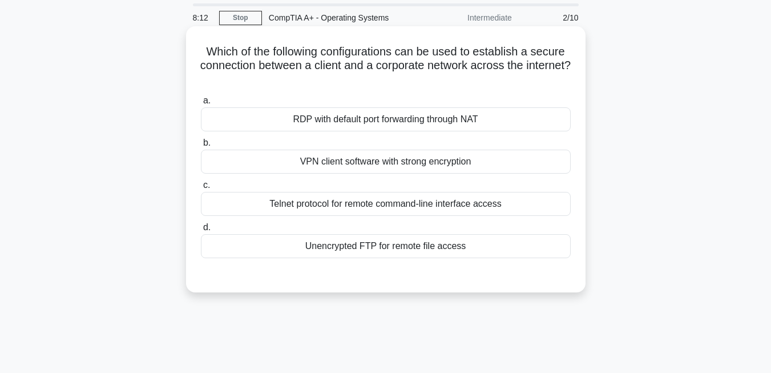
click at [349, 156] on div "VPN client software with strong encryption" at bounding box center [386, 161] width 370 height 24
click at [201, 147] on input "b. VPN client software with strong encryption" at bounding box center [201, 142] width 0 height 7
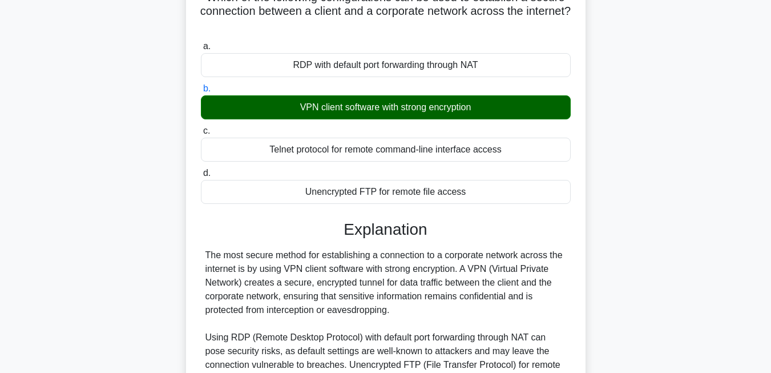
scroll to position [94, 0]
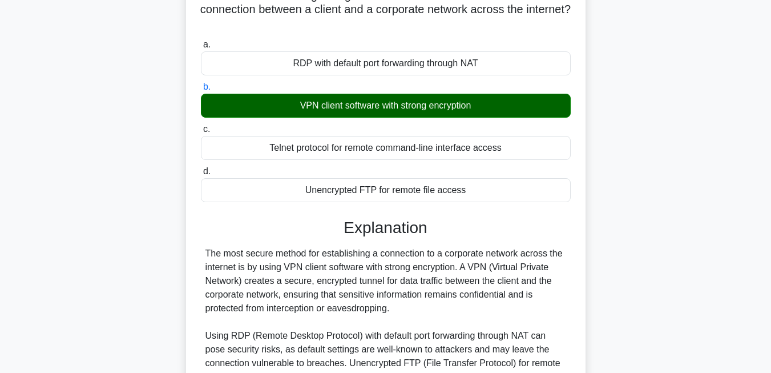
click at [349, 156] on div "Telnet protocol for remote command-line interface access" at bounding box center [386, 148] width 370 height 24
click at [201, 133] on input "c. Telnet protocol for remote command-line interface access" at bounding box center [201, 128] width 0 height 7
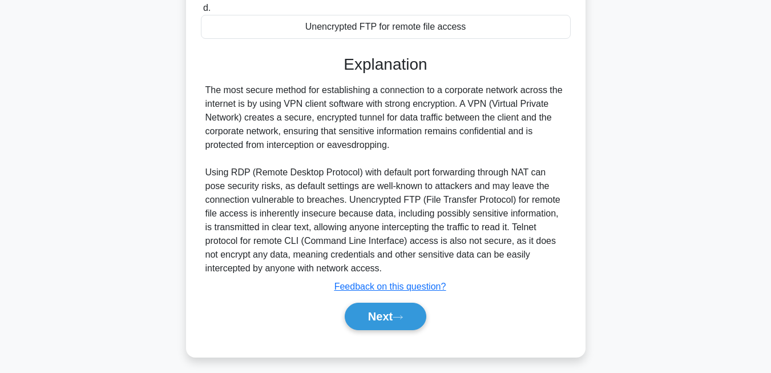
scroll to position [264, 0]
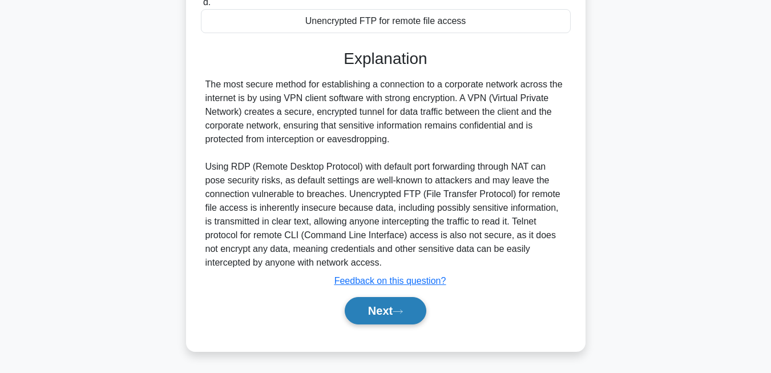
click at [358, 309] on button "Next" at bounding box center [386, 310] width 82 height 27
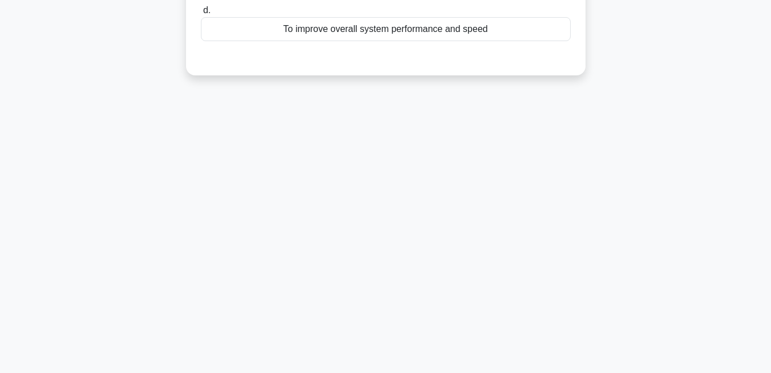
click at [354, 232] on div "7:38 Stop CompTIA A+ - Operating Systems Intermediate 3/10 In modern operating …" at bounding box center [385, 82] width 650 height 570
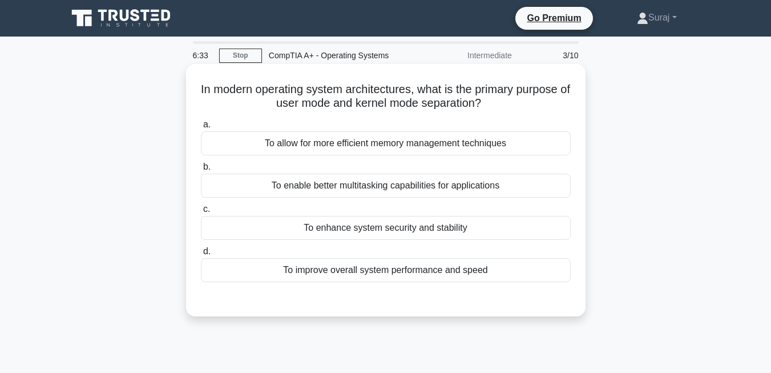
click at [441, 232] on div "To enhance system security and stability" at bounding box center [386, 228] width 370 height 24
click at [201, 213] on input "c. To enhance system security and stability" at bounding box center [201, 208] width 0 height 7
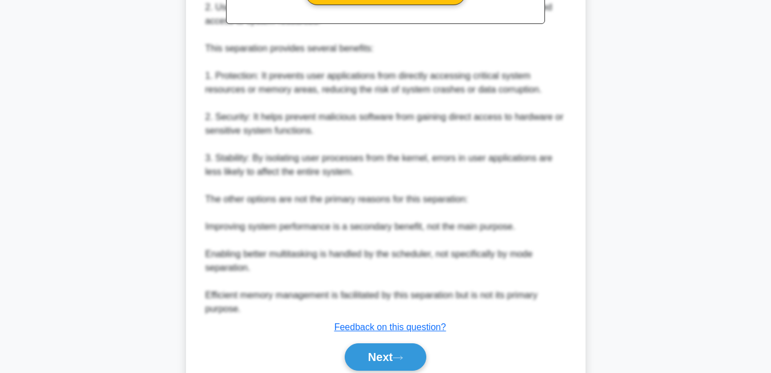
scroll to position [423, 0]
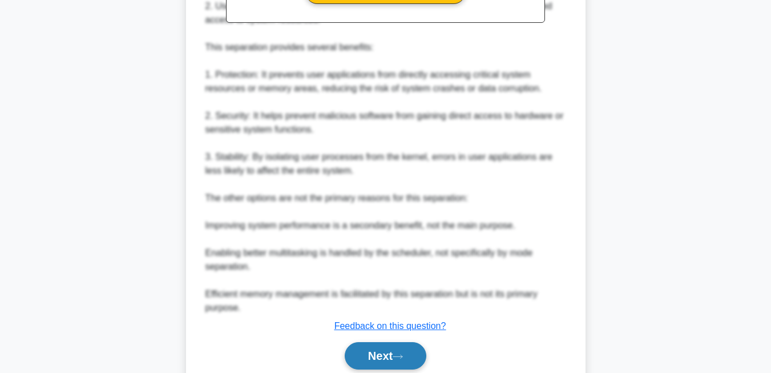
click at [411, 351] on button "Next" at bounding box center [386, 355] width 82 height 27
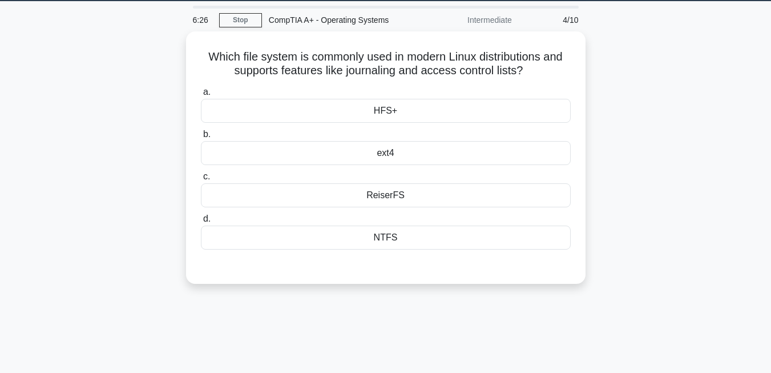
scroll to position [35, 0]
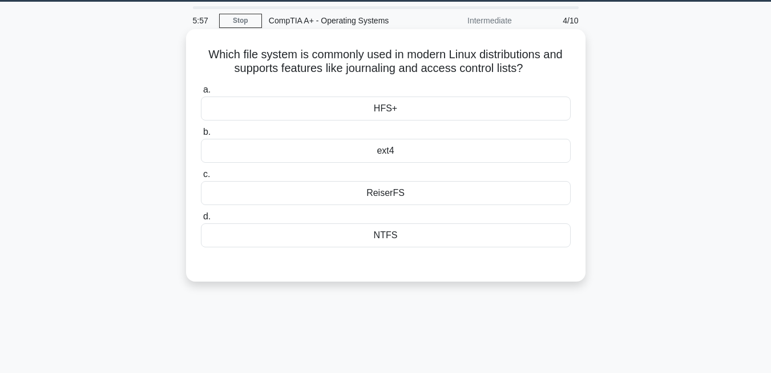
click at [402, 241] on div "NTFS" at bounding box center [386, 235] width 370 height 24
click at [201, 220] on input "d. NTFS" at bounding box center [201, 216] width 0 height 7
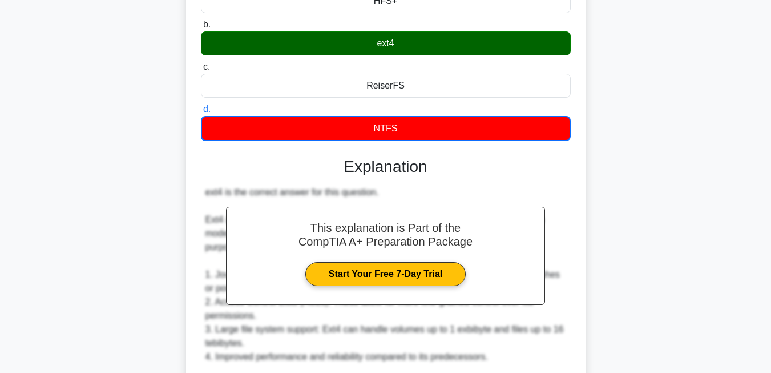
scroll to position [387, 0]
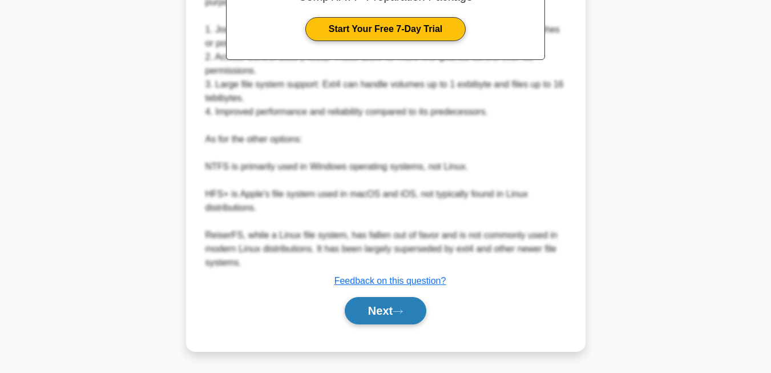
click at [417, 320] on button "Next" at bounding box center [386, 310] width 82 height 27
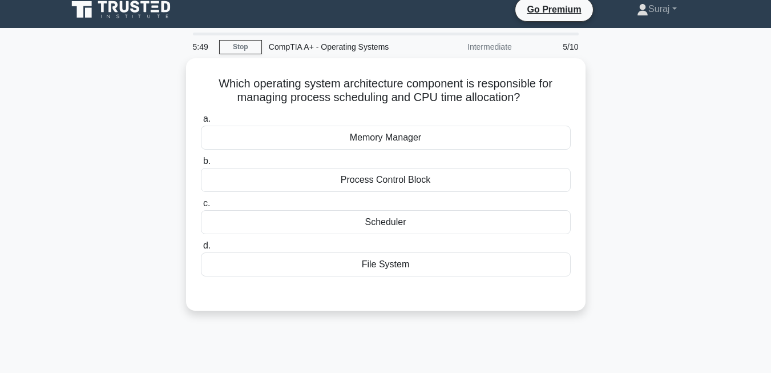
scroll to position [0, 0]
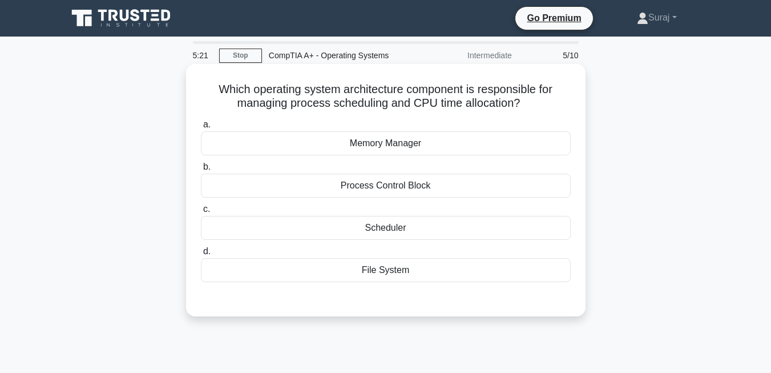
click at [427, 145] on div "Memory Manager" at bounding box center [386, 143] width 370 height 24
click at [201, 128] on input "a. Memory Manager" at bounding box center [201, 124] width 0 height 7
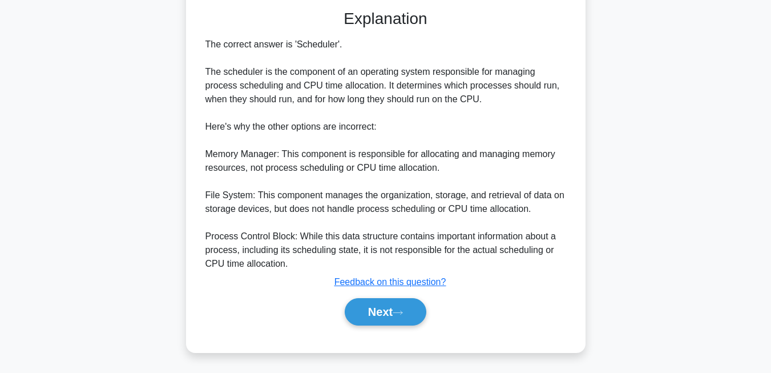
scroll to position [292, 0]
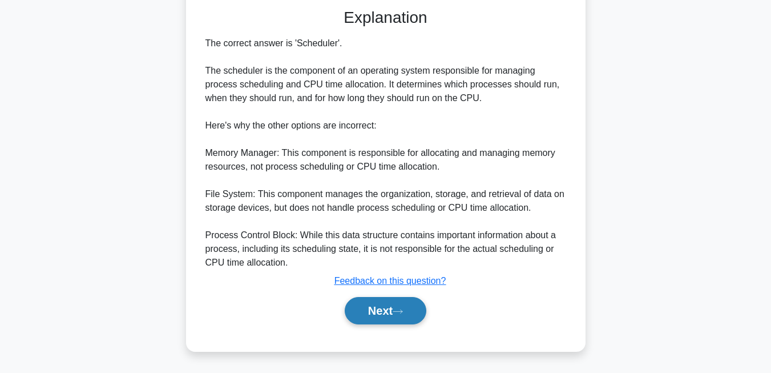
click at [408, 317] on button "Next" at bounding box center [386, 310] width 82 height 27
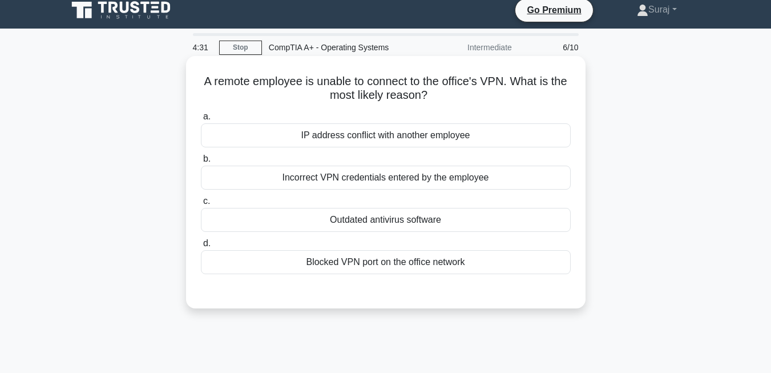
scroll to position [9, 0]
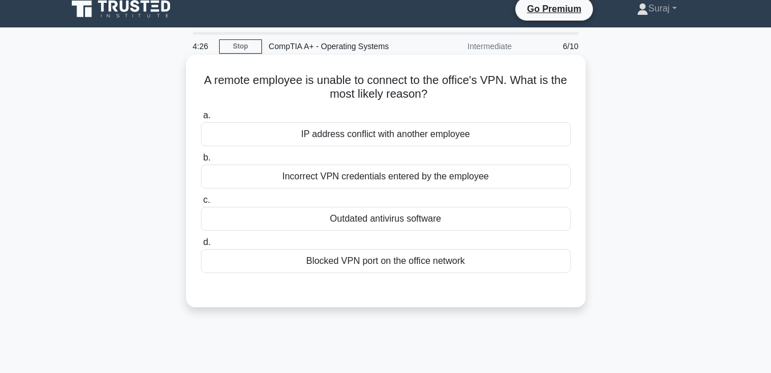
click at [417, 262] on div "Blocked VPN port on the office network" at bounding box center [386, 261] width 370 height 24
click at [201, 246] on input "d. Blocked VPN port on the office network" at bounding box center [201, 241] width 0 height 7
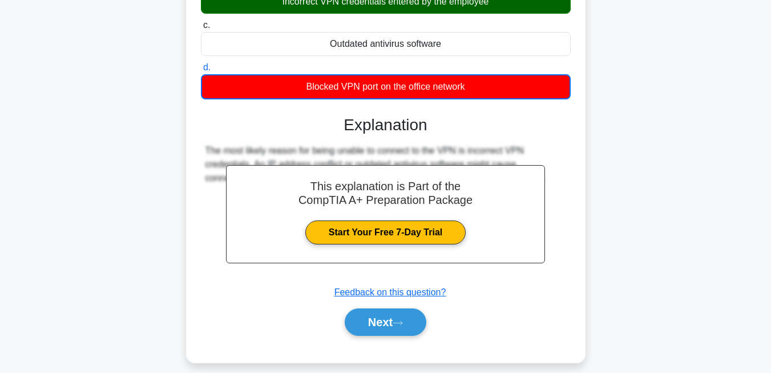
scroll to position [244, 0]
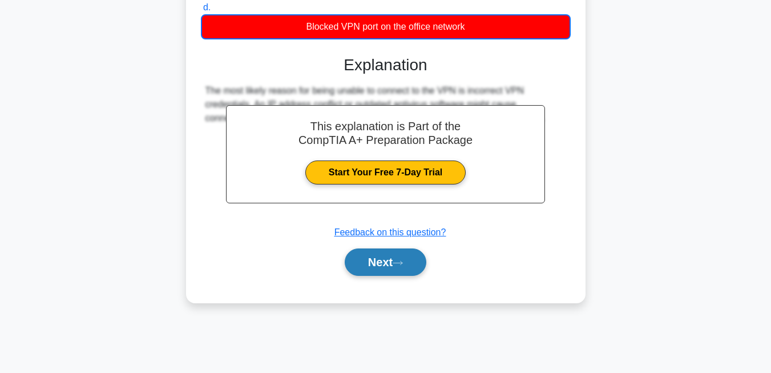
click at [416, 261] on button "Next" at bounding box center [386, 261] width 82 height 27
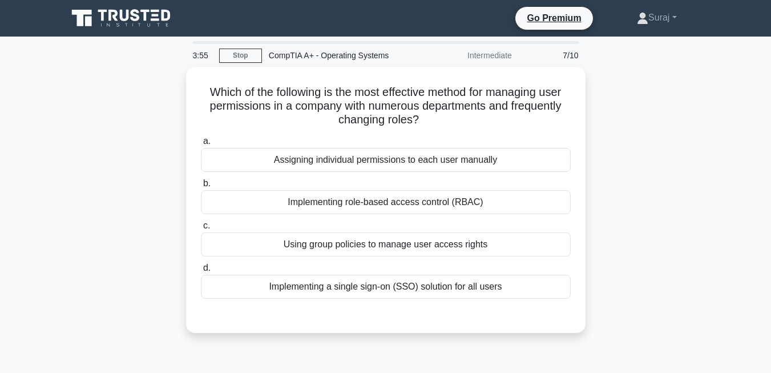
copy div "Which of the following is the most effective method for managing user permissio…"
drag, startPoint x: 203, startPoint y: 85, endPoint x: 666, endPoint y: 286, distance: 505.4
click at [666, 286] on div "Which of the following is the most effective method for managing user permissio…" at bounding box center [385, 207] width 650 height 280
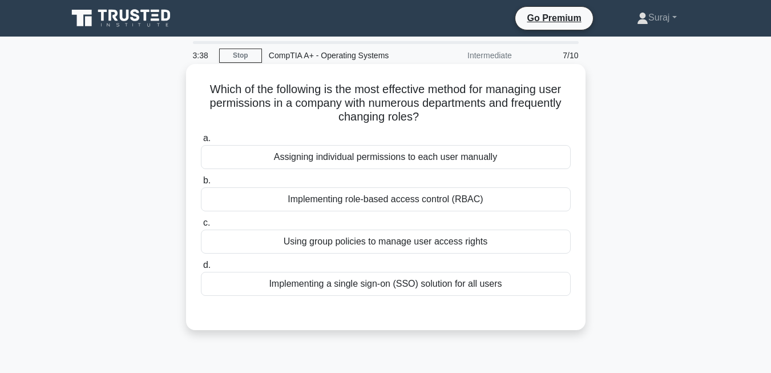
click at [549, 227] on label "c. Using group policies to manage user access rights" at bounding box center [386, 235] width 370 height 38
click at [201, 226] on input "c. Using group policies to manage user access rights" at bounding box center [201, 222] width 0 height 7
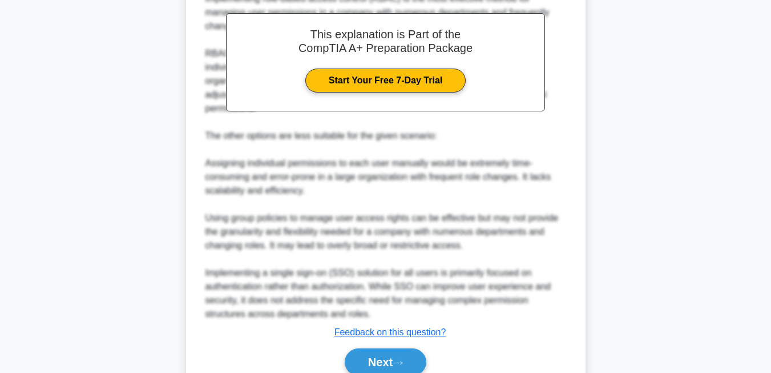
scroll to position [351, 0]
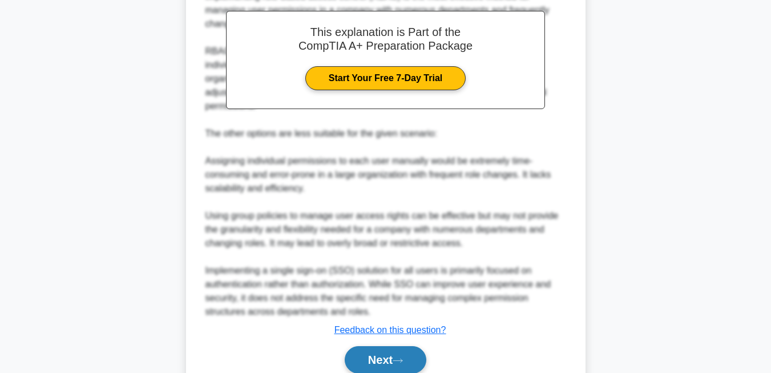
click at [415, 361] on button "Next" at bounding box center [386, 359] width 82 height 27
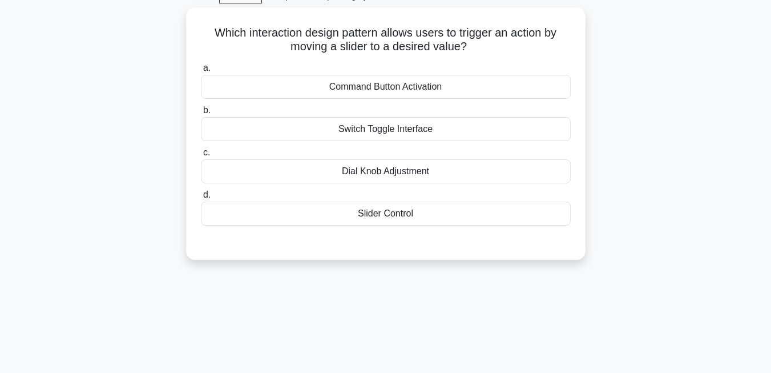
scroll to position [0, 0]
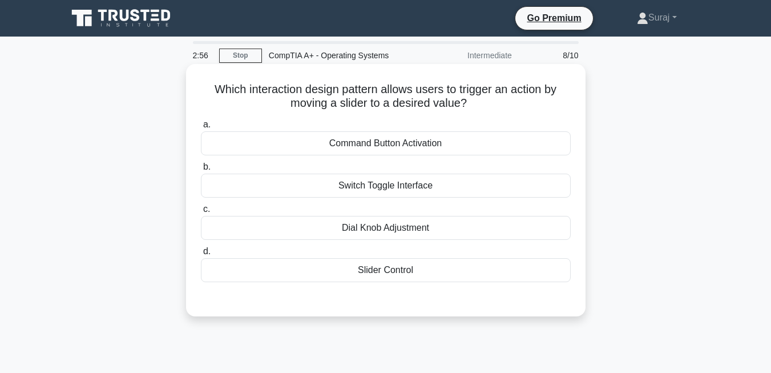
click at [424, 269] on div "Slider Control" at bounding box center [386, 270] width 370 height 24
click at [201, 255] on input "d. Slider Control" at bounding box center [201, 251] width 0 height 7
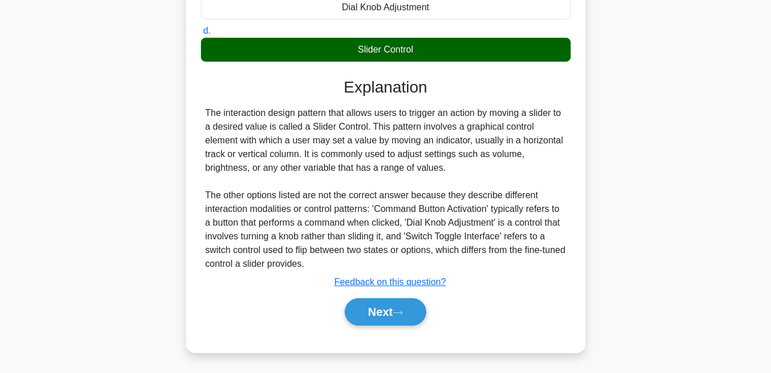
scroll to position [221, 0]
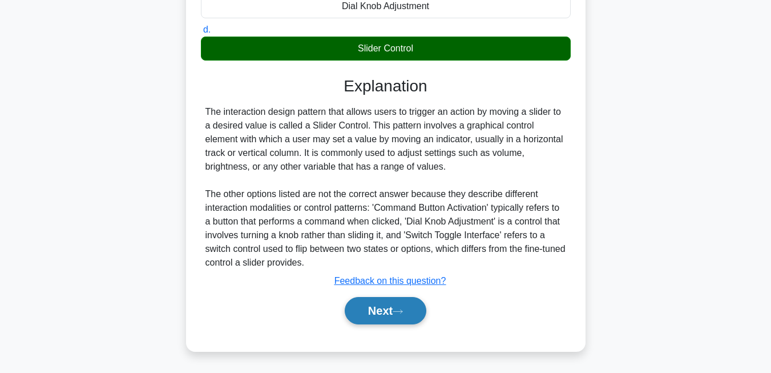
click at [392, 315] on button "Next" at bounding box center [386, 310] width 82 height 27
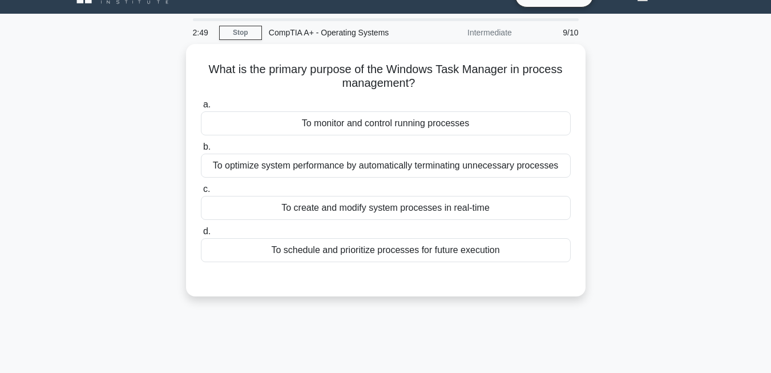
scroll to position [12, 0]
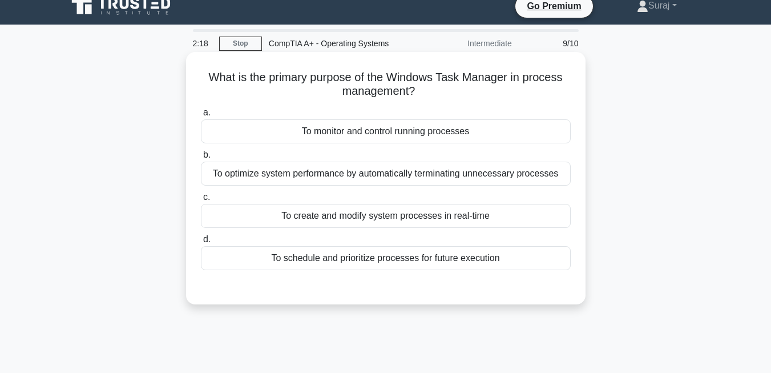
click at [422, 136] on div "To monitor and control running processes" at bounding box center [386, 131] width 370 height 24
click at [201, 116] on input "a. To monitor and control running processes" at bounding box center [201, 112] width 0 height 7
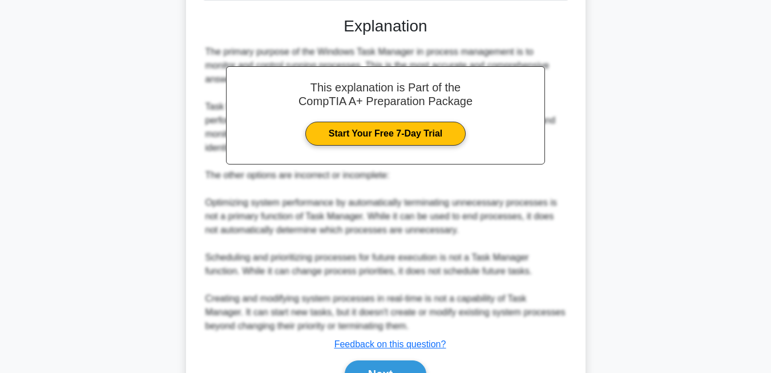
scroll to position [345, 0]
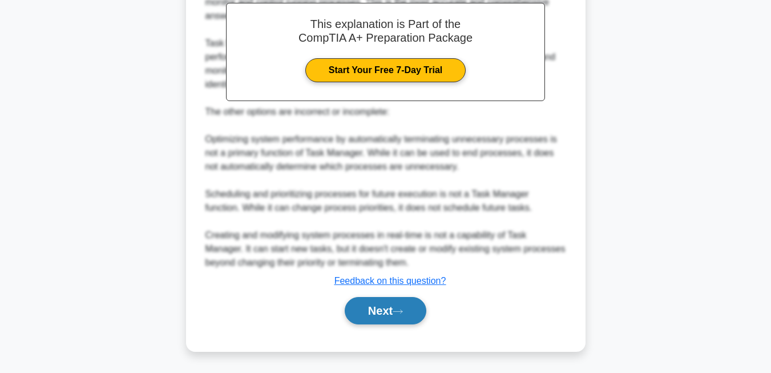
click at [390, 317] on button "Next" at bounding box center [386, 310] width 82 height 27
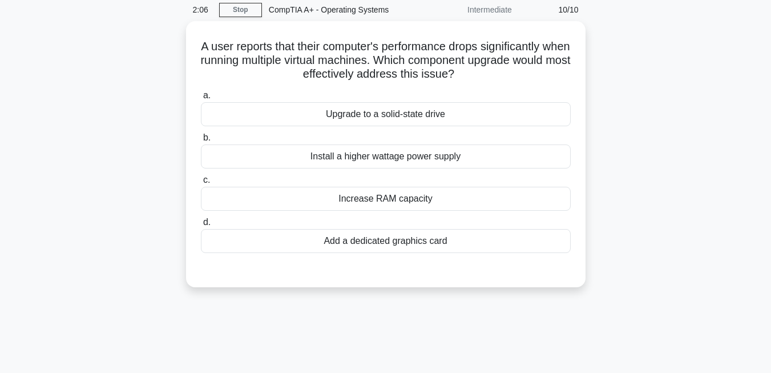
scroll to position [0, 0]
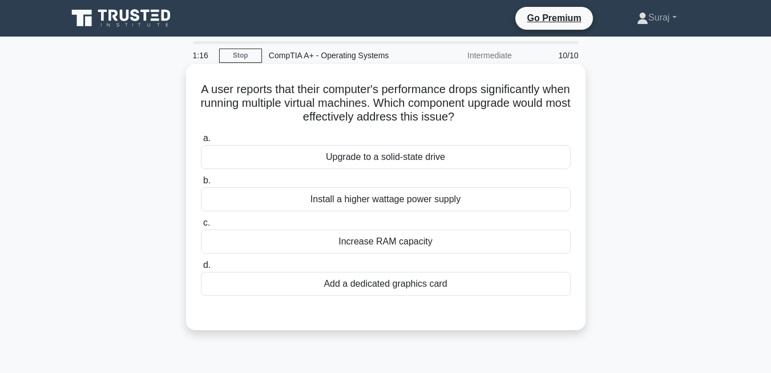
click at [434, 238] on div "Increase RAM capacity" at bounding box center [386, 241] width 370 height 24
click at [201, 226] on input "c. Increase RAM capacity" at bounding box center [201, 222] width 0 height 7
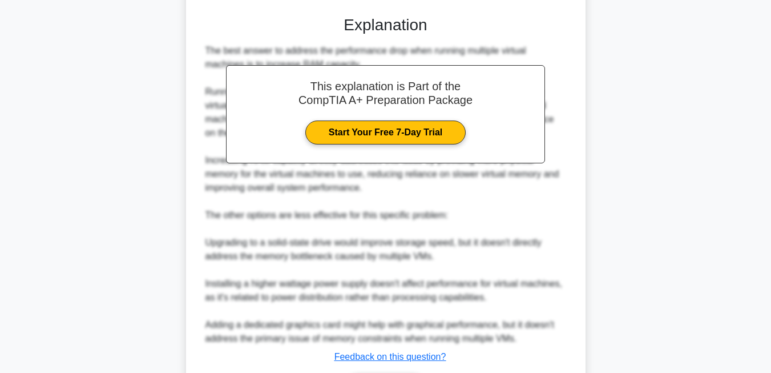
scroll to position [373, 0]
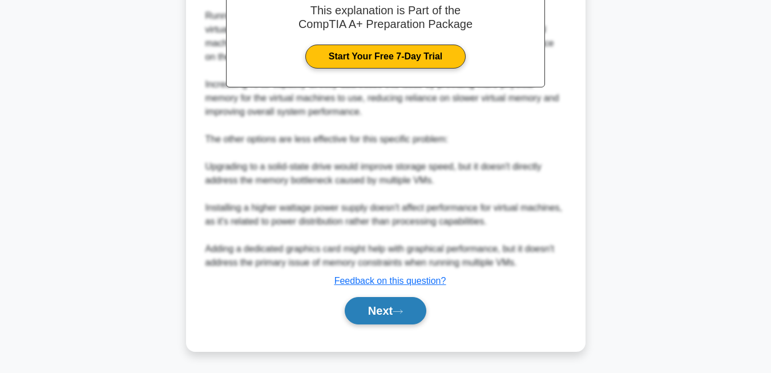
click at [403, 308] on icon at bounding box center [397, 311] width 10 height 6
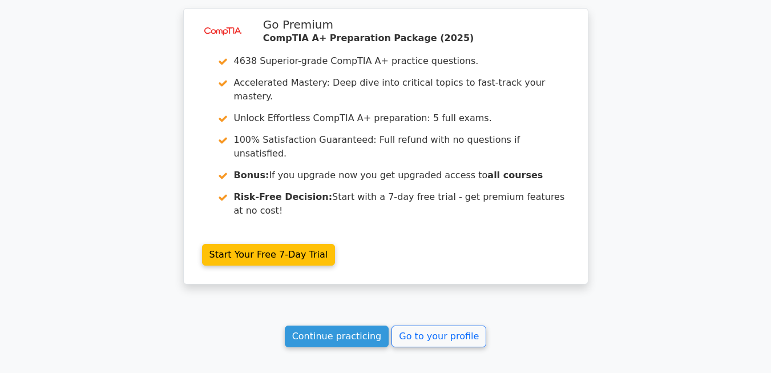
scroll to position [1889, 0]
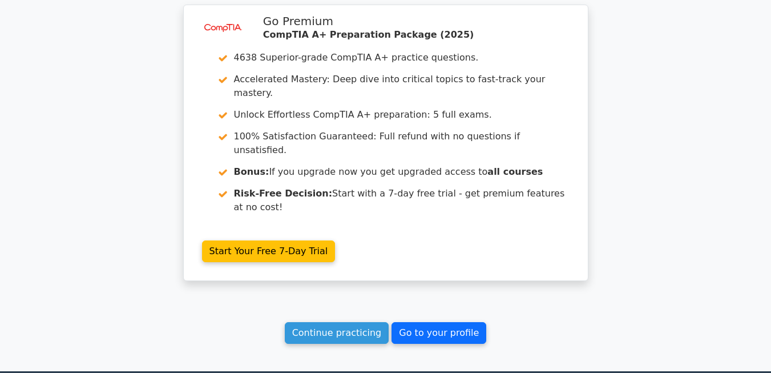
click at [415, 322] on link "Go to your profile" at bounding box center [438, 333] width 95 height 22
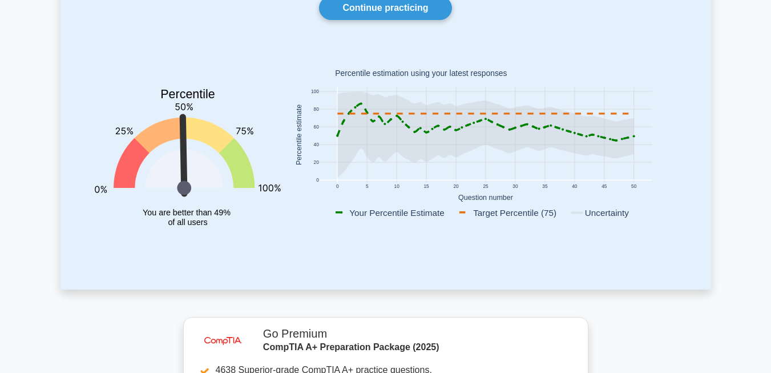
scroll to position [122, 0]
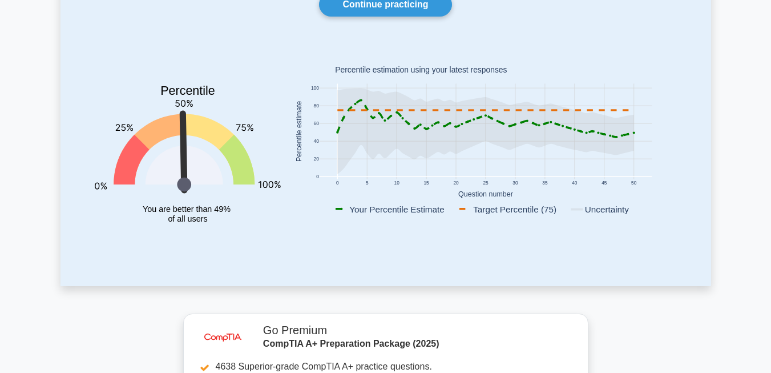
click at [531, 210] on rect at bounding box center [512, 209] width 111 height 13
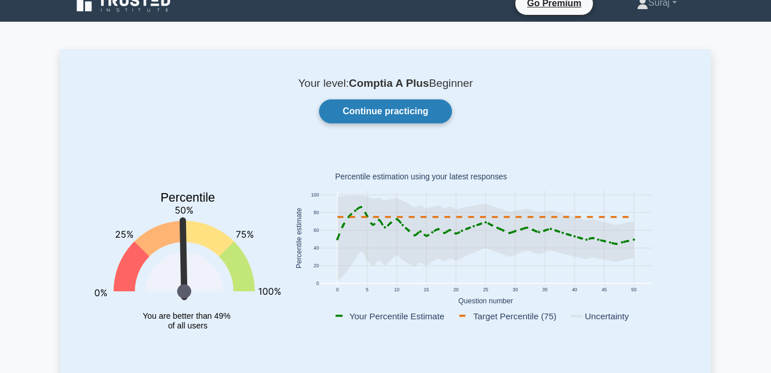
scroll to position [17, 0]
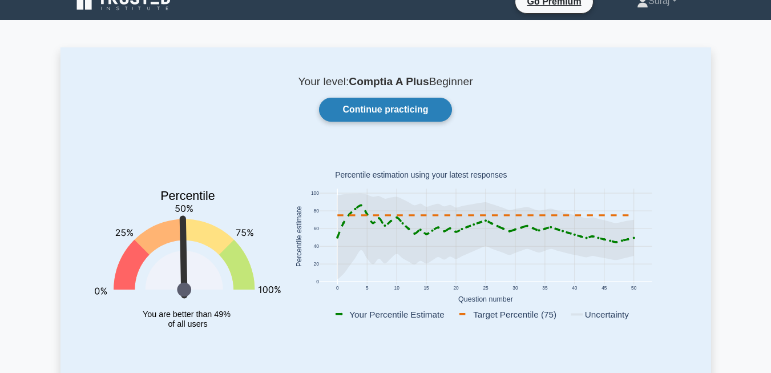
click at [395, 115] on link "Continue practicing" at bounding box center [385, 110] width 132 height 24
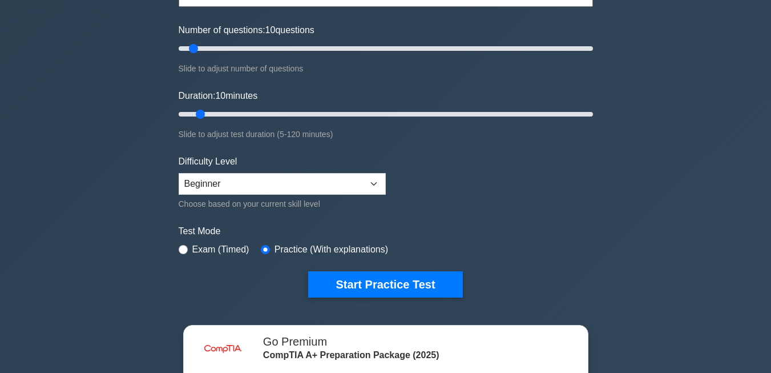
scroll to position [135, 0]
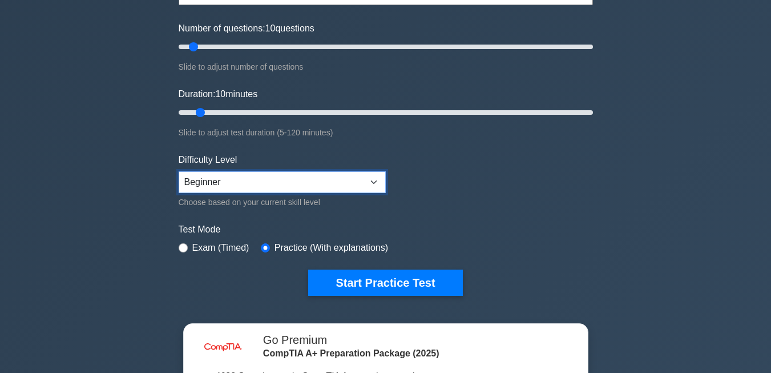
click at [290, 171] on select "Beginner Intermediate Expert" at bounding box center [282, 182] width 207 height 22
select select "expert"
click at [179, 171] on select "Beginner Intermediate Expert" at bounding box center [282, 182] width 207 height 22
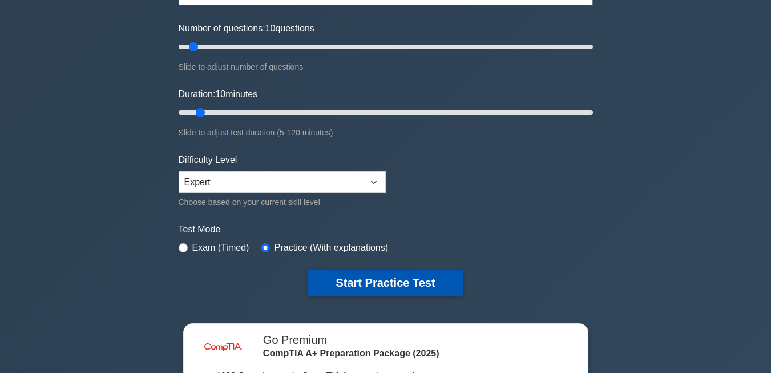
click at [361, 289] on button "Start Practice Test" at bounding box center [385, 282] width 154 height 26
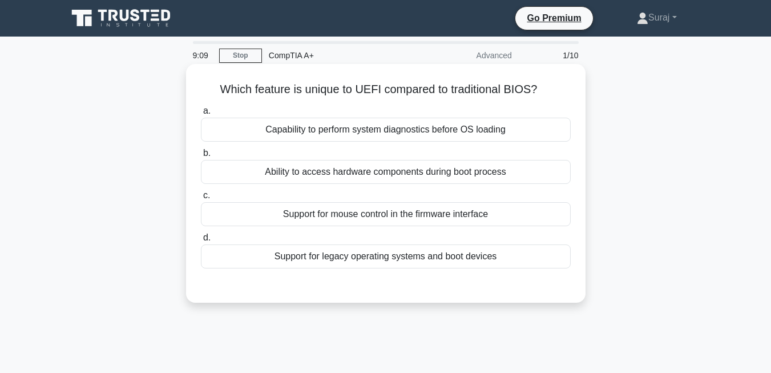
click at [448, 79] on div "Which feature is unique to UEFI compared to traditional BIOS? .spinner_0XTQ{tra…" at bounding box center [386, 182] width 390 height 229
click at [477, 119] on div "Capability to perform system diagnostics before OS loading" at bounding box center [386, 130] width 370 height 24
click at [201, 115] on input "a. Capability to perform system diagnostics before OS loading" at bounding box center [201, 110] width 0 height 7
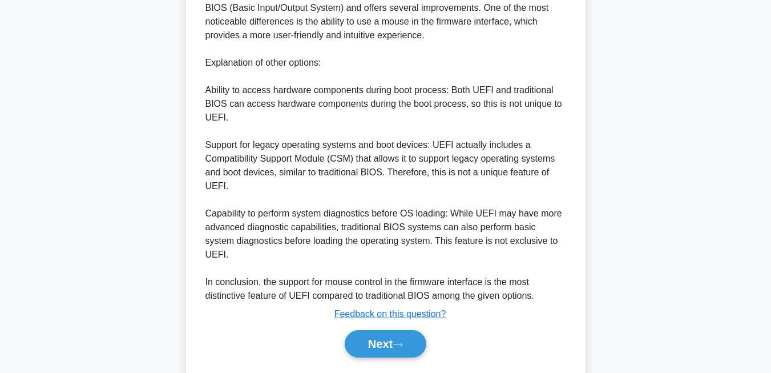
scroll to position [371, 0]
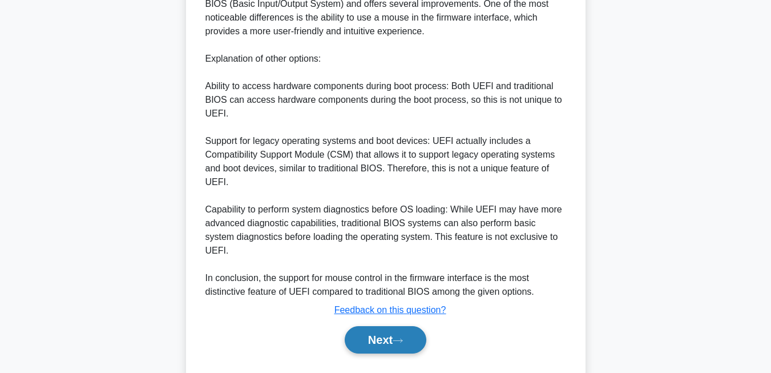
click at [404, 326] on button "Next" at bounding box center [386, 339] width 82 height 27
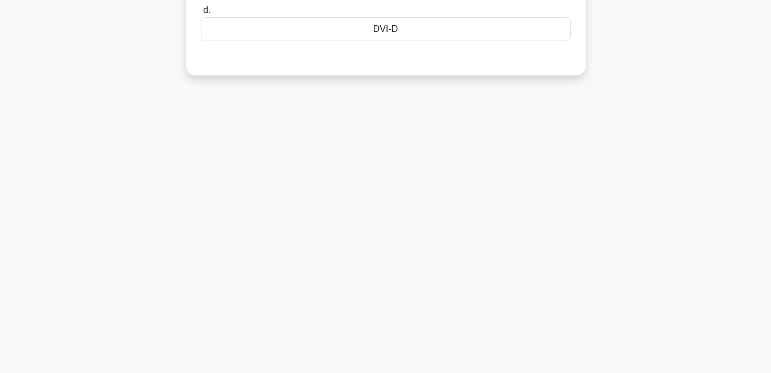
scroll to position [0, 0]
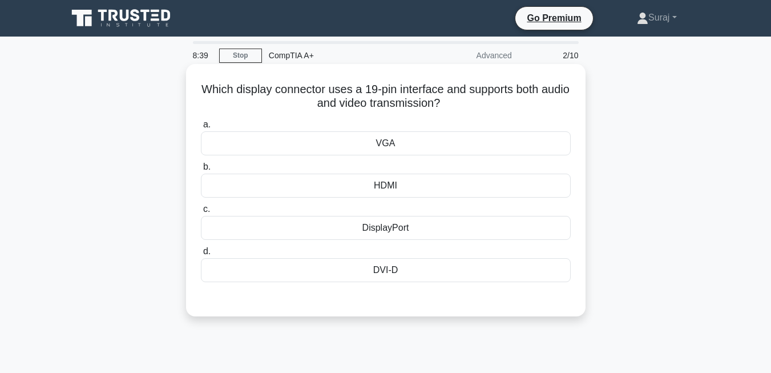
click at [406, 274] on div "DVI-D" at bounding box center [386, 270] width 370 height 24
click at [201, 255] on input "d. DVI-D" at bounding box center [201, 251] width 0 height 7
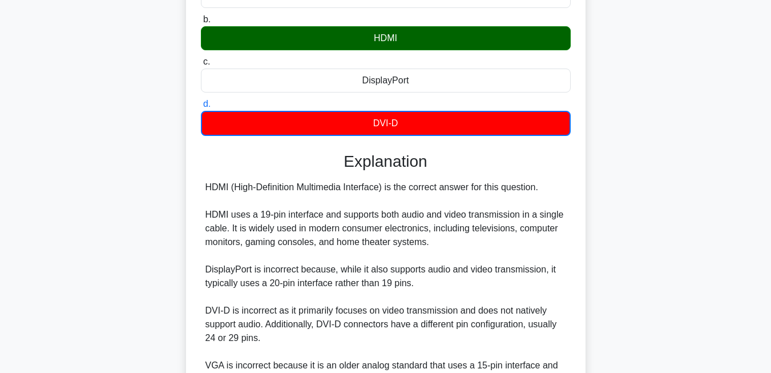
scroll to position [278, 0]
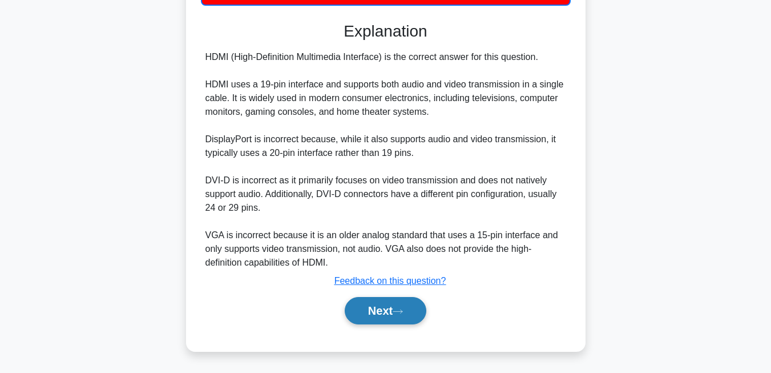
click at [406, 319] on button "Next" at bounding box center [386, 310] width 82 height 27
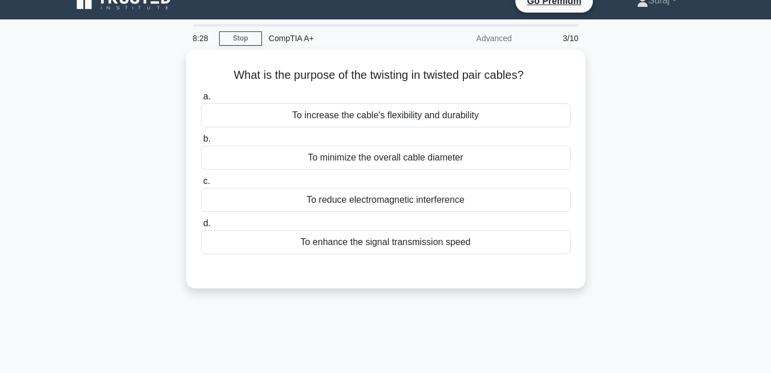
scroll to position [0, 0]
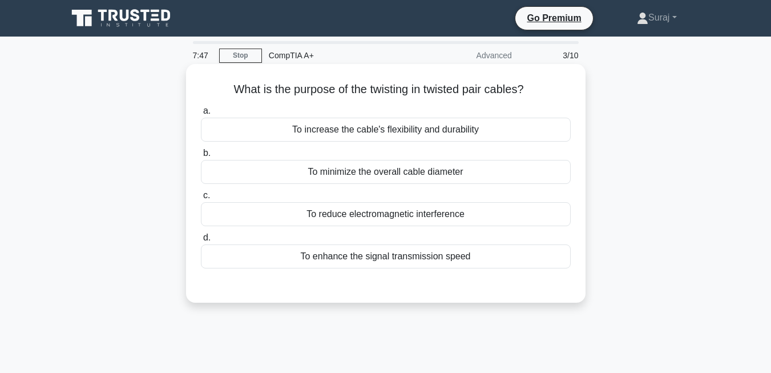
click at [398, 262] on div "To enhance the signal transmission speed" at bounding box center [386, 256] width 370 height 24
click at [201, 241] on input "d. To enhance the signal transmission speed" at bounding box center [201, 237] width 0 height 7
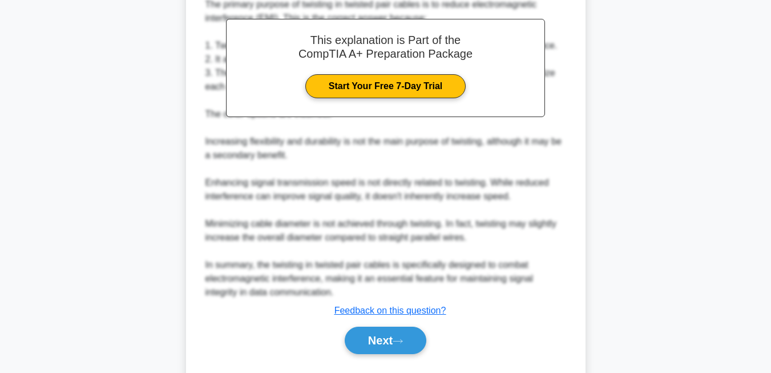
scroll to position [320, 0]
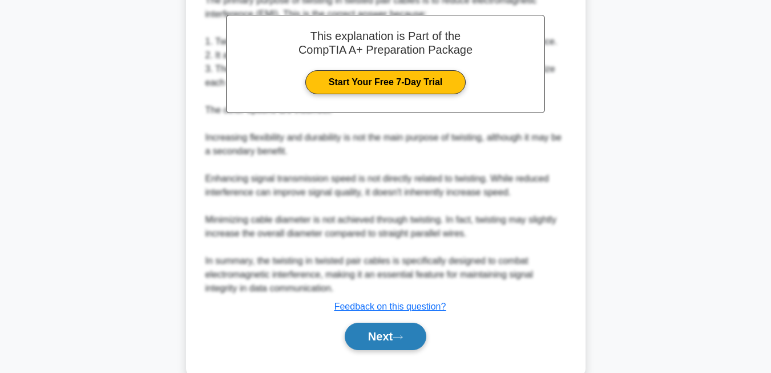
click at [412, 338] on button "Next" at bounding box center [386, 335] width 82 height 27
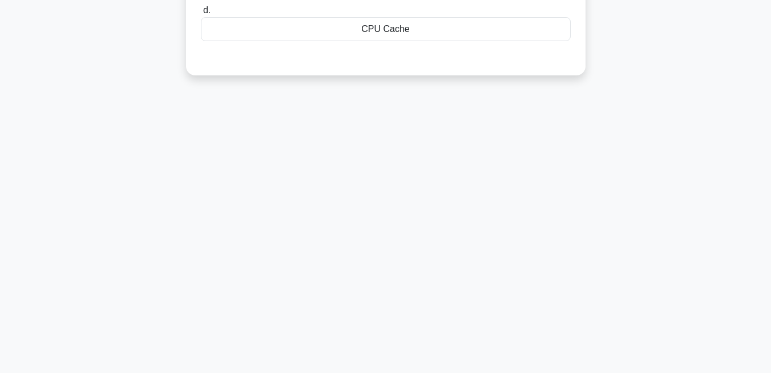
scroll to position [0, 0]
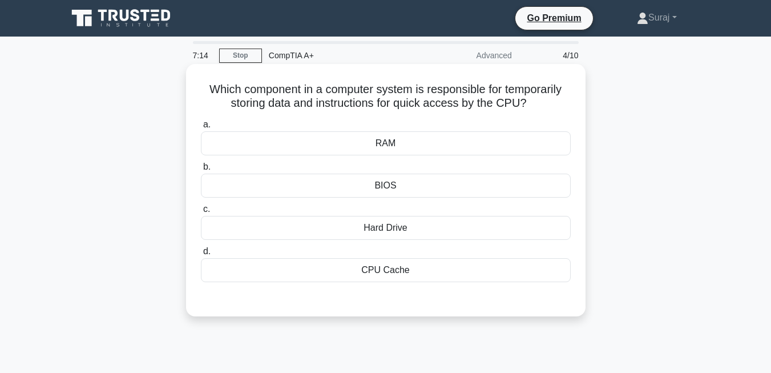
click at [405, 223] on div "Hard Drive" at bounding box center [386, 228] width 370 height 24
click at [201, 213] on input "c. Hard Drive" at bounding box center [201, 208] width 0 height 7
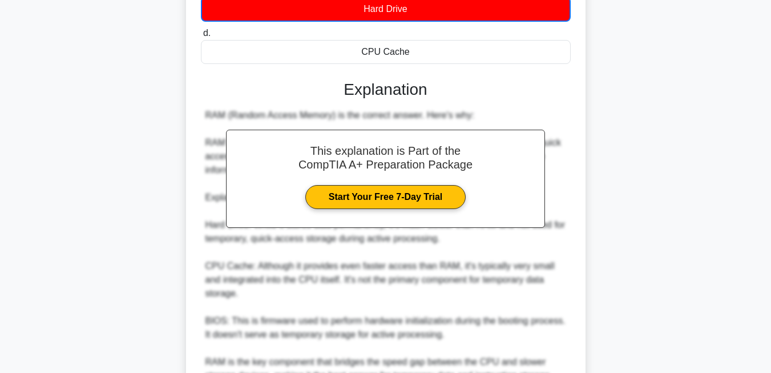
scroll to position [333, 0]
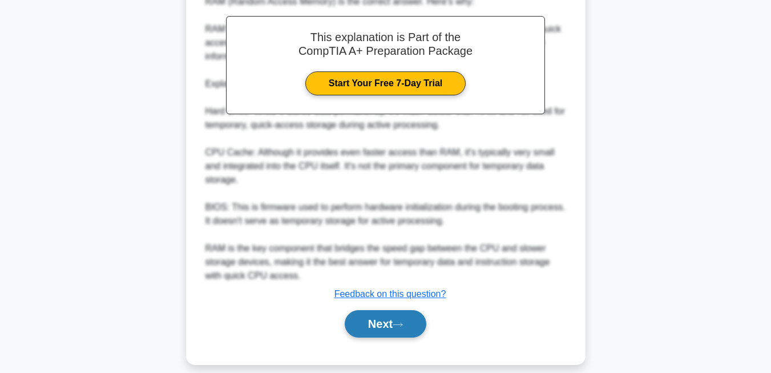
click at [388, 316] on button "Next" at bounding box center [386, 323] width 82 height 27
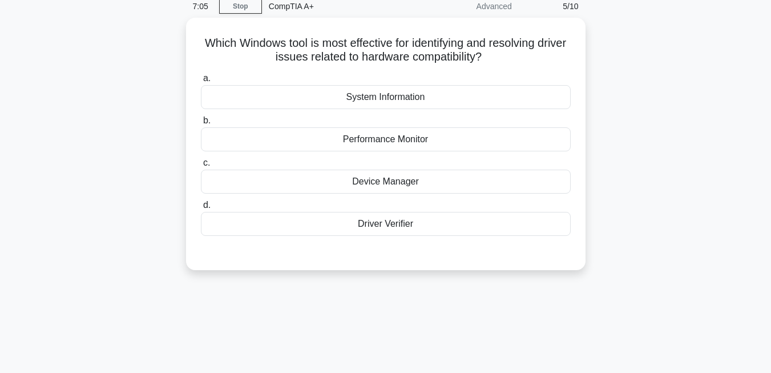
scroll to position [0, 0]
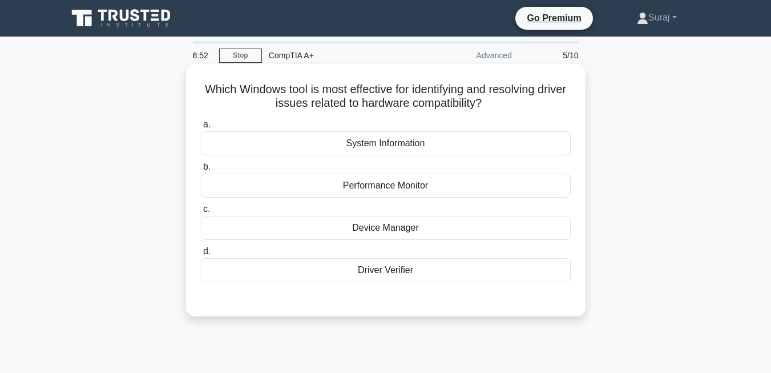
click at [396, 224] on div "Device Manager" at bounding box center [386, 228] width 370 height 24
click at [201, 213] on input "c. Device Manager" at bounding box center [201, 208] width 0 height 7
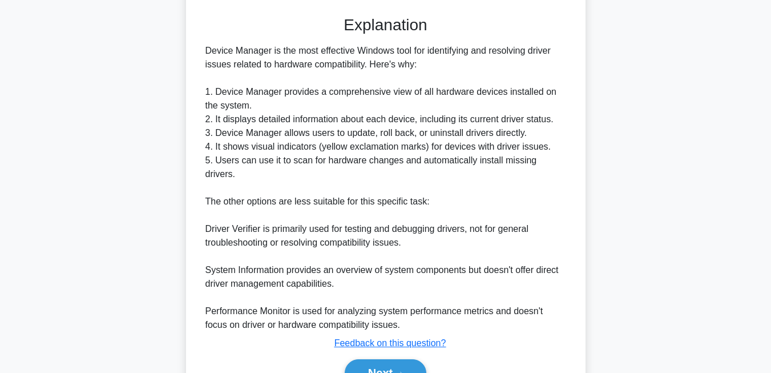
scroll to position [283, 0]
click at [408, 362] on button "Next" at bounding box center [386, 371] width 82 height 27
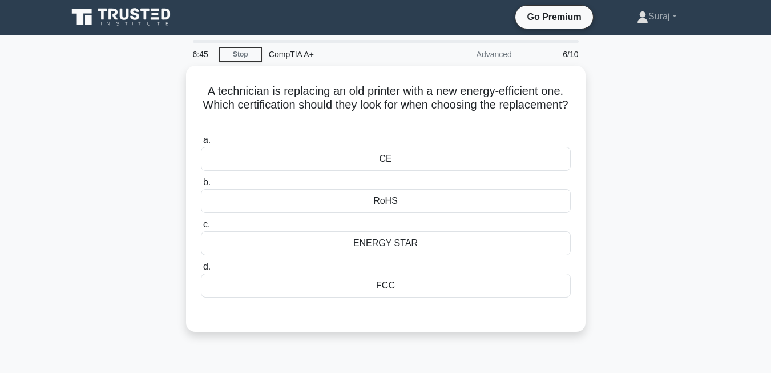
scroll to position [0, 0]
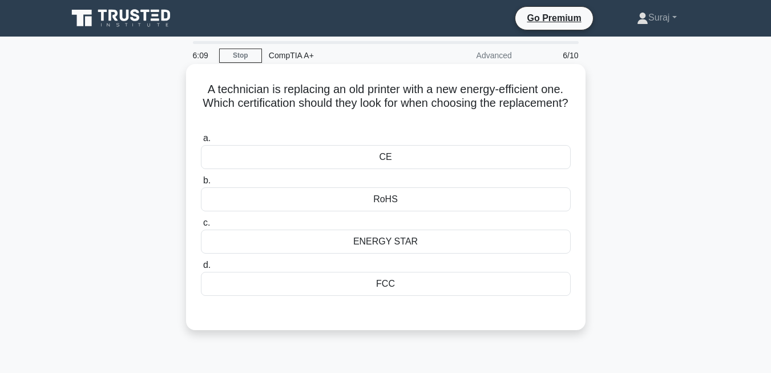
click at [406, 288] on div "FCC" at bounding box center [386, 284] width 370 height 24
click at [201, 269] on input "d. FCC" at bounding box center [201, 264] width 0 height 7
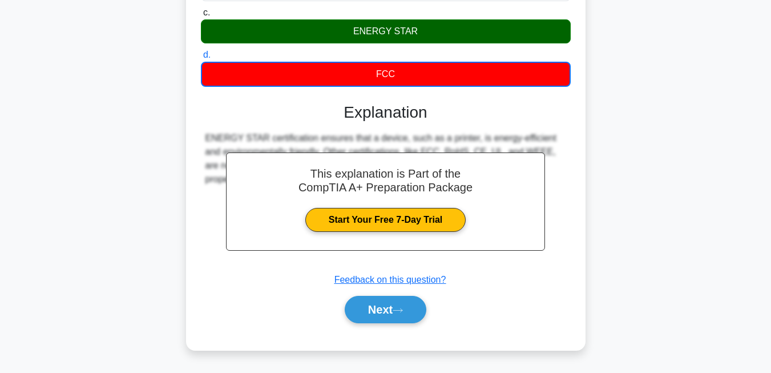
scroll to position [210, 0]
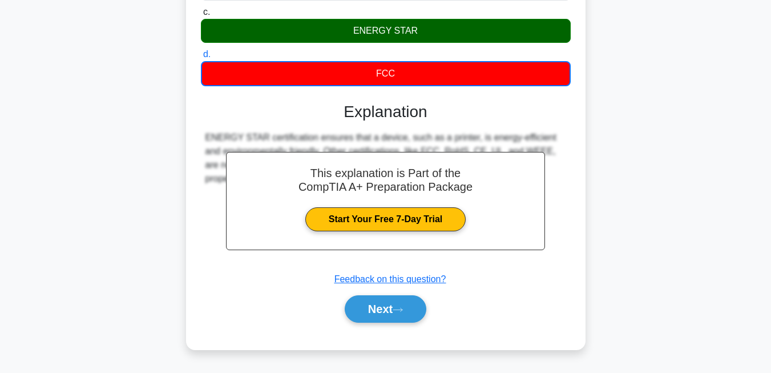
click at [404, 295] on div "Next" at bounding box center [386, 308] width 370 height 37
click at [401, 305] on button "Next" at bounding box center [386, 308] width 82 height 27
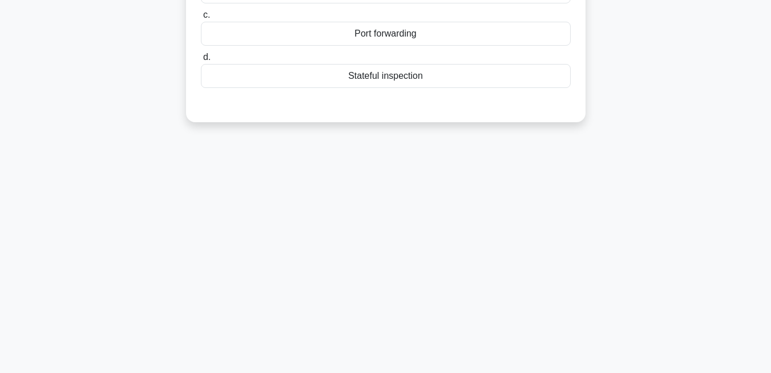
scroll to position [0, 0]
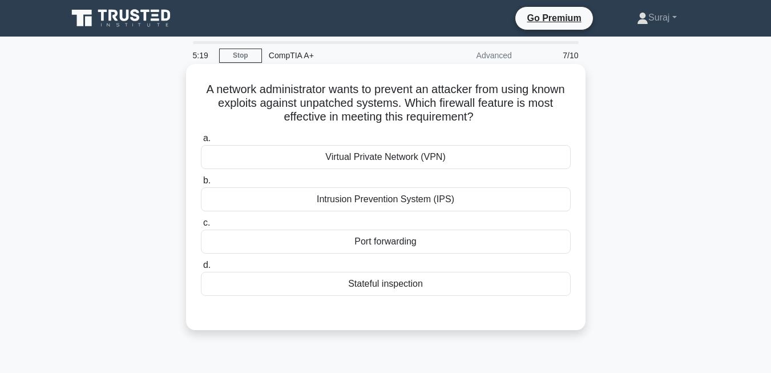
click at [425, 161] on div "Virtual Private Network (VPN)" at bounding box center [386, 157] width 370 height 24
click at [201, 142] on input "a. Virtual Private Network (VPN)" at bounding box center [201, 138] width 0 height 7
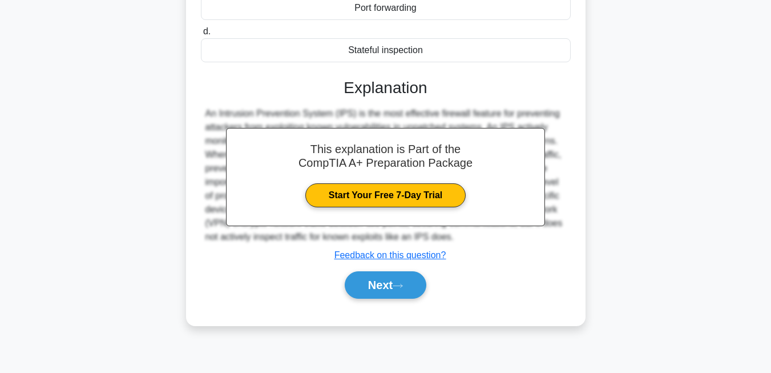
scroll to position [244, 0]
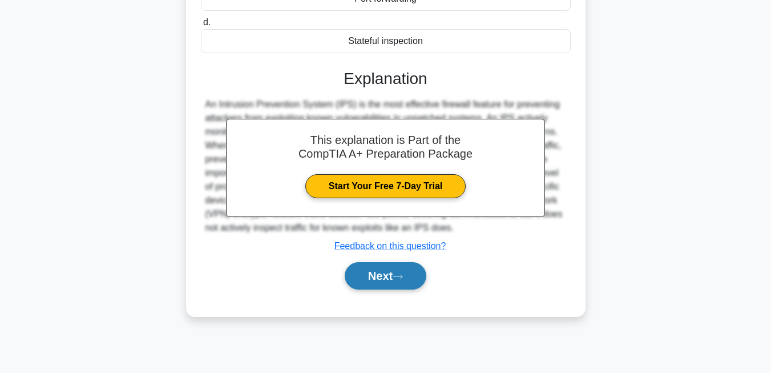
click at [374, 273] on button "Next" at bounding box center [386, 275] width 82 height 27
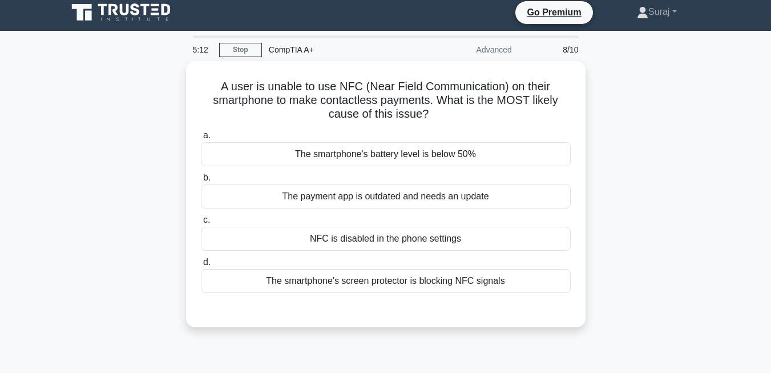
scroll to position [5, 0]
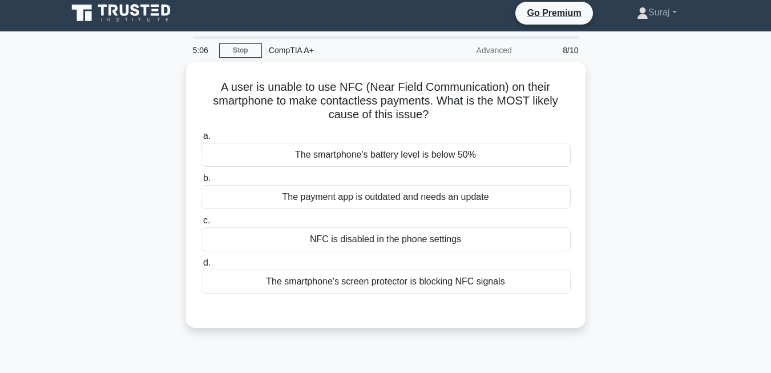
click at [374, 273] on div "The smartphone's screen protector is blocking NFC signals" at bounding box center [386, 281] width 370 height 24
click at [201, 266] on input "d. The smartphone's screen protector is blocking NFC signals" at bounding box center [201, 262] width 0 height 7
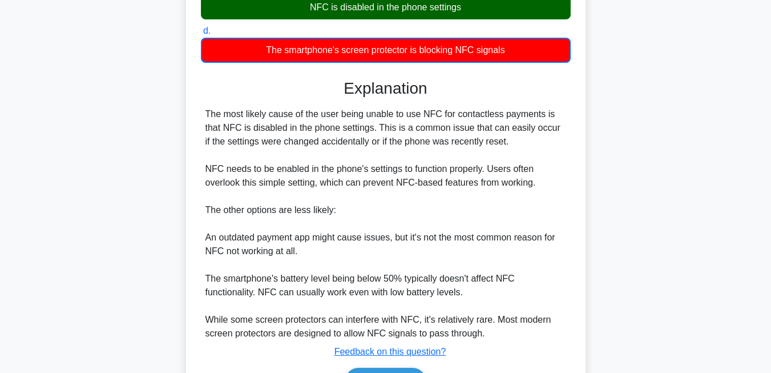
scroll to position [305, 0]
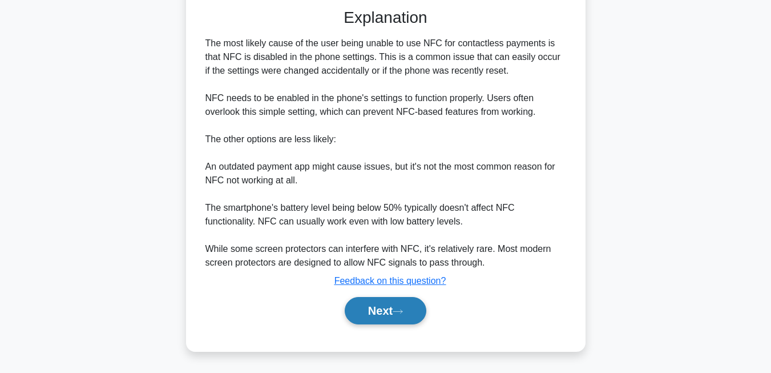
click at [382, 312] on button "Next" at bounding box center [386, 310] width 82 height 27
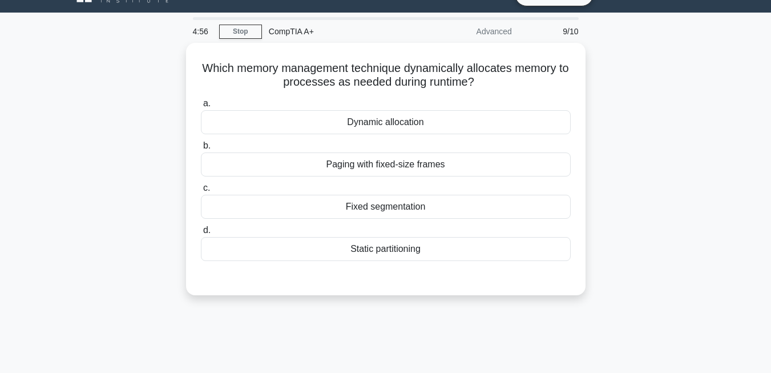
scroll to position [23, 0]
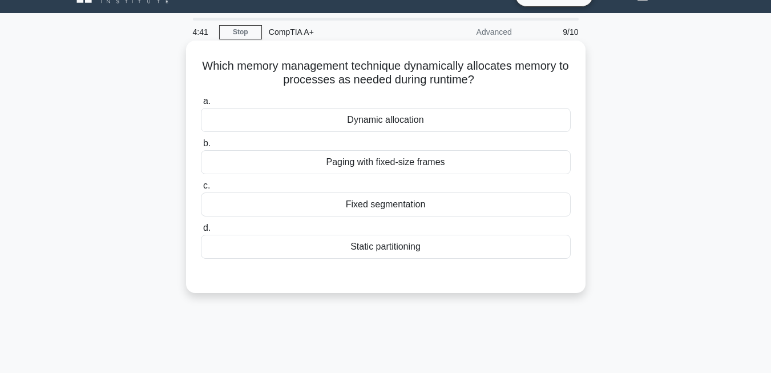
click at [410, 217] on div "a. Dynamic allocation b. Paging with fixed-size frames c. d." at bounding box center [385, 176] width 383 height 169
click at [410, 212] on div "Fixed segmentation" at bounding box center [386, 204] width 370 height 24
click at [201, 189] on input "c. Fixed segmentation" at bounding box center [201, 185] width 0 height 7
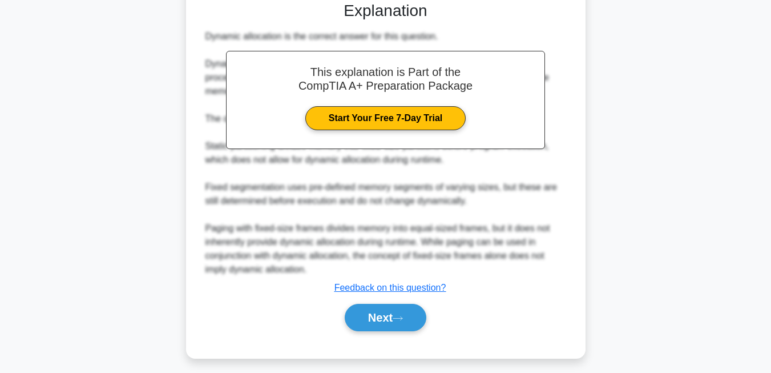
scroll to position [305, 0]
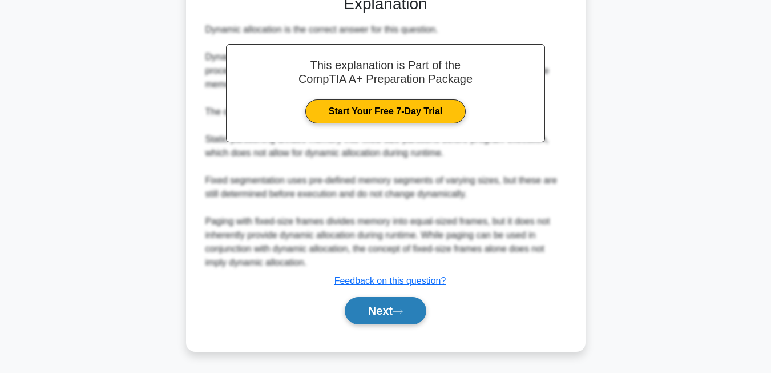
click at [406, 317] on button "Next" at bounding box center [386, 310] width 82 height 27
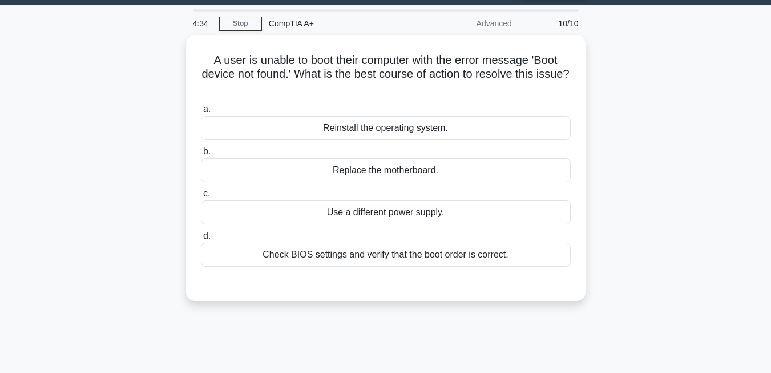
scroll to position [0, 0]
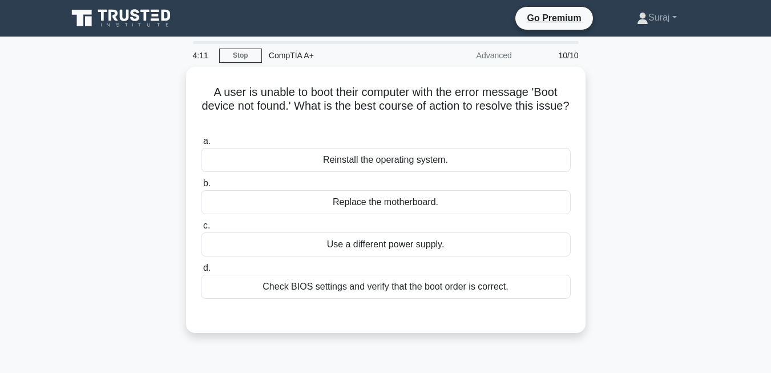
click at [406, 317] on div "a. Reinstall the operating system. b. Replace the motherboard. c. d." at bounding box center [386, 225] width 372 height 187
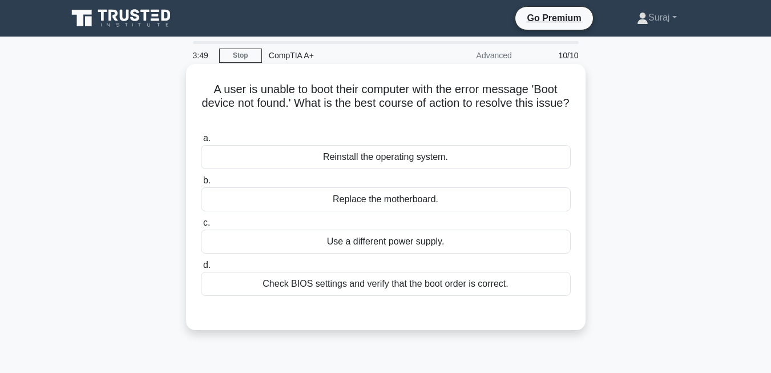
click at [400, 289] on div "Check BIOS settings and verify that the boot order is correct." at bounding box center [386, 284] width 370 height 24
click at [201, 269] on input "d. Check BIOS settings and verify that the boot order is correct." at bounding box center [201, 264] width 0 height 7
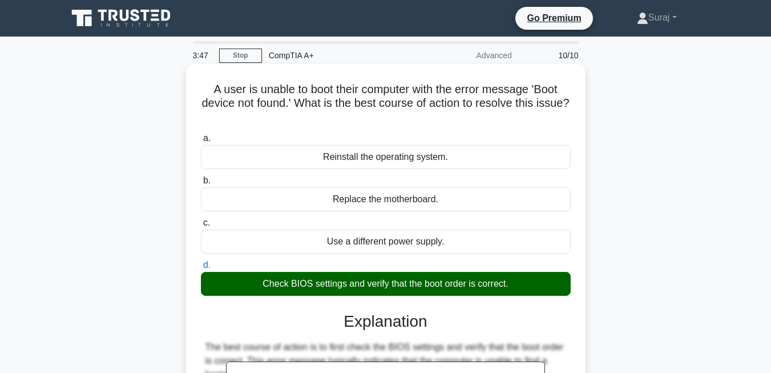
scroll to position [244, 0]
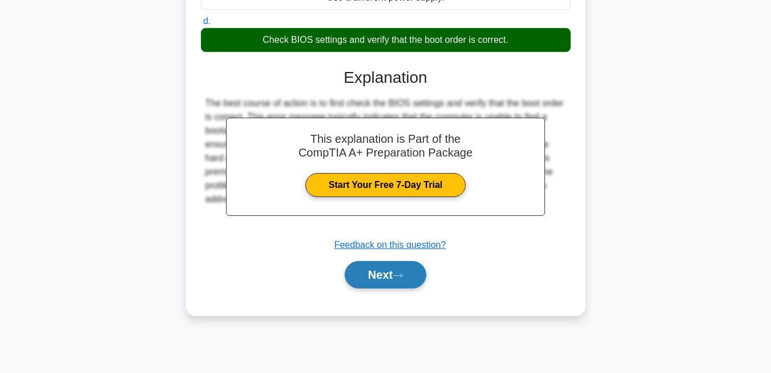
click at [399, 282] on button "Next" at bounding box center [386, 274] width 82 height 27
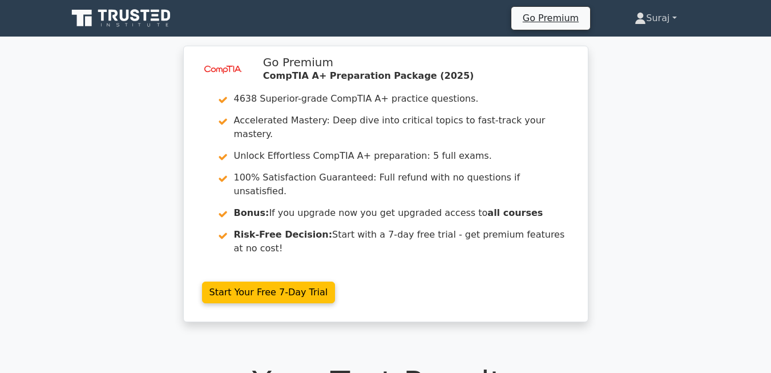
click at [648, 22] on link "Suraj" at bounding box center [655, 18] width 96 height 23
click at [635, 46] on link "Profile" at bounding box center [653, 45] width 90 height 18
